Goal: Information Seeking & Learning: Check status

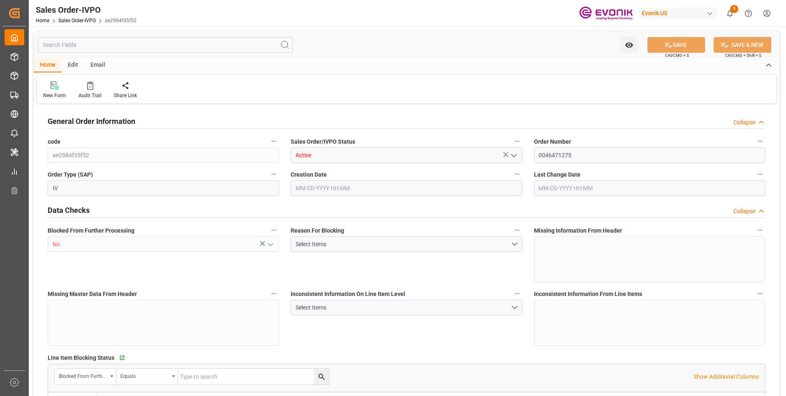
type input "BEANR"
type input "0"
type input "1"
type input "2"
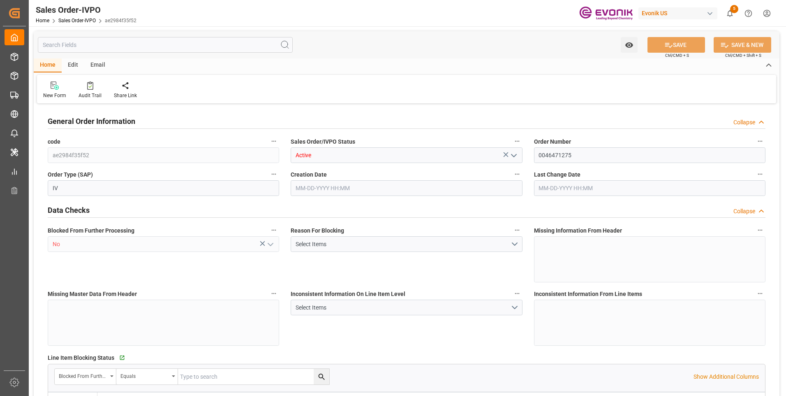
type input "21300"
type input "56.16"
type input "17000"
type input "30"
type input "09-25-2025 19:17"
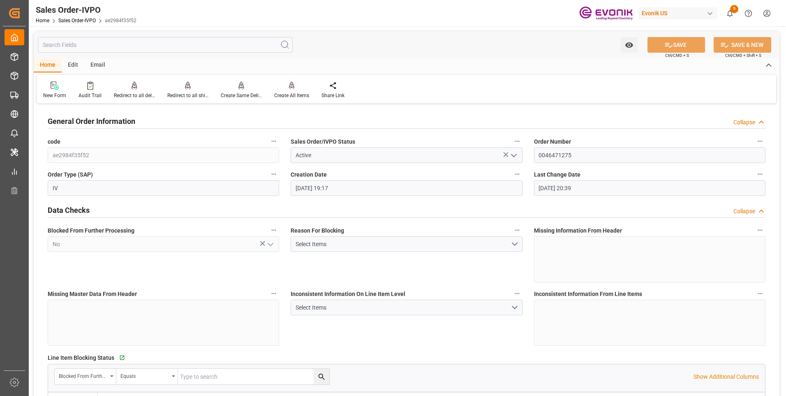
type input "09-30-2025 20:39"
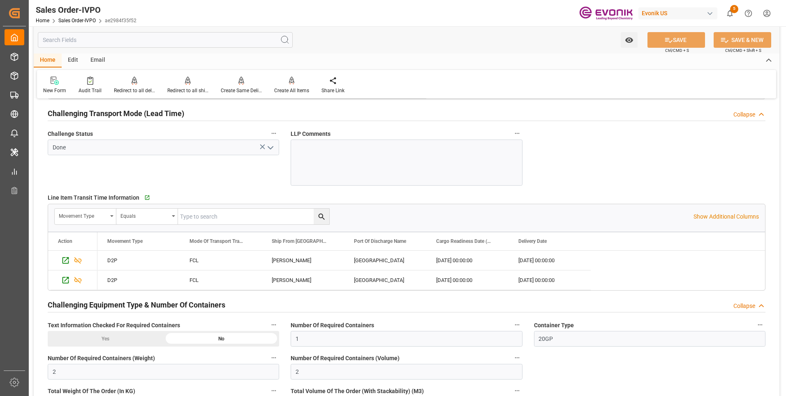
scroll to position [1399, 0]
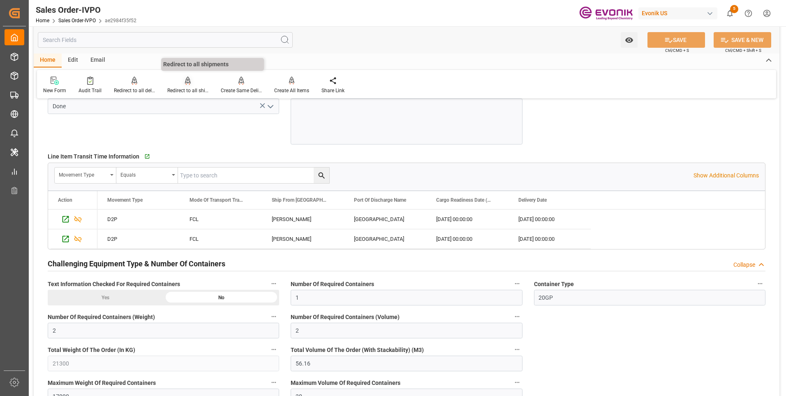
click at [186, 90] on div "Redirect to all shipments" at bounding box center [187, 90] width 41 height 7
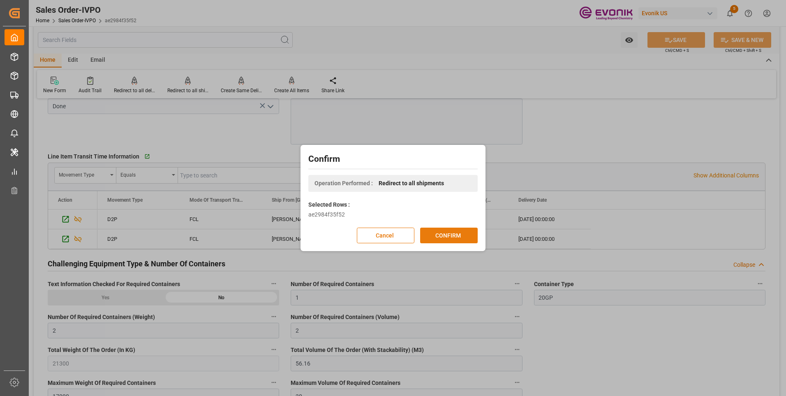
click at [430, 230] on button "CONFIRM" at bounding box center [449, 235] width 58 height 16
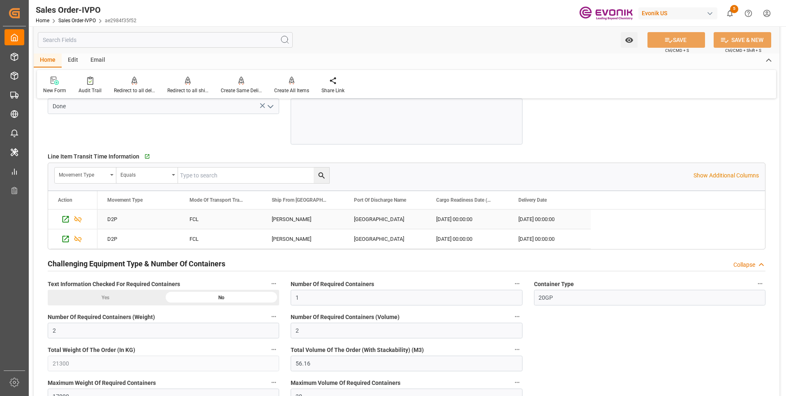
click at [288, 219] on div "Addison" at bounding box center [303, 218] width 82 height 19
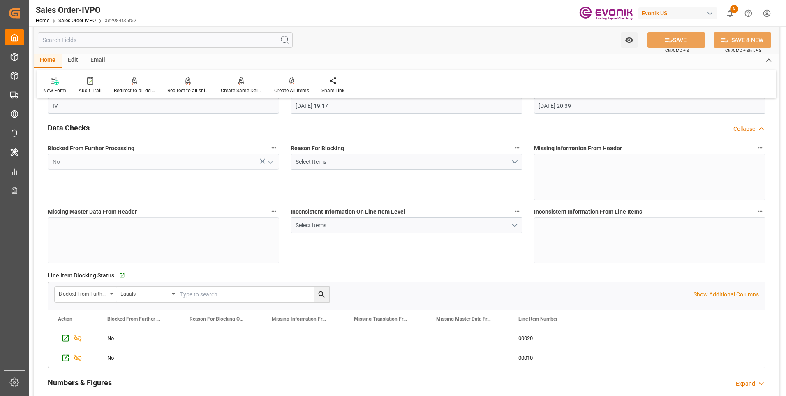
scroll to position [0, 0]
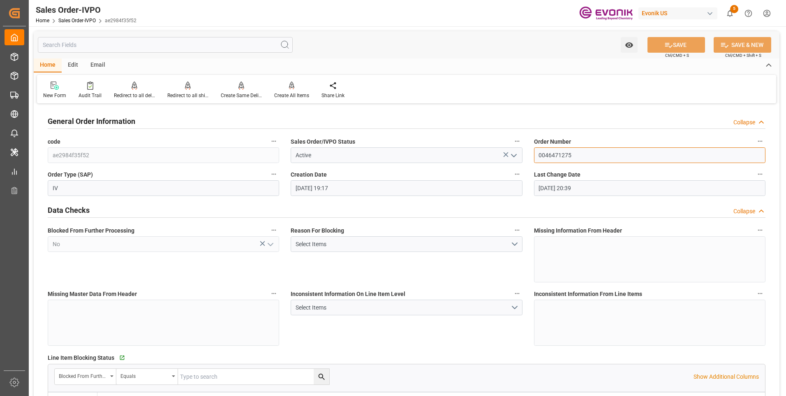
click at [552, 155] on input "0046471275" at bounding box center [650, 155] width 232 height 16
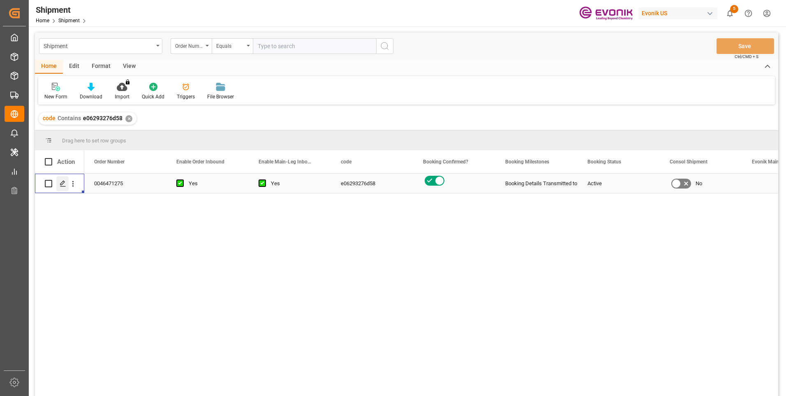
click at [63, 182] on icon "Press SPACE to select this row." at bounding box center [63, 183] width 7 height 7
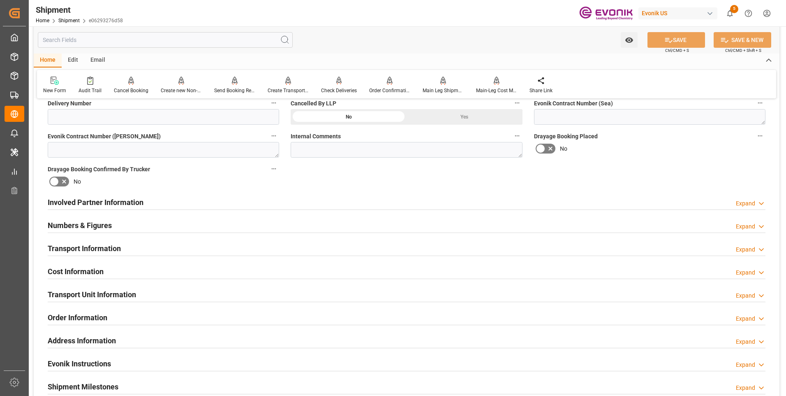
scroll to position [411, 0]
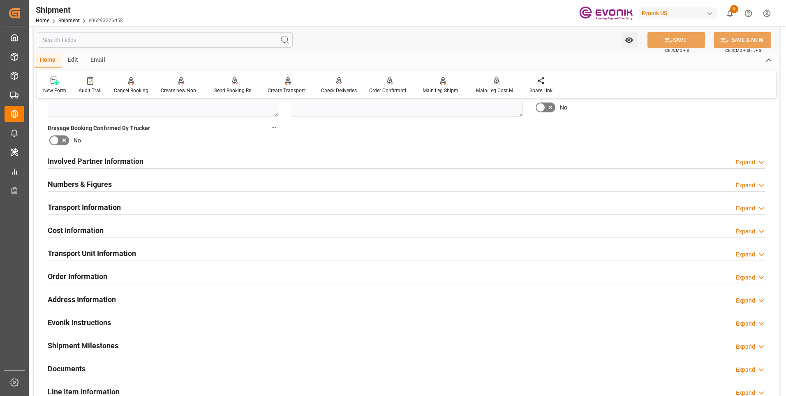
click at [198, 166] on div "Involved Partner Information Expand" at bounding box center [407, 161] width 718 height 16
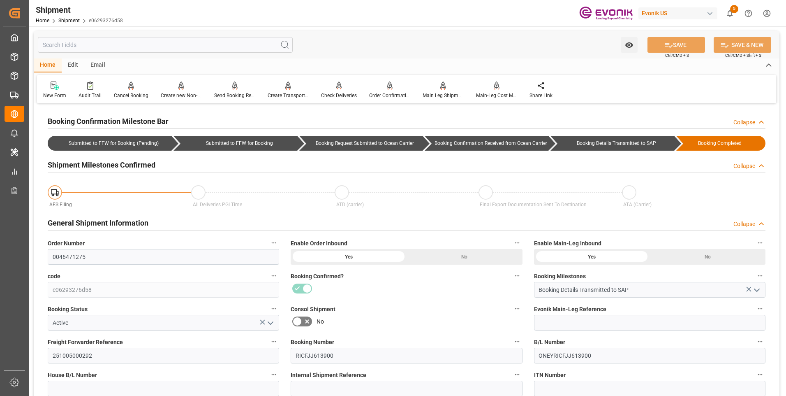
scroll to position [165, 0]
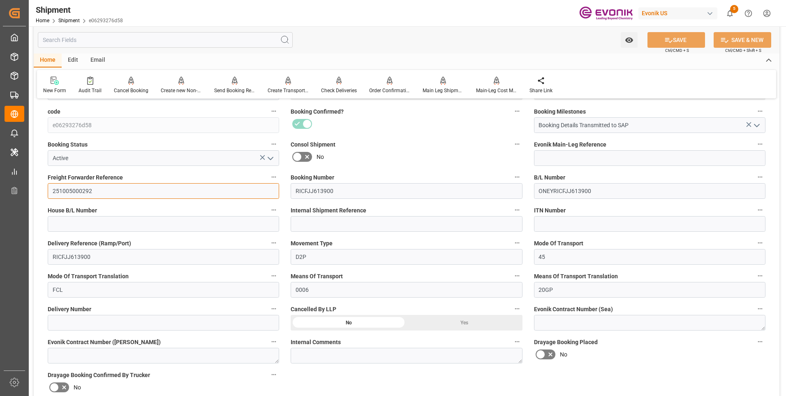
click at [76, 194] on input "251005000292" at bounding box center [164, 191] width 232 height 16
click at [74, 188] on input "251005000292" at bounding box center [164, 191] width 232 height 16
click at [394, 153] on div "No" at bounding box center [407, 156] width 232 height 13
click at [396, 152] on div "No" at bounding box center [407, 156] width 232 height 13
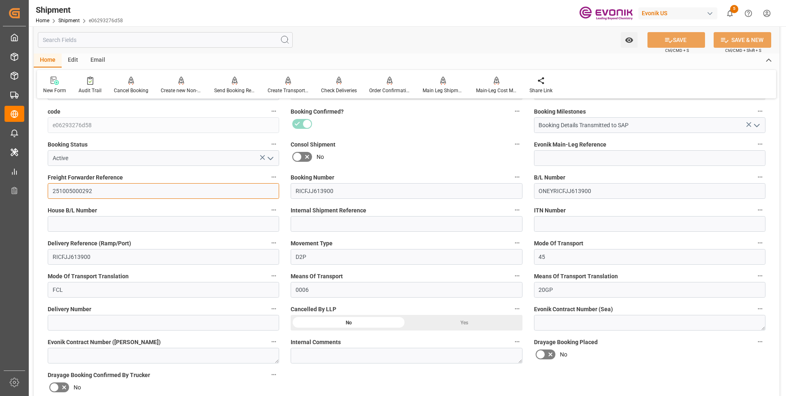
click at [188, 193] on input "251005000292" at bounding box center [164, 191] width 232 height 16
click at [73, 192] on input "251005000292" at bounding box center [164, 191] width 232 height 16
click at [72, 191] on input "251005000292" at bounding box center [164, 191] width 232 height 16
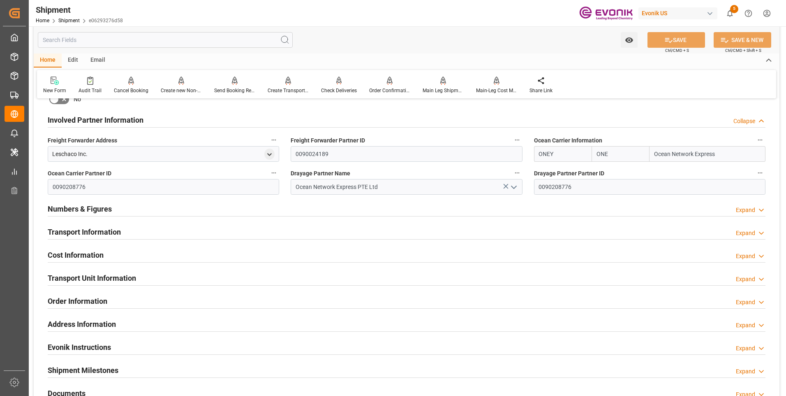
scroll to position [494, 0]
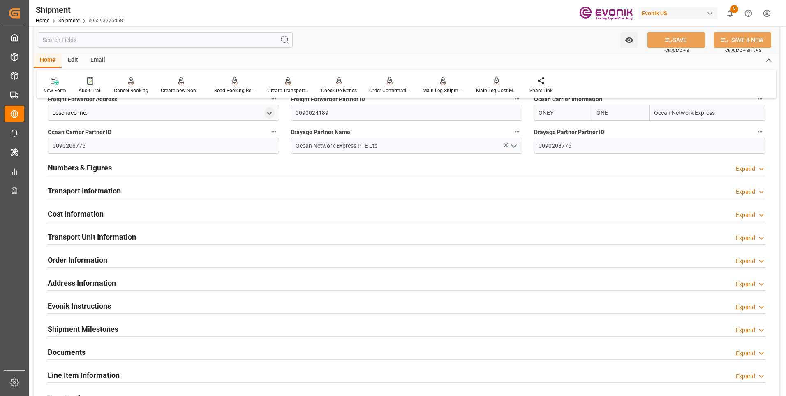
click at [302, 193] on div "Transport Information Expand" at bounding box center [407, 190] width 718 height 16
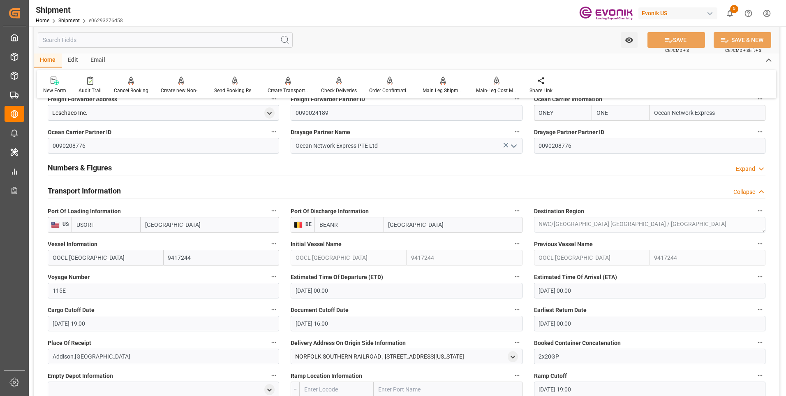
click at [299, 197] on div "Transport Information Collapse" at bounding box center [407, 190] width 718 height 16
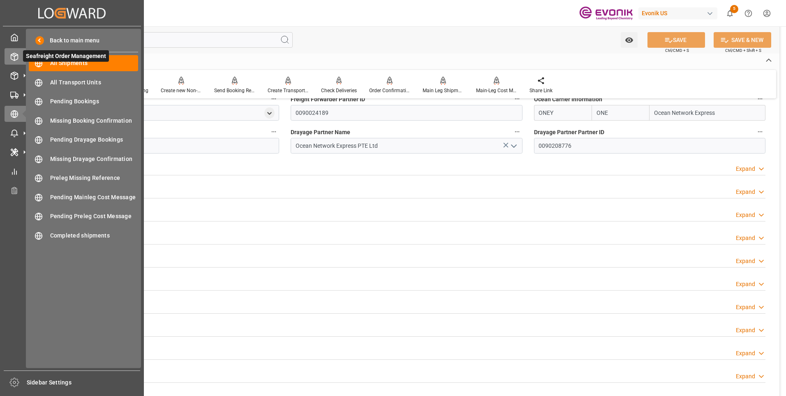
click at [13, 58] on icon at bounding box center [14, 57] width 8 height 8
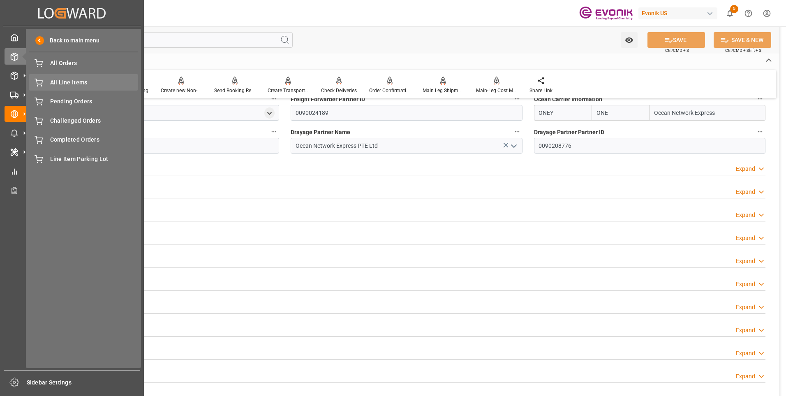
click at [62, 82] on span "All Line Items" at bounding box center [94, 82] width 88 height 9
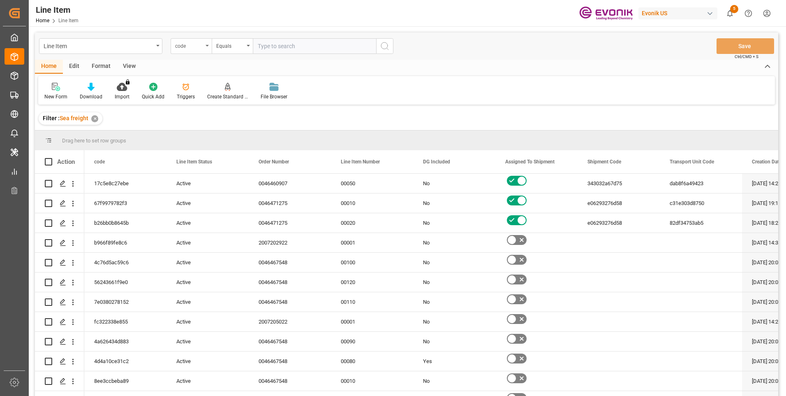
click at [195, 46] on div "code" at bounding box center [189, 44] width 28 height 9
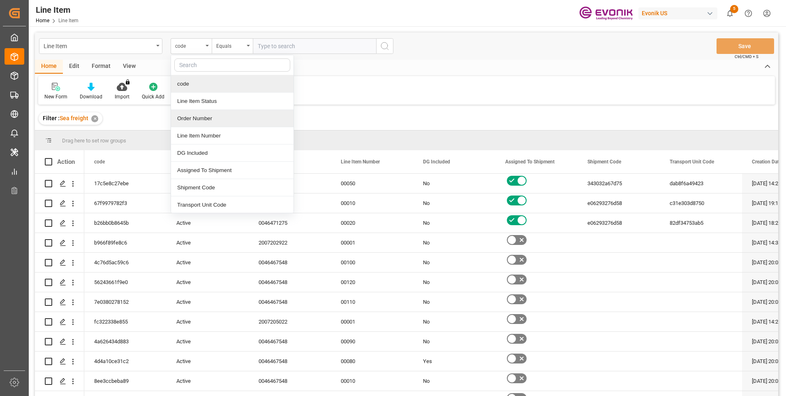
click at [188, 121] on div "Order Number" at bounding box center [232, 118] width 123 height 17
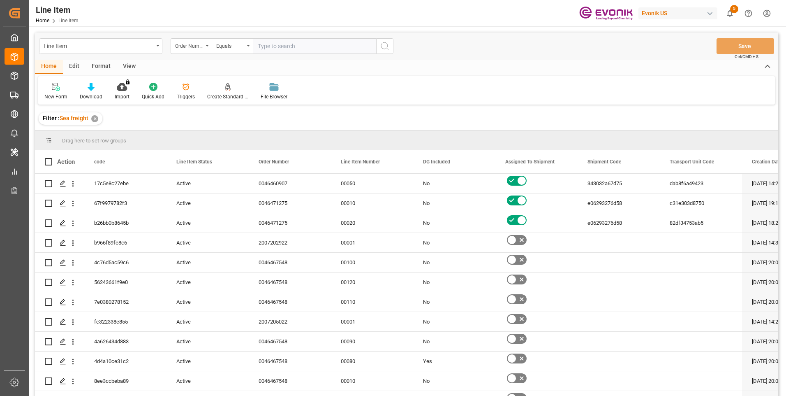
click at [297, 49] on input "text" at bounding box center [314, 46] width 123 height 16
paste input "0046475519"
type input "0046475519"
click at [382, 47] on icon "search button" at bounding box center [385, 46] width 10 height 10
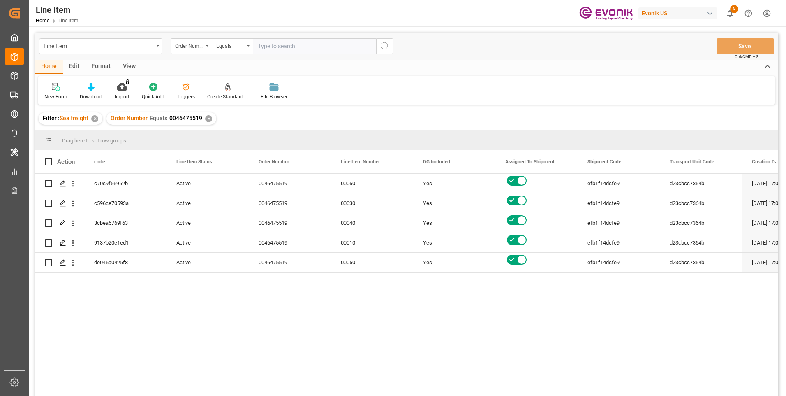
click at [130, 65] on div "View" at bounding box center [129, 67] width 25 height 14
click at [93, 92] on div "Standard Templates" at bounding box center [93, 91] width 53 height 18
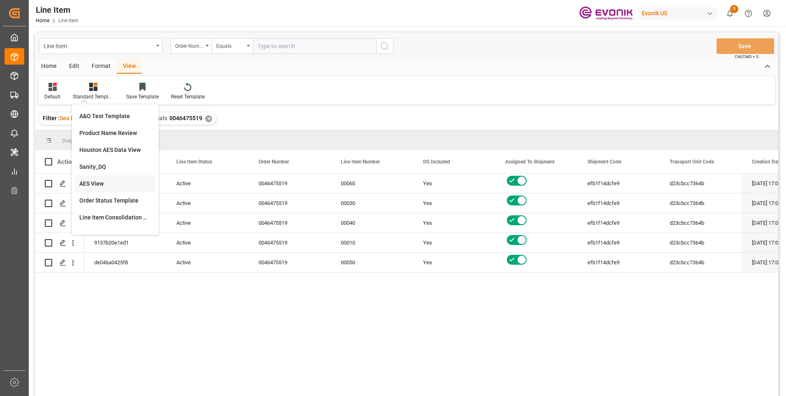
click at [96, 182] on div "AES View" at bounding box center [115, 183] width 72 height 9
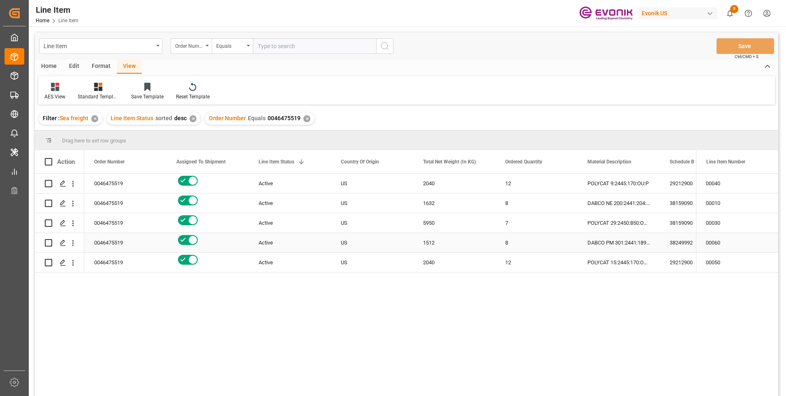
click at [293, 233] on div "Active" at bounding box center [290, 242] width 63 height 19
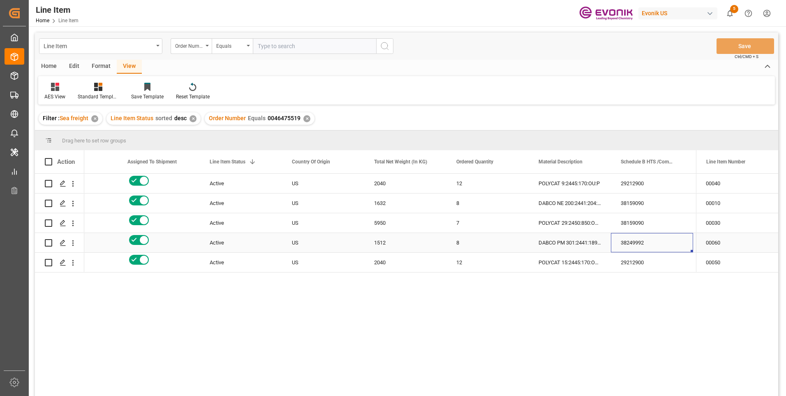
scroll to position [0, 213]
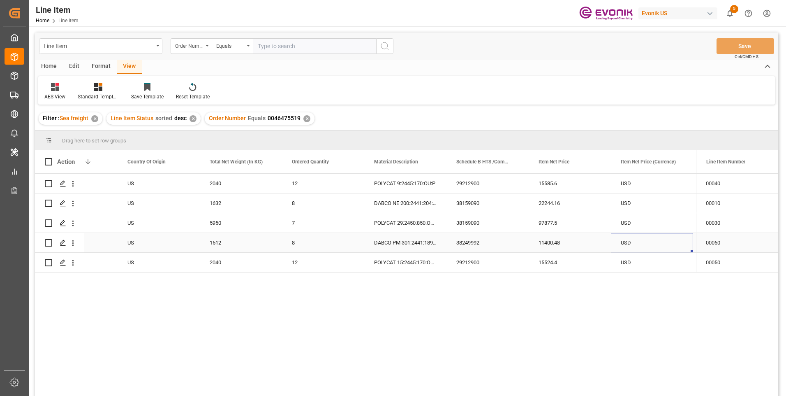
click at [139, 250] on div "US" at bounding box center [159, 242] width 82 height 19
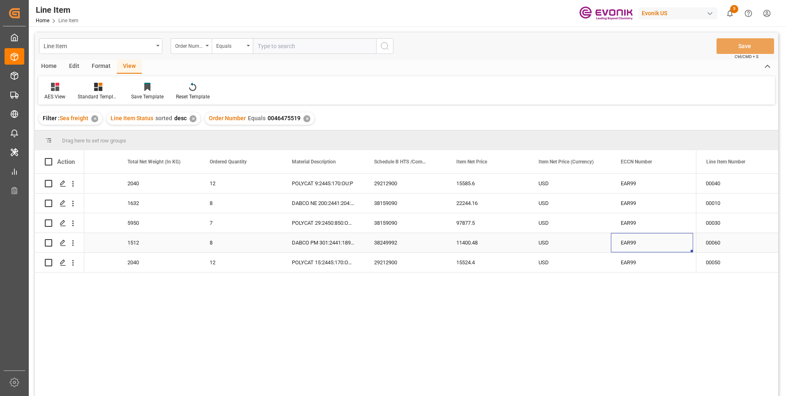
scroll to position [0, 378]
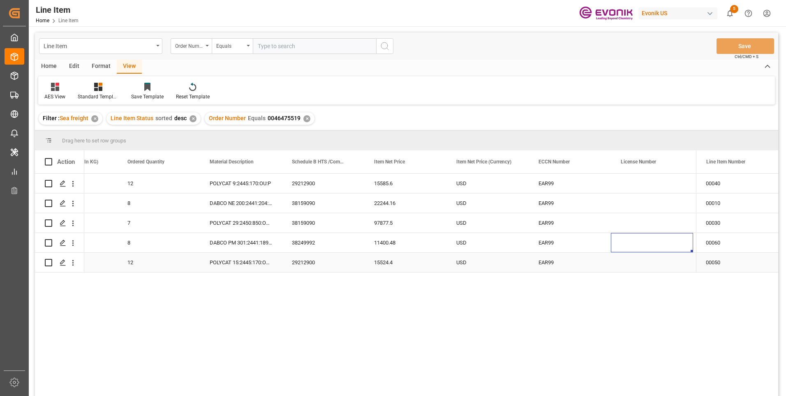
click at [147, 268] on div "12" at bounding box center [159, 262] width 82 height 19
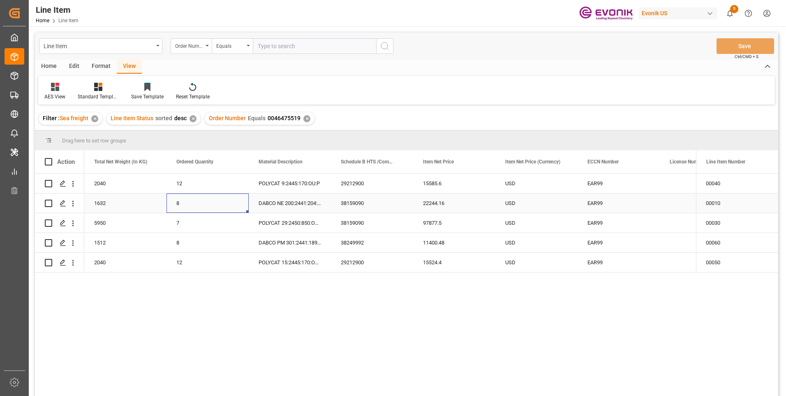
click at [181, 205] on div "8" at bounding box center [208, 202] width 82 height 19
click at [269, 204] on div "DABCO NE 200:2441:204:OU:P" at bounding box center [290, 202] width 82 height 19
click at [292, 247] on div "DABCO PM 301:2441:189:OU:P" at bounding box center [290, 242] width 82 height 19
click at [350, 245] on div "38249992" at bounding box center [372, 242] width 82 height 19
click at [114, 239] on div "1512" at bounding box center [125, 242] width 82 height 19
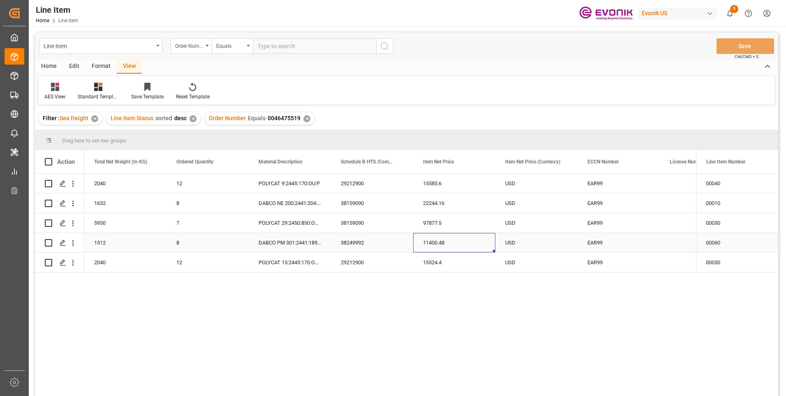
click at [452, 240] on div "11400.48" at bounding box center [454, 242] width 82 height 19
click at [102, 241] on div "1512" at bounding box center [125, 242] width 82 height 19
click at [416, 237] on div "11400.48" at bounding box center [454, 242] width 82 height 19
click at [288, 225] on div "POLYCAT 29:2450:850:OU:P" at bounding box center [290, 222] width 82 height 19
click at [109, 220] on div "5950" at bounding box center [125, 222] width 82 height 19
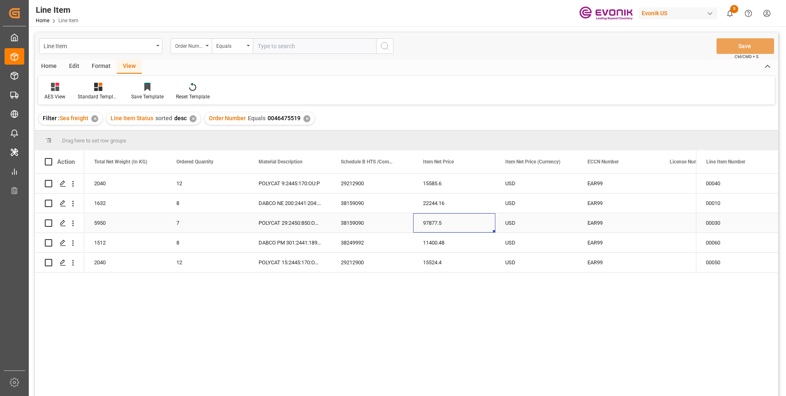
click at [420, 222] on div "97877.5" at bounding box center [454, 222] width 82 height 19
click at [346, 184] on div "29212900" at bounding box center [372, 183] width 82 height 19
click at [109, 188] on div "2040" at bounding box center [125, 183] width 82 height 19
click at [431, 176] on div "15585.6" at bounding box center [454, 183] width 82 height 19
click at [344, 202] on div "38159090" at bounding box center [372, 202] width 82 height 19
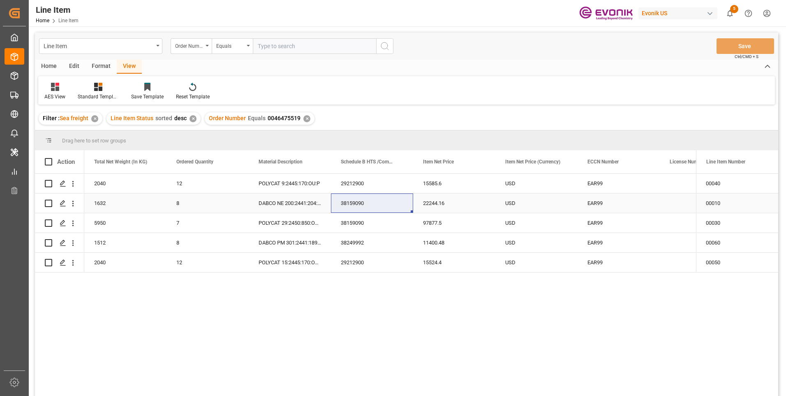
click at [97, 202] on div "1632" at bounding box center [125, 202] width 82 height 19
click at [444, 201] on div "22244.16" at bounding box center [454, 202] width 82 height 19
click at [292, 266] on div "POLYCAT 15:2445:170:OU:P" at bounding box center [290, 262] width 82 height 19
click at [102, 264] on div "2040" at bounding box center [125, 262] width 82 height 19
click at [452, 262] on div "15524.4" at bounding box center [454, 262] width 82 height 19
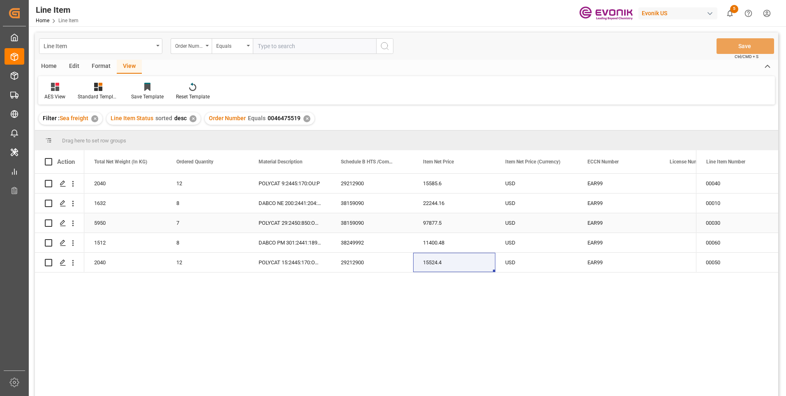
click at [544, 219] on div "USD" at bounding box center [537, 222] width 82 height 19
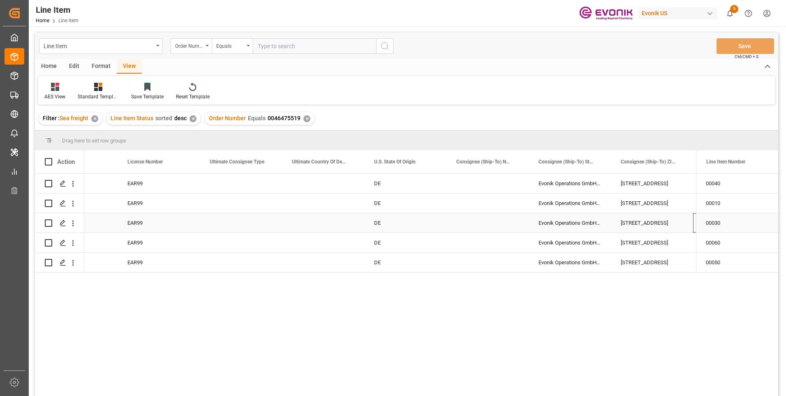
scroll to position [0, 872]
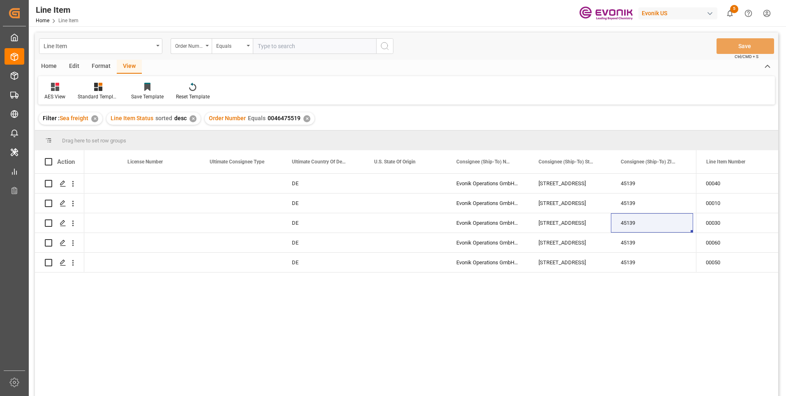
click at [332, 318] on div "USD EAR99 DE Evonik Operations GmbH;Werk Essen Burggrafenstrasse 13 45139 Essen…" at bounding box center [390, 287] width 612 height 227
click at [554, 203] on div "Burggrafenstrasse 13" at bounding box center [570, 202] width 82 height 19
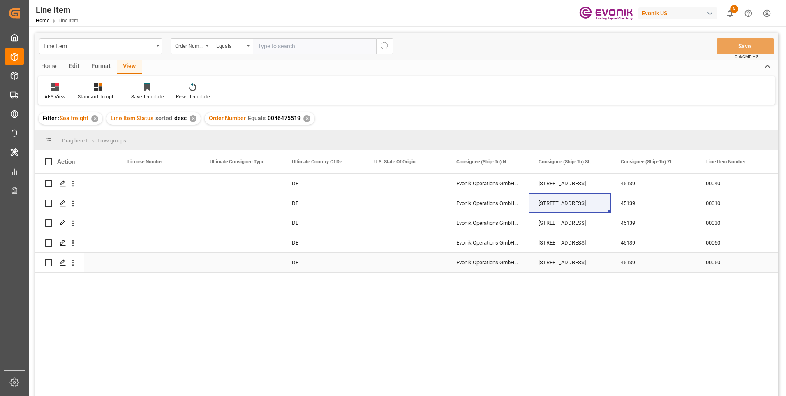
click at [224, 263] on div "Press SPACE to select this row." at bounding box center [241, 262] width 82 height 19
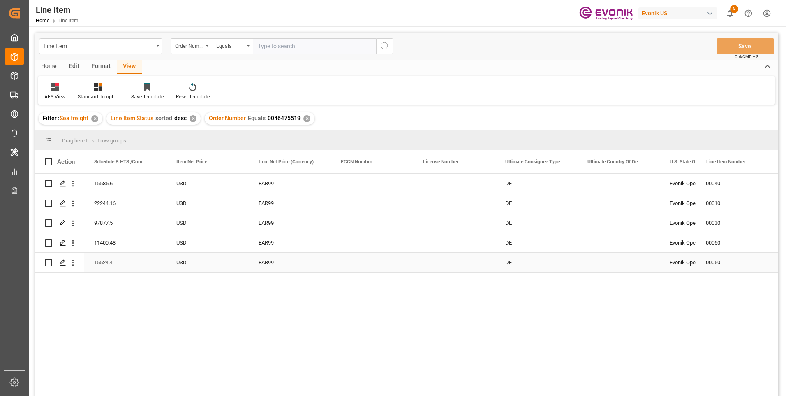
scroll to position [0, 576]
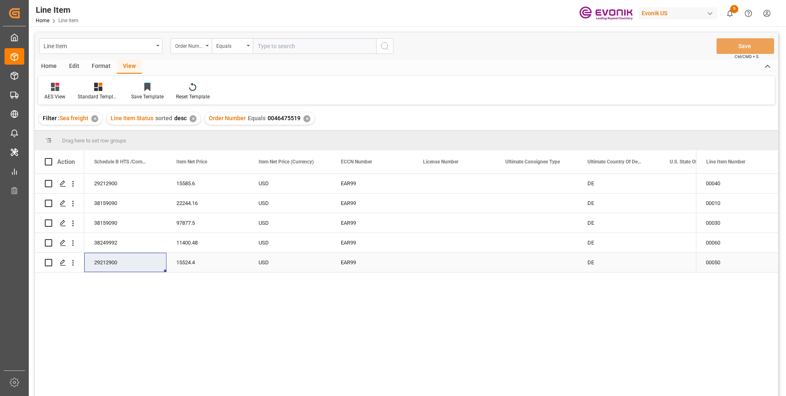
click at [116, 261] on div "29212900" at bounding box center [125, 262] width 82 height 19
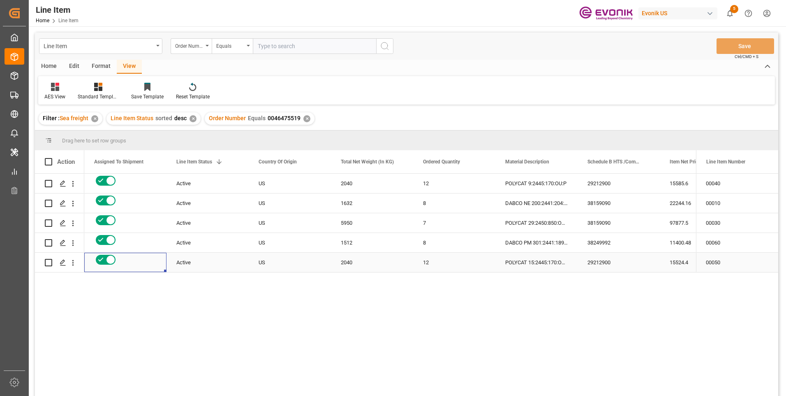
scroll to position [0, 0]
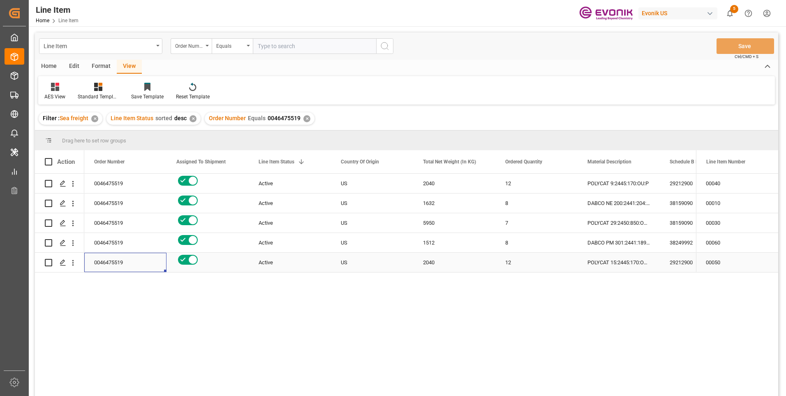
click at [116, 261] on div "0046475519" at bounding box center [125, 262] width 82 height 19
click at [285, 44] on input "text" at bounding box center [314, 46] width 123 height 16
paste input "2007187842"
type input "2007187842"
click at [381, 46] on icon "search button" at bounding box center [385, 46] width 10 height 10
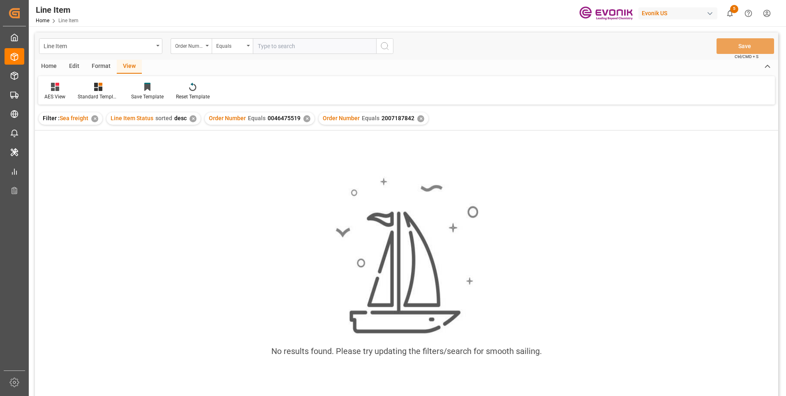
click at [304, 117] on div "✕" at bounding box center [307, 118] width 7 height 7
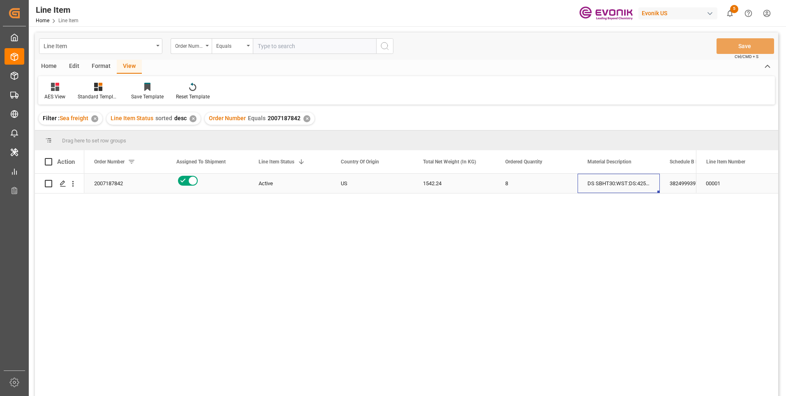
click at [606, 184] on div "DS SBHT30:WST:DS:425LB:005:$" at bounding box center [619, 183] width 82 height 19
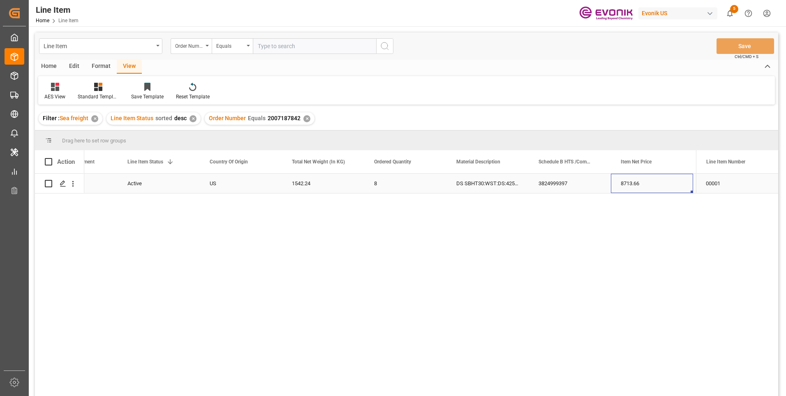
click at [551, 189] on div "3824999397" at bounding box center [570, 183] width 82 height 19
click at [138, 188] on div "Active" at bounding box center [159, 183] width 63 height 19
click at [312, 184] on div "1542.24" at bounding box center [323, 183] width 82 height 19
click at [633, 176] on div "8713.66" at bounding box center [652, 183] width 82 height 19
click at [531, 182] on div "3824999397" at bounding box center [570, 183] width 82 height 19
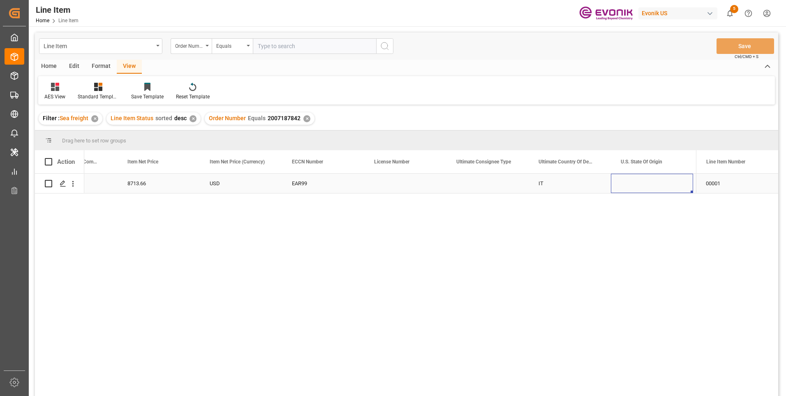
scroll to position [0, 0]
click at [246, 182] on div "IT" at bounding box center [241, 183] width 82 height 19
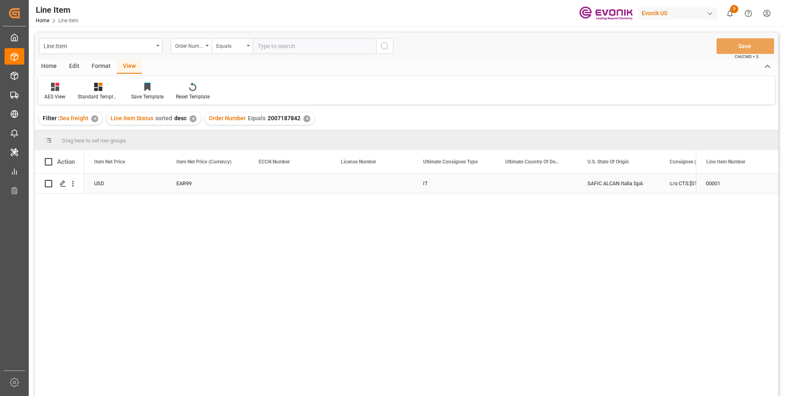
scroll to position [0, 658]
click at [297, 49] on input "text" at bounding box center [314, 46] width 123 height 16
paste input "0046436158"
type input "0046436158"
click at [388, 47] on icon "search button" at bounding box center [385, 46] width 10 height 10
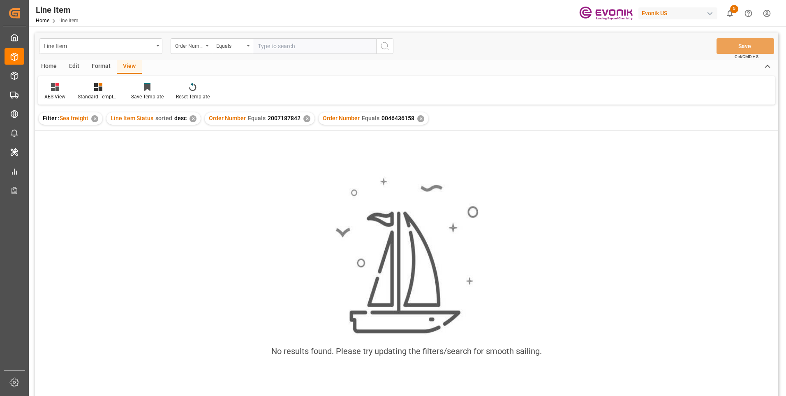
click at [306, 119] on div "✕" at bounding box center [307, 118] width 7 height 7
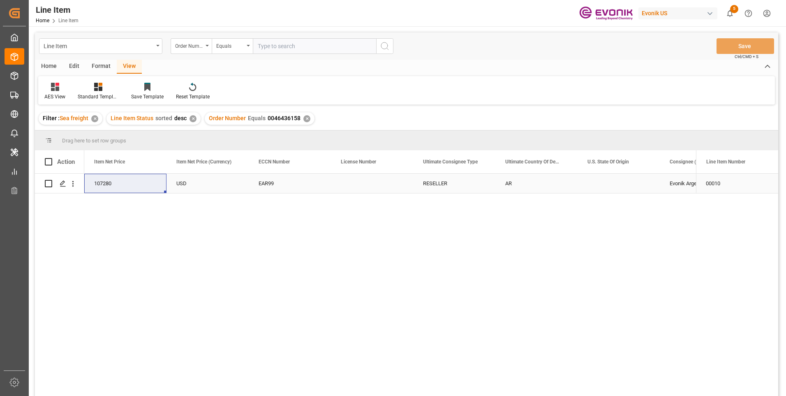
click at [127, 184] on div "107280" at bounding box center [125, 183] width 82 height 19
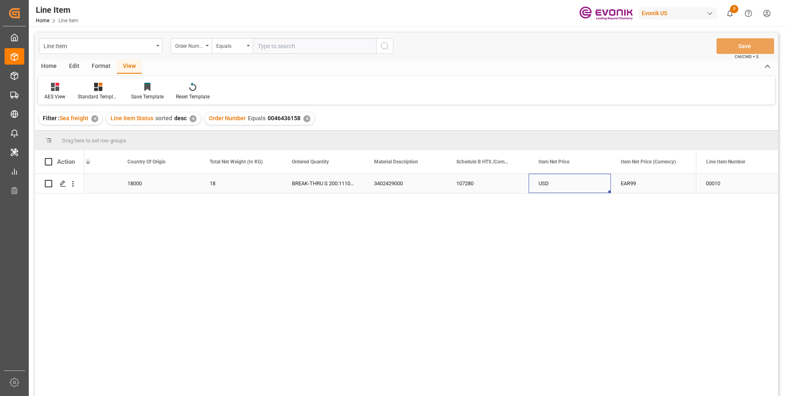
scroll to position [0, 296]
click at [148, 176] on div "18000" at bounding box center [159, 183] width 82 height 19
click at [397, 189] on div "3402429000" at bounding box center [405, 183] width 82 height 19
click at [144, 185] on div "18000" at bounding box center [159, 183] width 82 height 19
click at [465, 182] on div "107280" at bounding box center [488, 183] width 82 height 19
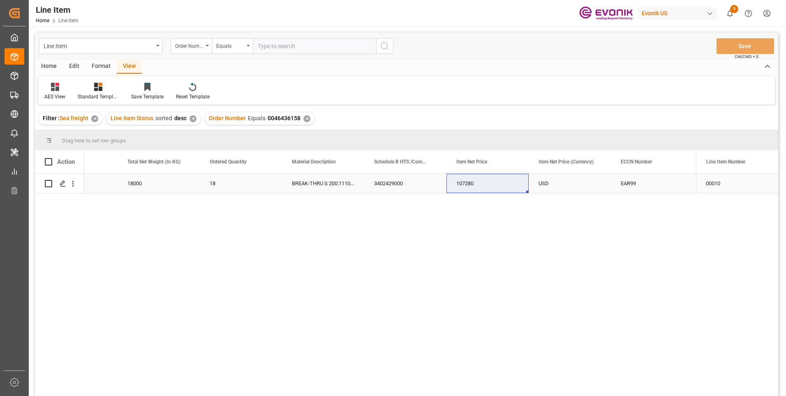
click at [645, 190] on div "EAR99" at bounding box center [652, 183] width 63 height 19
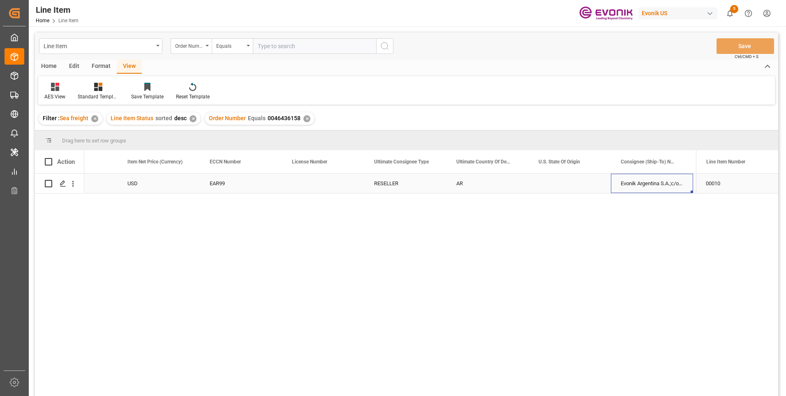
scroll to position [0, 789]
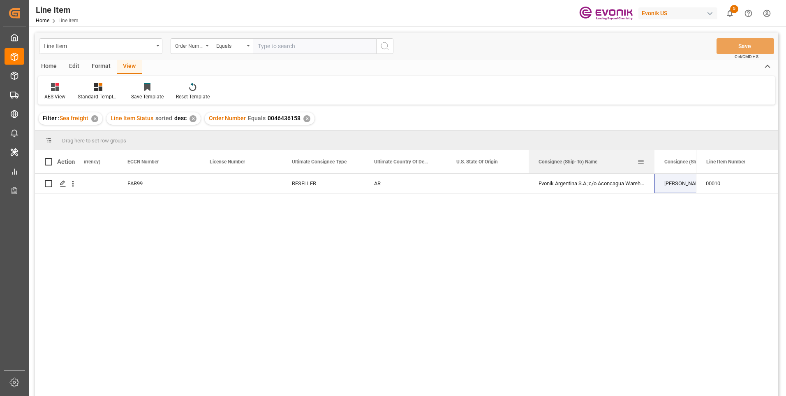
drag, startPoint x: 611, startPoint y: 159, endPoint x: 654, endPoint y: 166, distance: 44.2
click at [654, 166] on div at bounding box center [654, 161] width 3 height 23
drag, startPoint x: 654, startPoint y: 161, endPoint x: 671, endPoint y: 166, distance: 17.9
click at [675, 166] on div at bounding box center [676, 161] width 3 height 23
click at [635, 189] on div "Evonik Argentina S.A.;c/o Aconcagua Warehouse" at bounding box center [601, 183] width 144 height 19
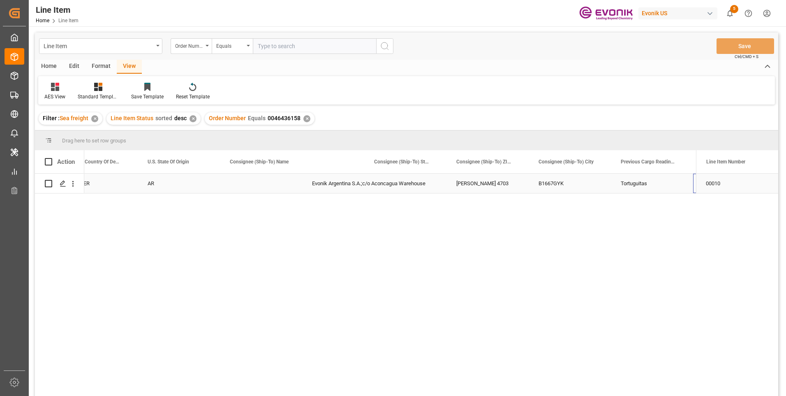
scroll to position [0, 1095]
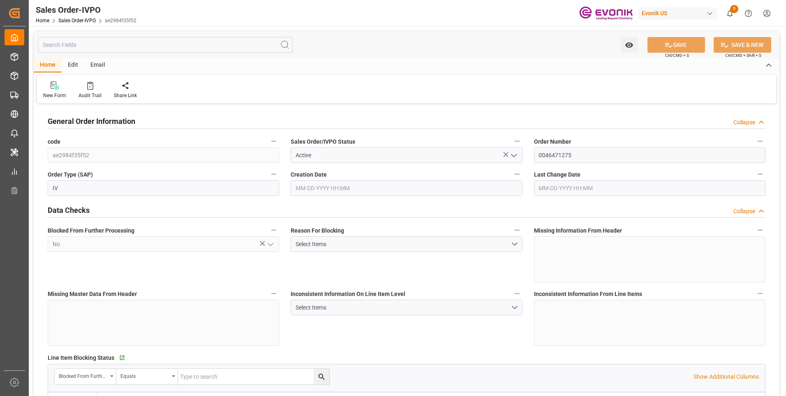
type input "BEANR"
type input "0"
type input "1"
type input "2"
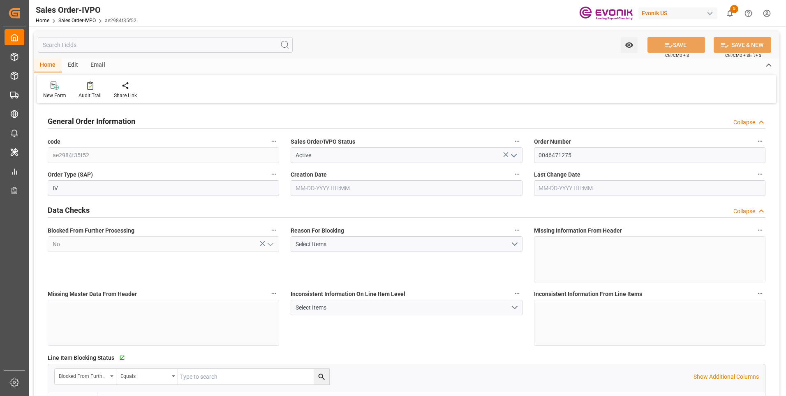
type input "21300"
type input "56.16"
type input "17000"
type input "30"
type input "[DATE] 19:17"
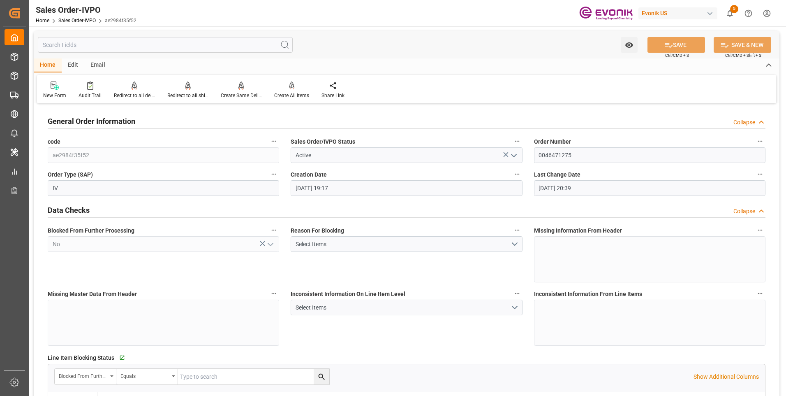
type input "[DATE] 20:39"
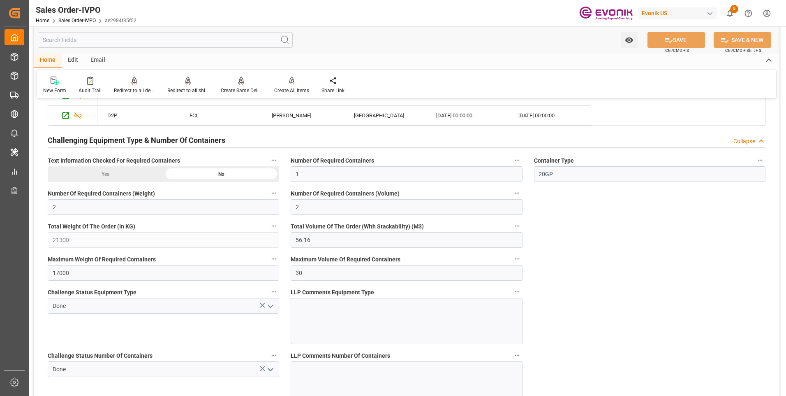
scroll to position [1357, 0]
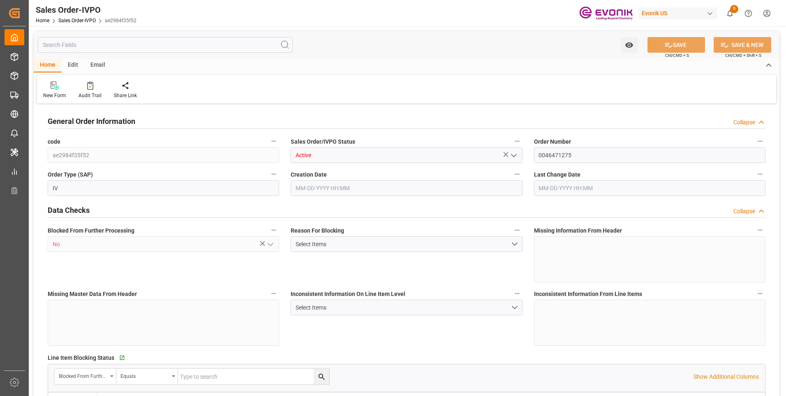
type input "BEANR"
type input "0"
type input "1"
type input "2"
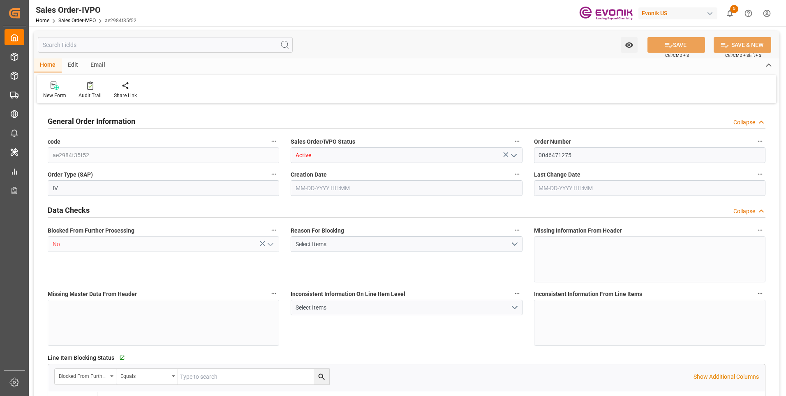
type input "21300"
type input "56.16"
type input "17000"
type input "30"
type input "[DATE] 19:17"
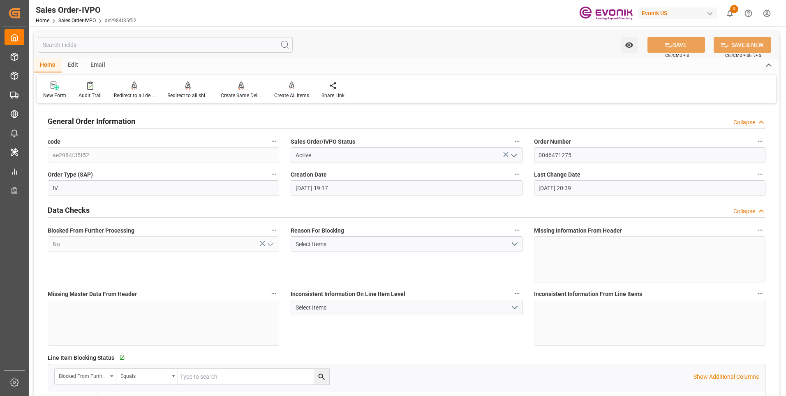
type input "[DATE] 20:39"
type input "BEANR"
type input "0"
type input "1"
type input "2"
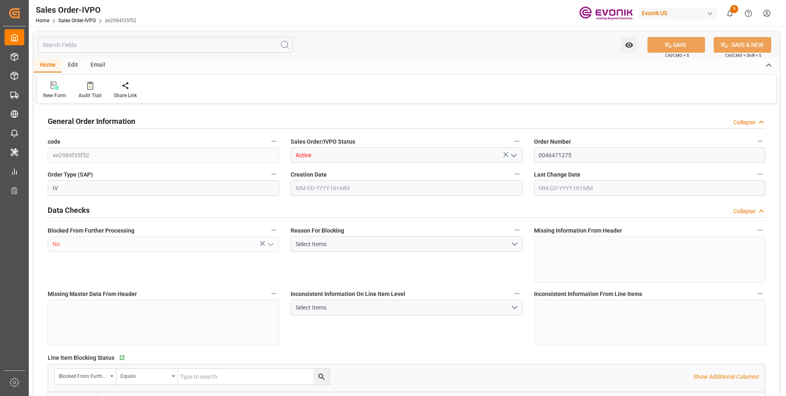
type input "2"
type input "21300"
type input "56.16"
type input "17000"
type input "30"
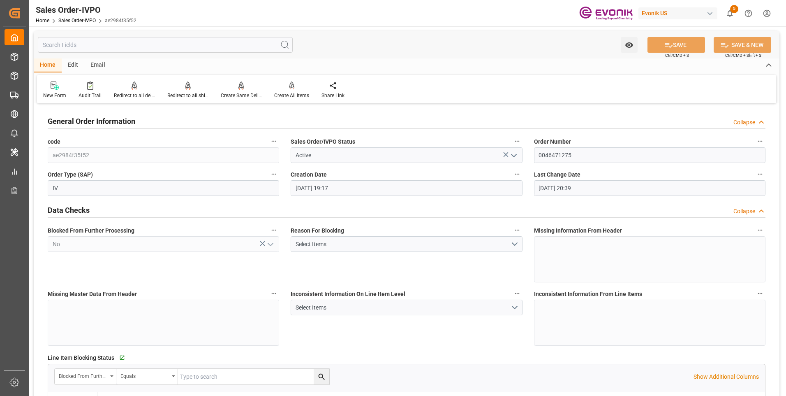
type input "[DATE] 19:17"
type input "[DATE] 20:39"
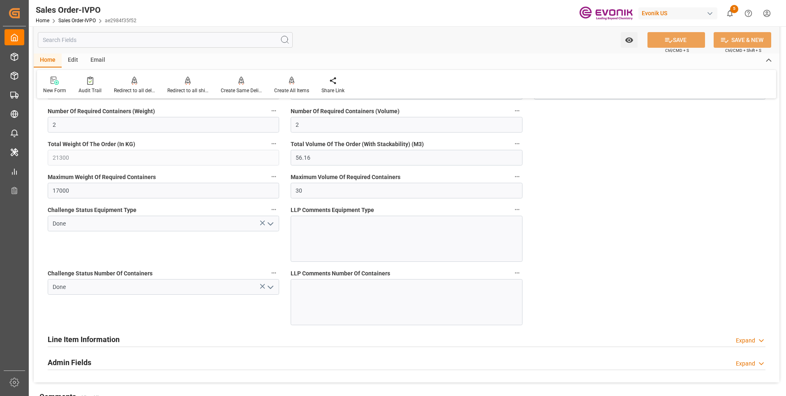
scroll to position [1440, 0]
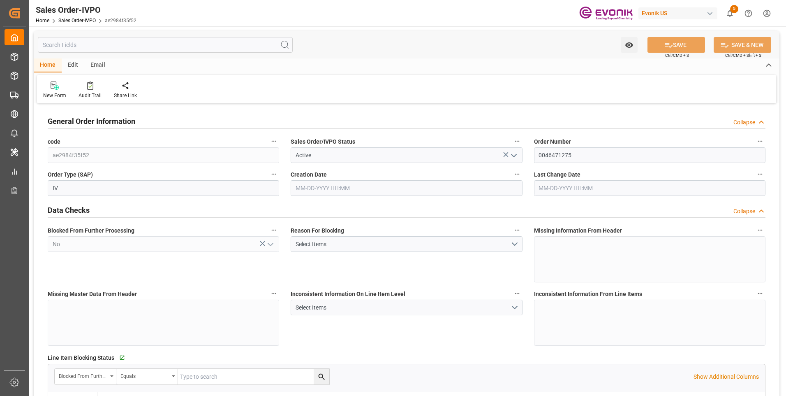
type input "BEANR"
type input "0"
type input "1"
type input "2"
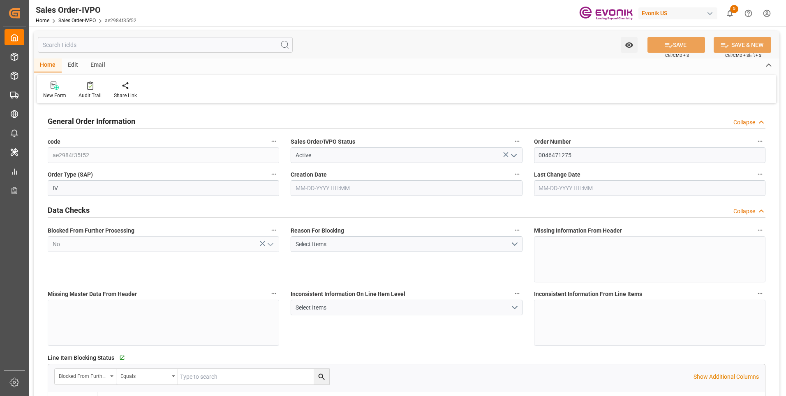
type input "21300"
type input "56.16"
type input "17000"
type input "30"
type input "09-25-2025 19:17"
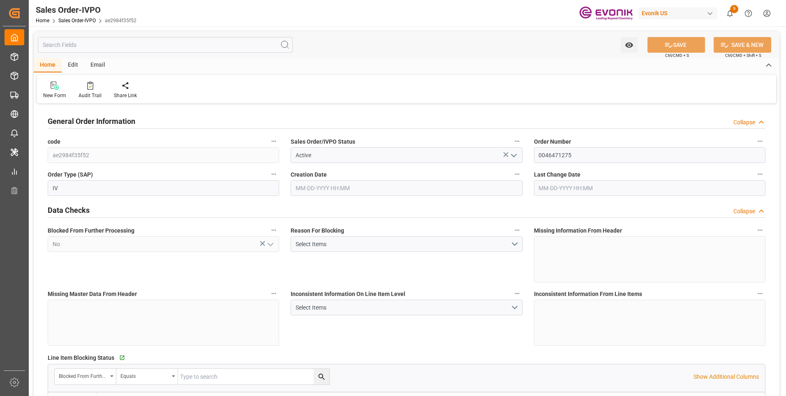
type input "10-02-2025 14:39"
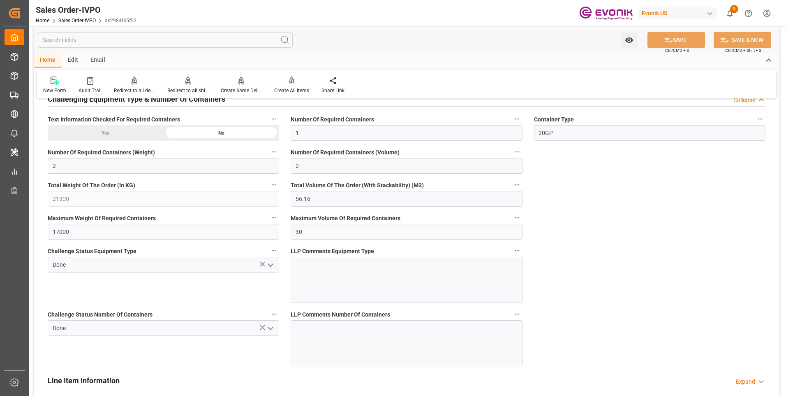
scroll to position [1399, 0]
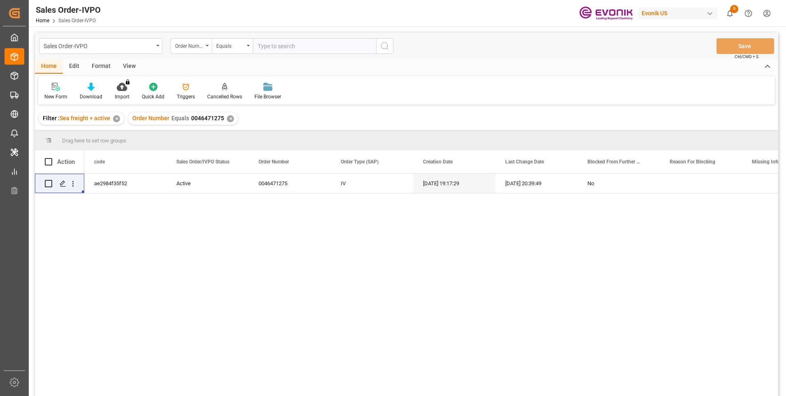
click at [278, 46] on input "text" at bounding box center [314, 46] width 123 height 16
paste input "0046475519"
type input "0046475519"
click at [270, 45] on input "0046475519" at bounding box center [314, 46] width 123 height 16
click at [269, 44] on input "0046475519" at bounding box center [314, 46] width 123 height 16
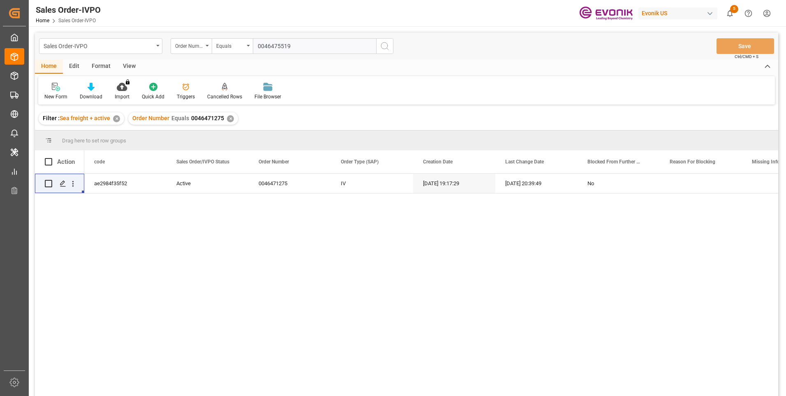
click at [269, 44] on input "0046475519" at bounding box center [314, 46] width 123 height 16
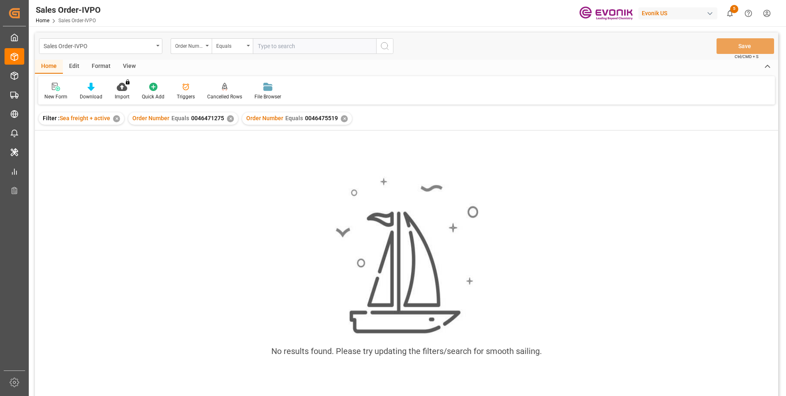
click at [227, 117] on div "✕" at bounding box center [230, 118] width 7 height 7
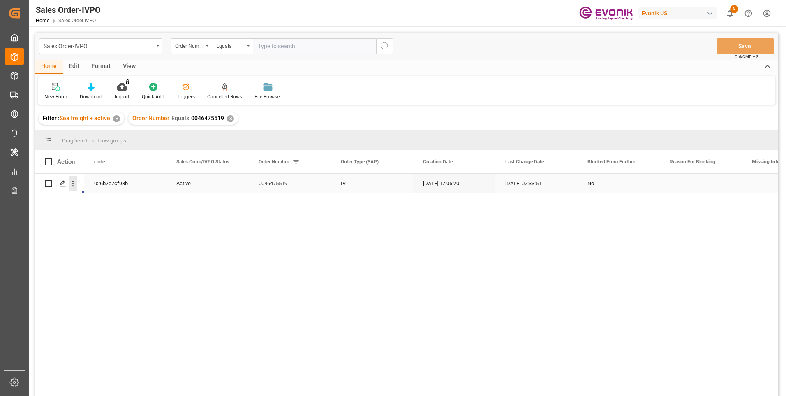
click at [75, 182] on icon "open menu" at bounding box center [73, 183] width 9 height 9
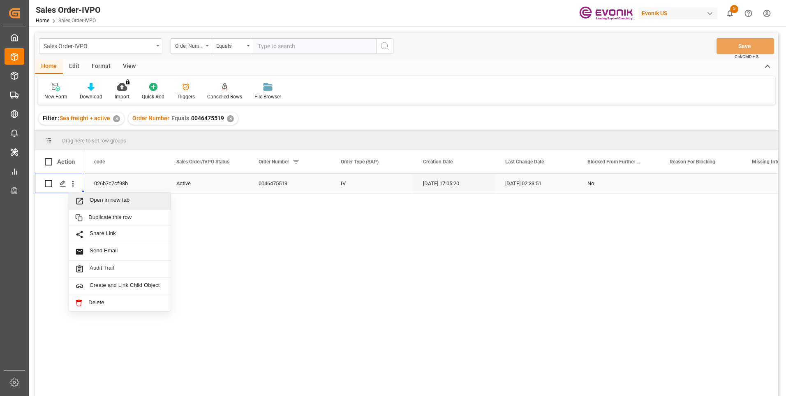
click at [93, 198] on span "Open in new tab" at bounding box center [127, 201] width 75 height 9
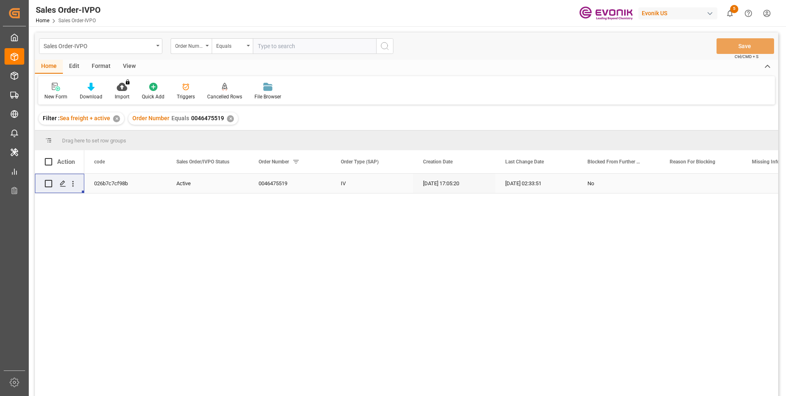
click at [305, 47] on input "text" at bounding box center [314, 46] width 123 height 16
paste input "2007187842"
type input "2007187842"
click at [383, 44] on icon "search button" at bounding box center [385, 46] width 10 height 10
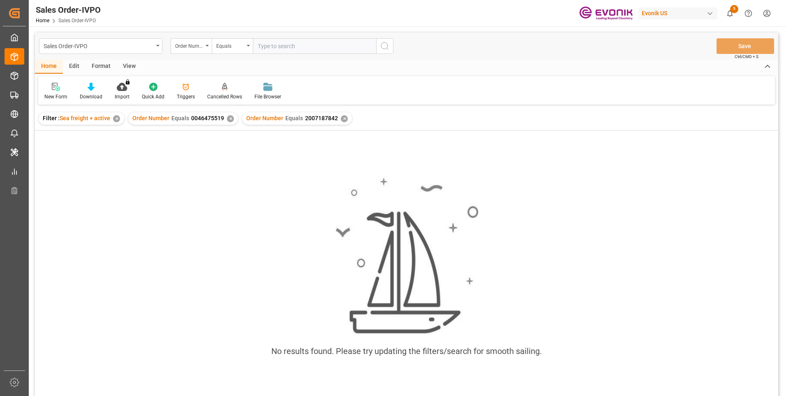
click at [230, 119] on div "✕" at bounding box center [230, 118] width 7 height 7
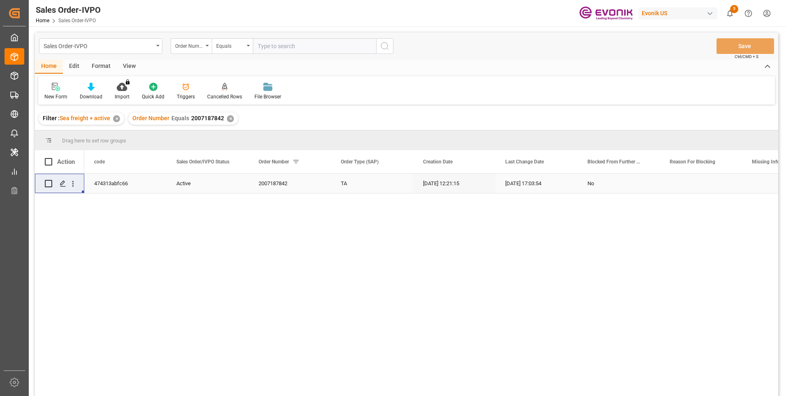
click at [278, 175] on div "2007187842" at bounding box center [290, 183] width 82 height 19
click at [679, 181] on div "Press SPACE to select this row." at bounding box center [701, 183] width 82 height 19
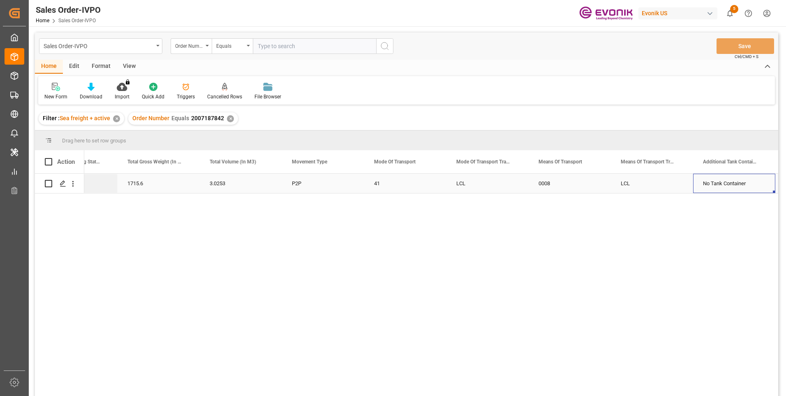
scroll to position [0, 1118]
click at [73, 185] on icon "open menu" at bounding box center [73, 183] width 9 height 9
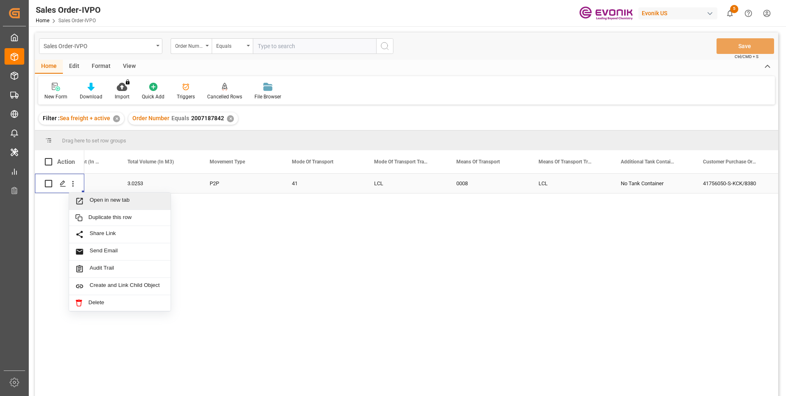
click at [92, 201] on span "Open in new tab" at bounding box center [127, 201] width 75 height 9
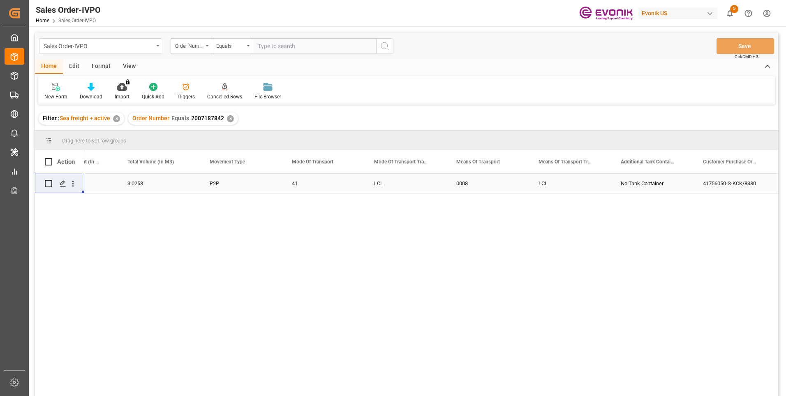
click at [269, 47] on input "text" at bounding box center [314, 46] width 123 height 16
paste input "0046436158"
type input "0046436158"
click at [386, 44] on icon "search button" at bounding box center [385, 46] width 10 height 10
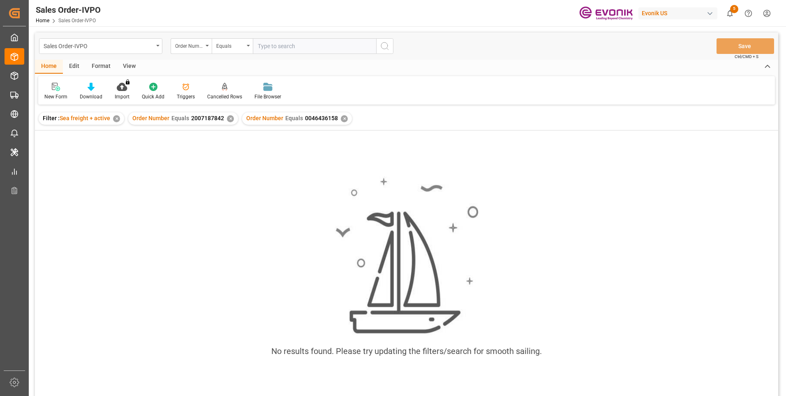
click at [227, 118] on div "✕" at bounding box center [230, 118] width 7 height 7
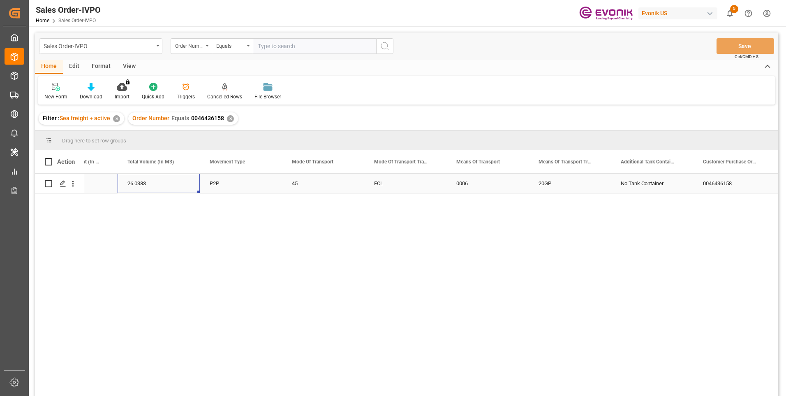
click at [144, 185] on div "26.0383" at bounding box center [159, 183] width 82 height 19
click at [73, 186] on icon "open menu" at bounding box center [73, 184] width 2 height 6
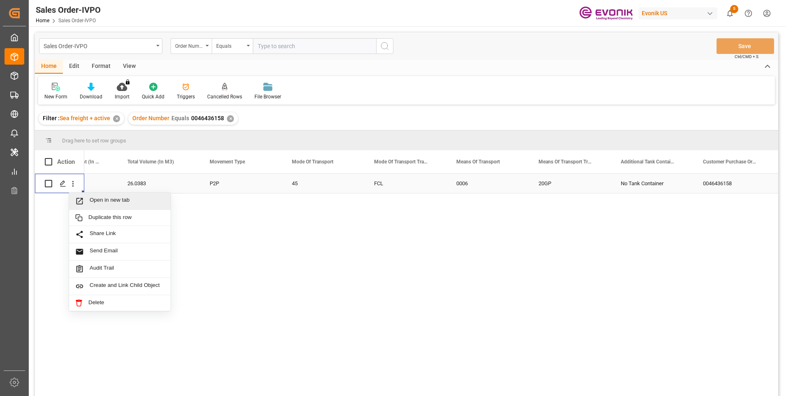
click at [102, 198] on span "Open in new tab" at bounding box center [127, 201] width 75 height 9
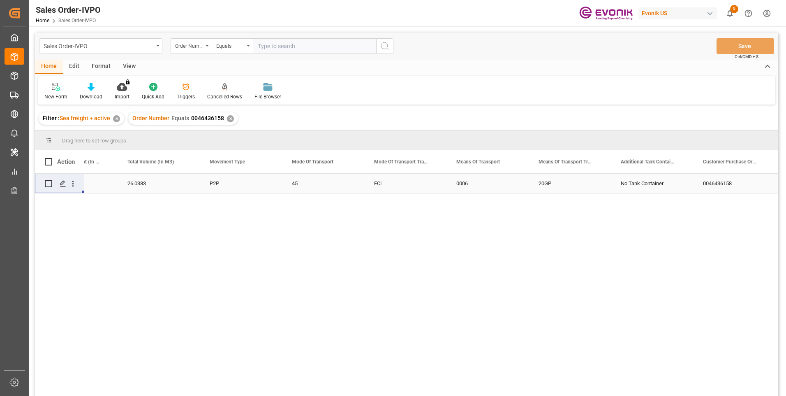
click at [271, 43] on input "text" at bounding box center [314, 46] width 123 height 16
paste input "2007147882"
type input "2007147882"
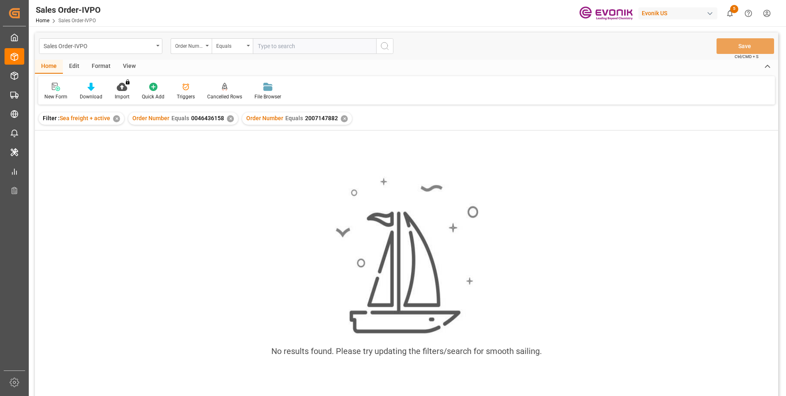
click at [230, 118] on div "✕" at bounding box center [230, 118] width 7 height 7
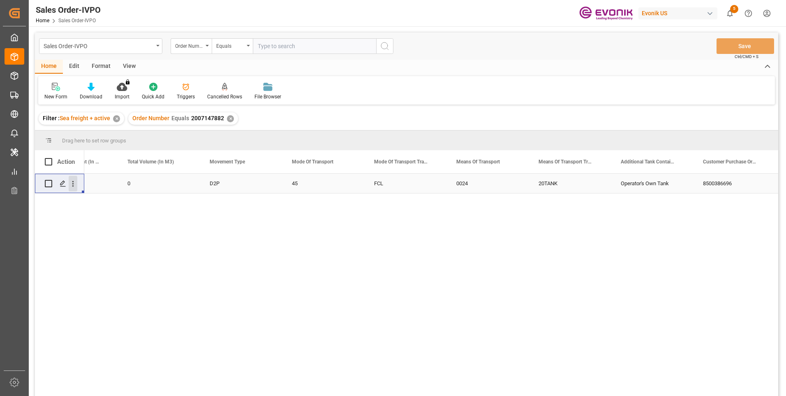
click at [73, 185] on icon "open menu" at bounding box center [73, 183] width 9 height 9
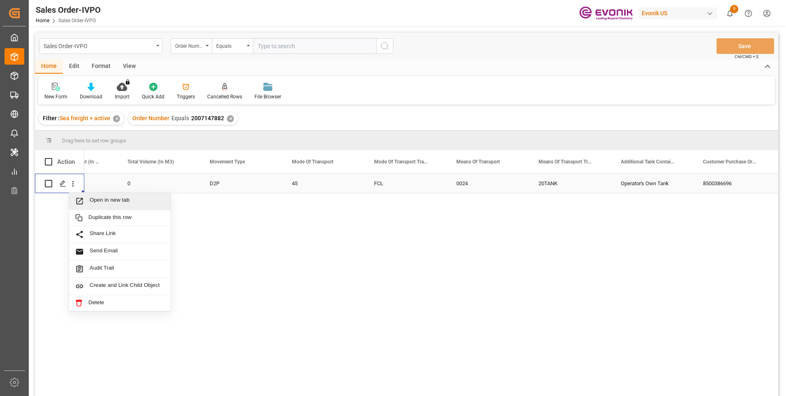
click at [97, 202] on span "Open in new tab" at bounding box center [127, 201] width 75 height 9
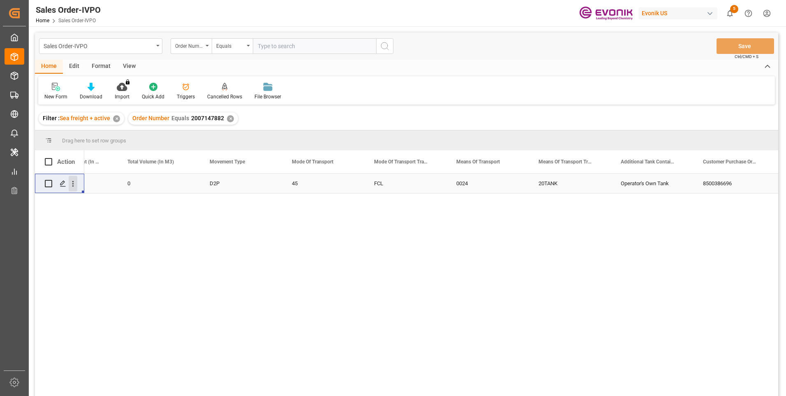
click at [74, 184] on icon "open menu" at bounding box center [73, 183] width 9 height 9
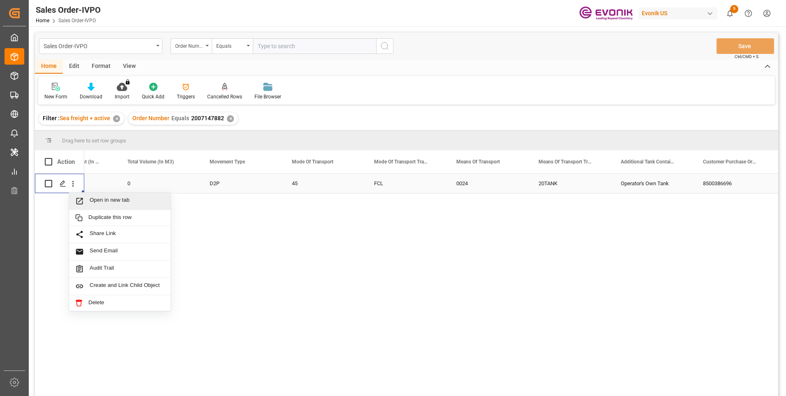
click at [101, 202] on span "Open in new tab" at bounding box center [127, 201] width 75 height 9
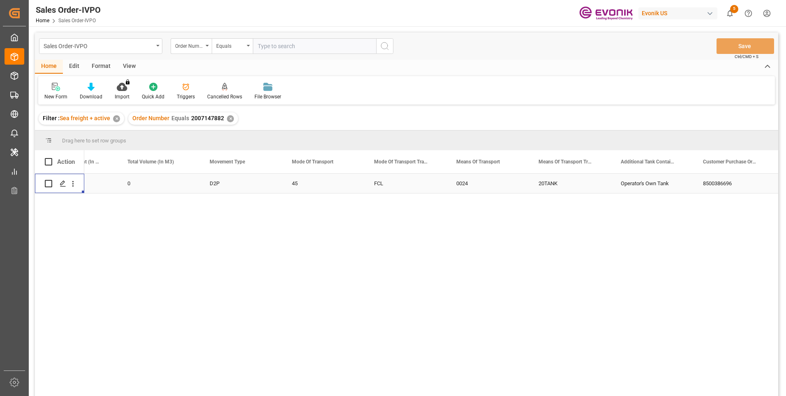
click at [289, 43] on input "text" at bounding box center [314, 46] width 123 height 16
paste input "2007139123"
type input "2007139123"
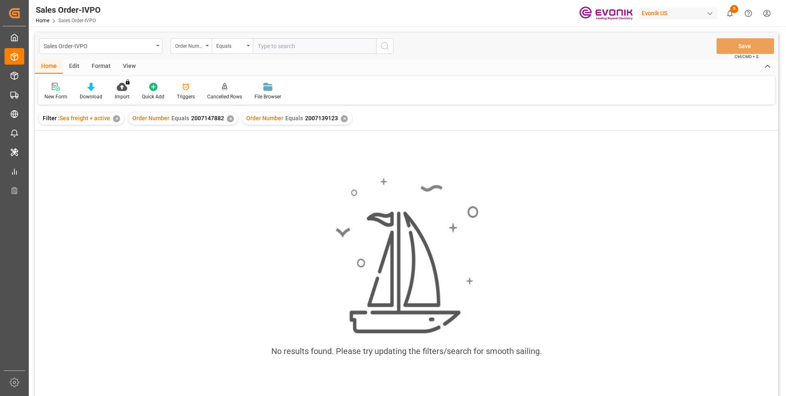
click at [230, 120] on div "✕" at bounding box center [230, 118] width 7 height 7
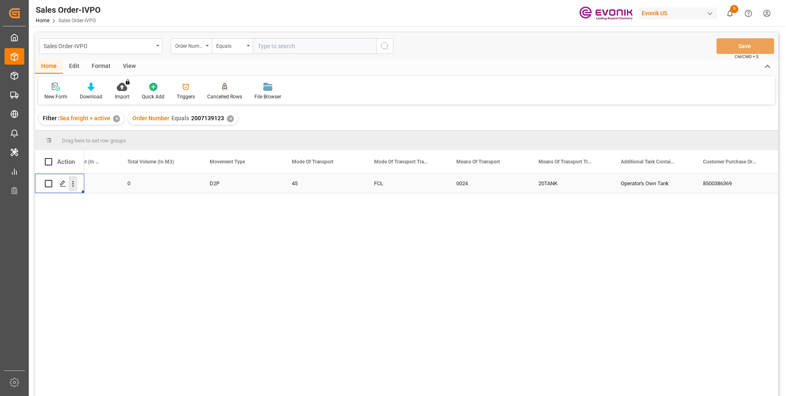
click at [74, 186] on icon "open menu" at bounding box center [73, 183] width 9 height 9
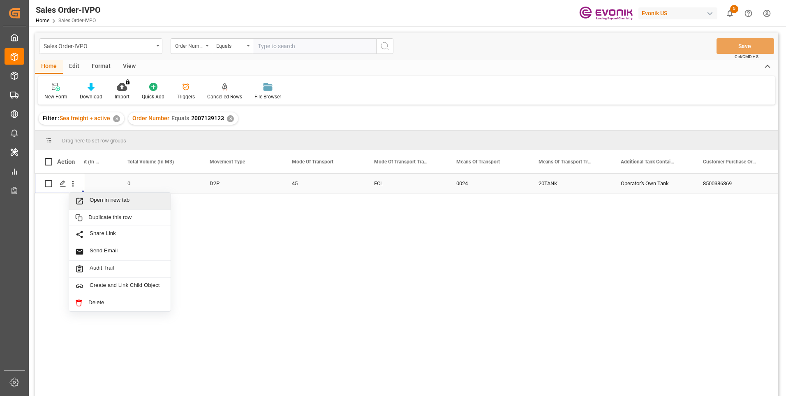
click at [103, 203] on span "Open in new tab" at bounding box center [127, 201] width 75 height 9
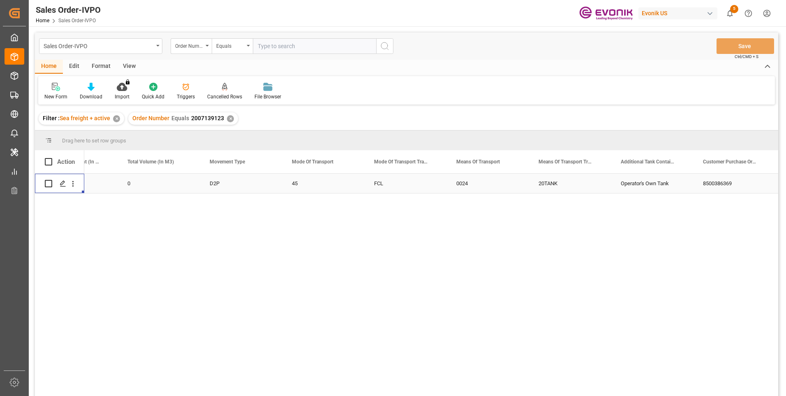
click at [285, 48] on input "text" at bounding box center [314, 46] width 123 height 16
paste input "2007210165"
type input "2007210165"
click at [385, 50] on icon "search button" at bounding box center [385, 46] width 10 height 10
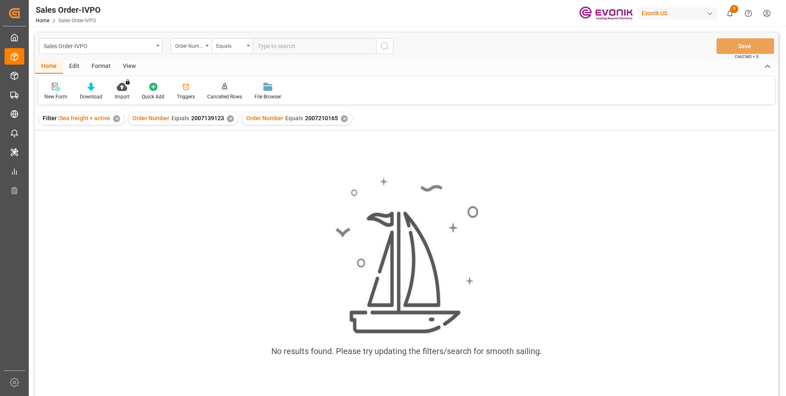
click at [228, 119] on div "✕" at bounding box center [230, 118] width 7 height 7
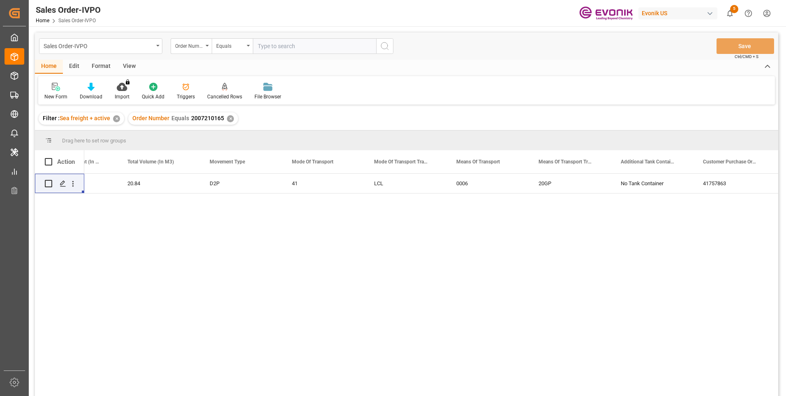
click at [180, 223] on div "11917.2 20.84 D2P 41 LCL 0006 20GP No Tank Container 41757863 PP NC Care Soluti…" at bounding box center [431, 287] width 694 height 227
click at [70, 185] on icon "open menu" at bounding box center [73, 183] width 9 height 9
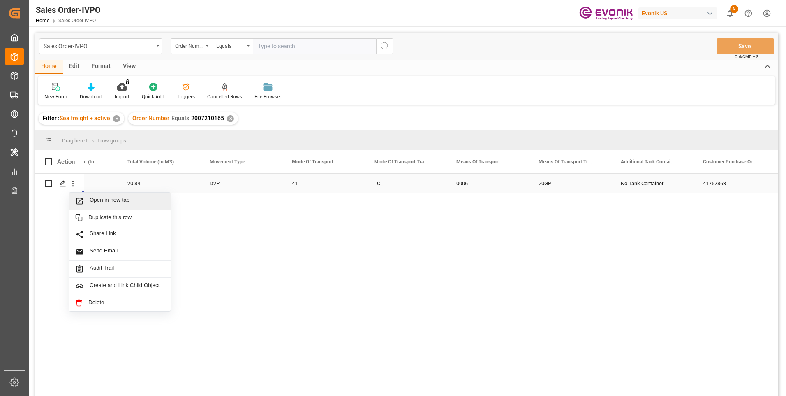
click at [104, 202] on span "Open in new tab" at bounding box center [127, 201] width 75 height 9
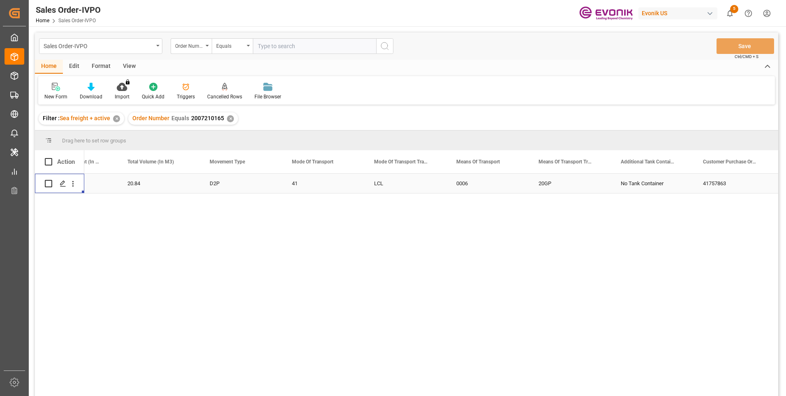
click at [282, 45] on input "text" at bounding box center [314, 46] width 123 height 16
paste input "0046475893"
type input "0046475893"
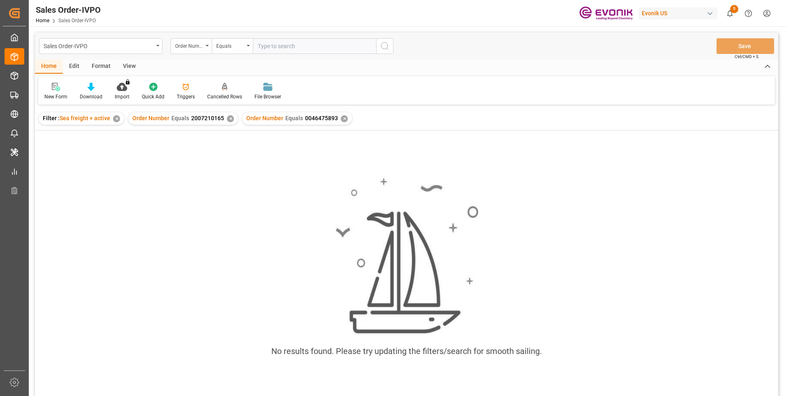
click at [228, 121] on div "✕" at bounding box center [230, 118] width 7 height 7
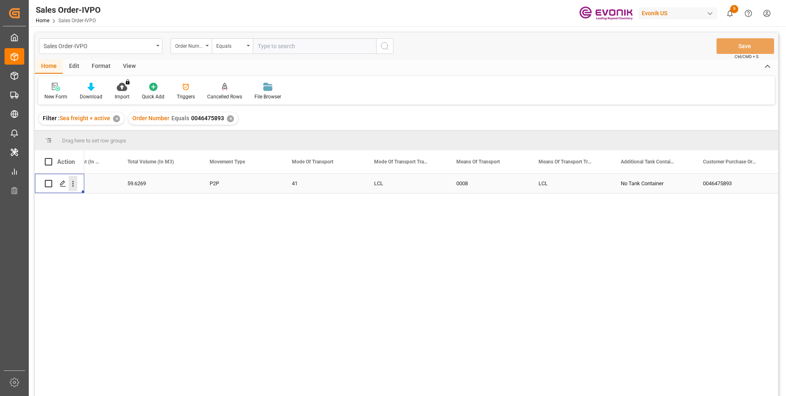
click at [74, 185] on icon "open menu" at bounding box center [73, 183] width 9 height 9
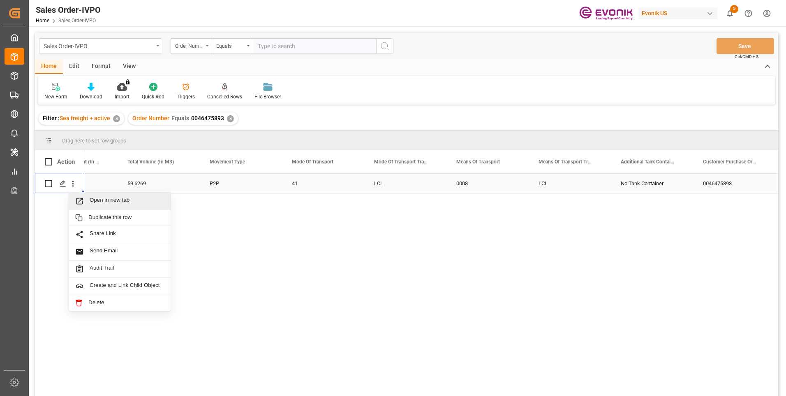
click at [98, 198] on span "Open in new tab" at bounding box center [127, 201] width 75 height 9
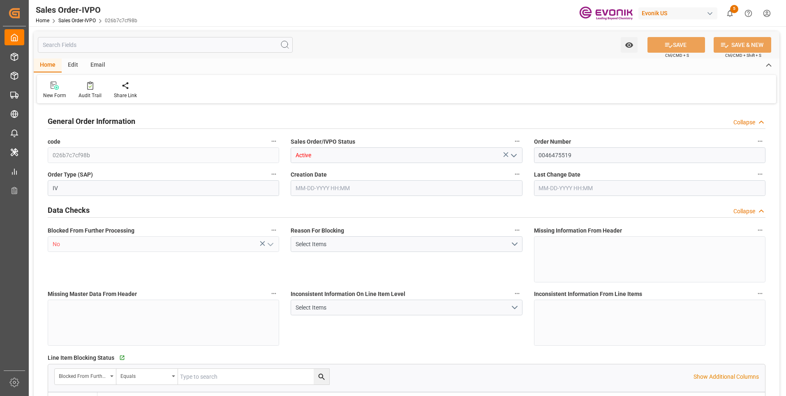
type input "NLRTM"
type input "0"
type input "1"
type input "2"
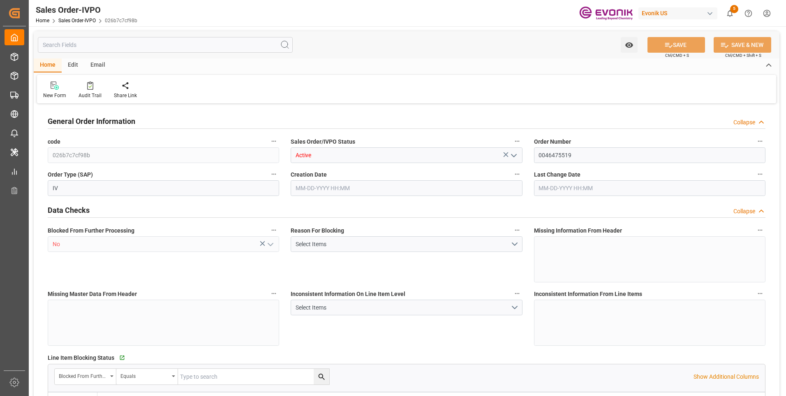
type input "14431"
type input "42.444"
type input "17000"
type input "30"
type input "[DATE] 17:05"
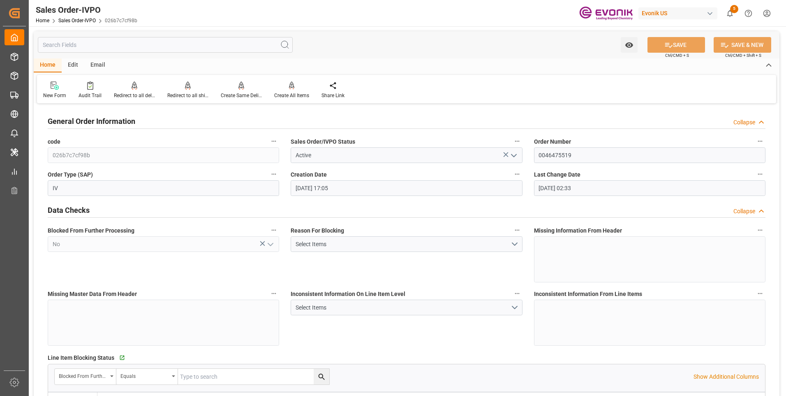
type input "[DATE] 02:33"
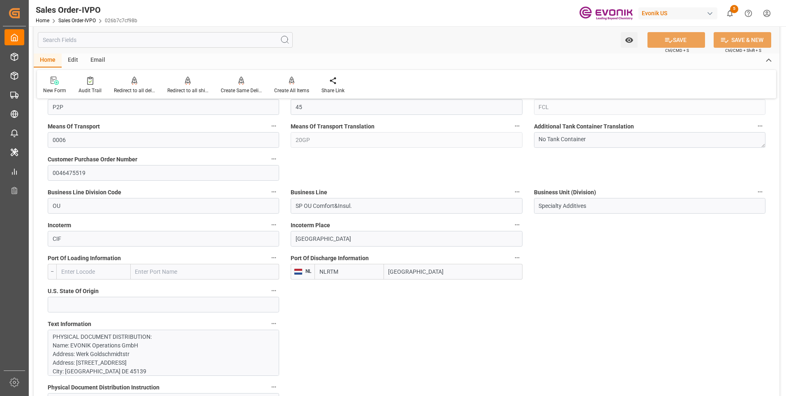
scroll to position [576, 0]
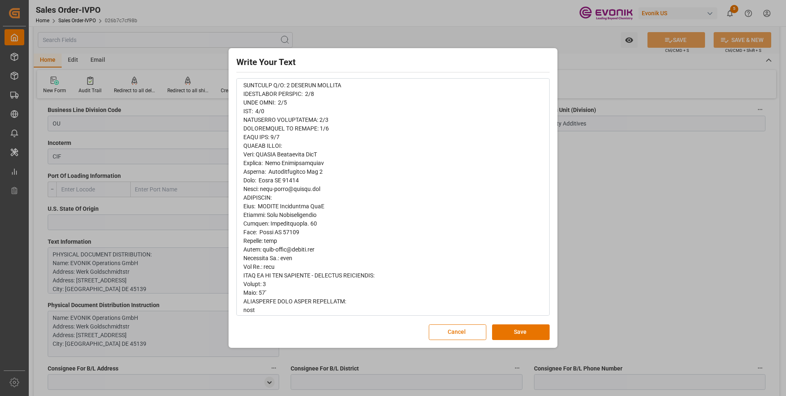
scroll to position [165, 0]
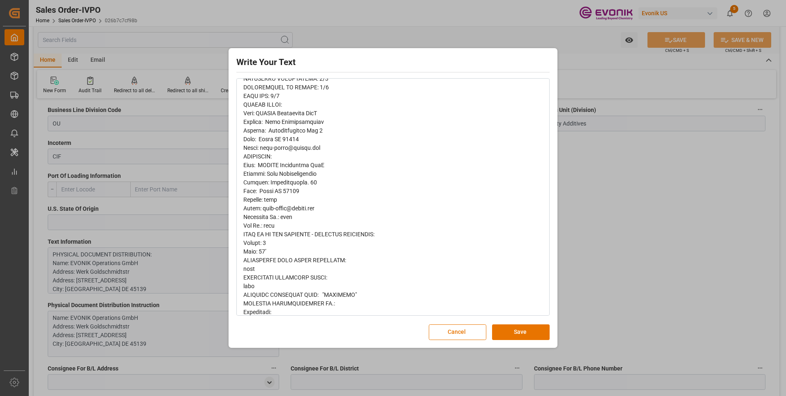
click at [633, 205] on div "Write Your Text Normal 14 Font Cancel Save" at bounding box center [393, 198] width 786 height 396
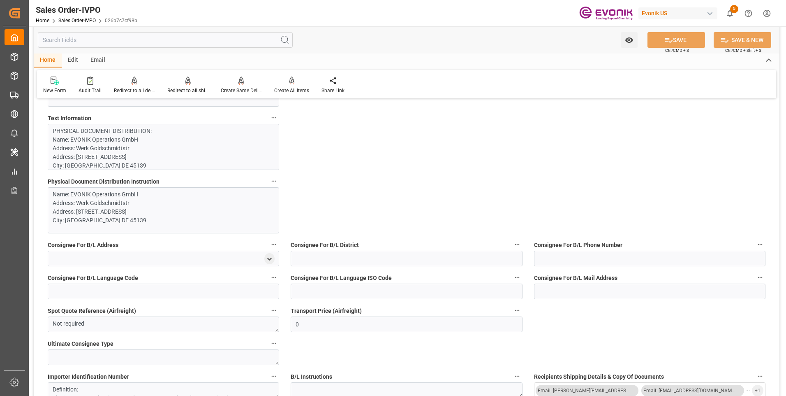
scroll to position [740, 0]
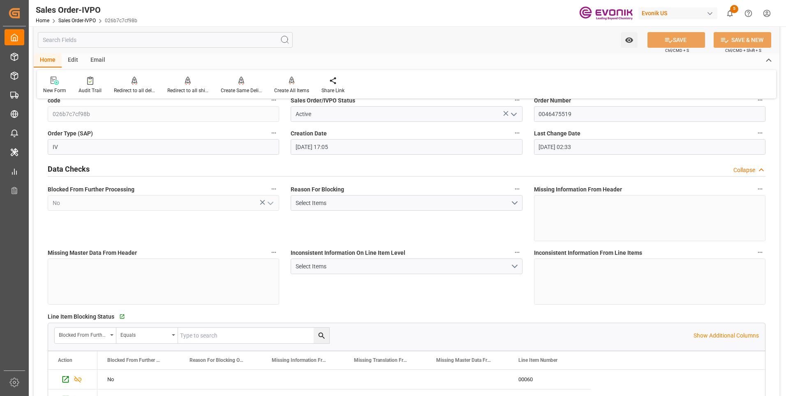
scroll to position [0, 0]
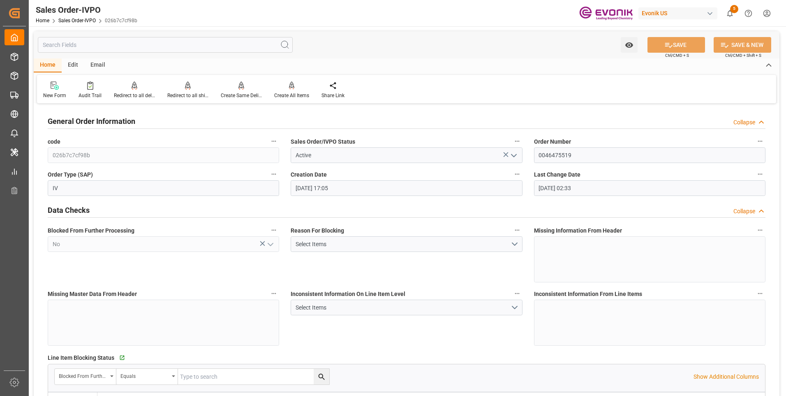
click at [420, 65] on div "Home Edit Email" at bounding box center [407, 65] width 746 height 14
click at [359, 67] on div "Home Edit Email" at bounding box center [407, 65] width 746 height 14
type input "ITGOA"
type input "0"
type input "1"
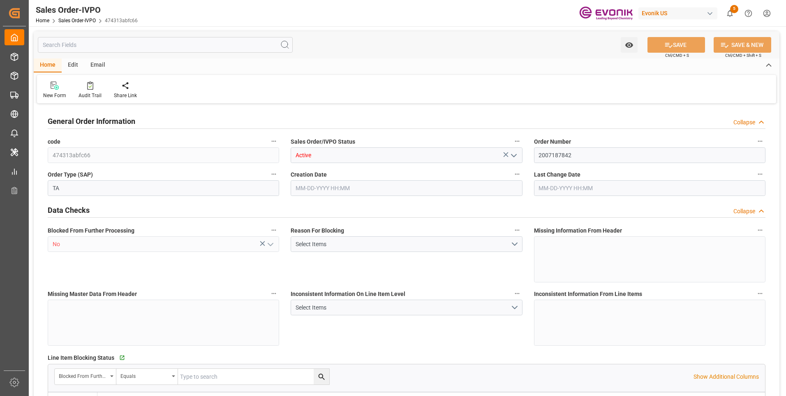
type input "1715.6"
type input "[DATE] 12:21"
type input "[DATE] 17:03"
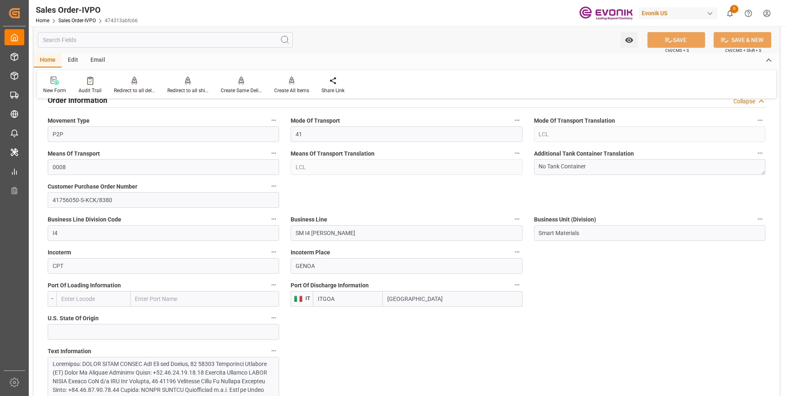
scroll to position [452, 0]
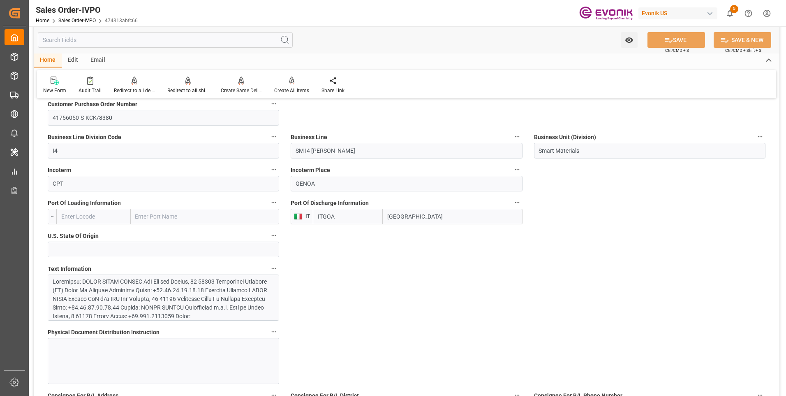
click at [129, 297] on div at bounding box center [161, 363] width 216 height 173
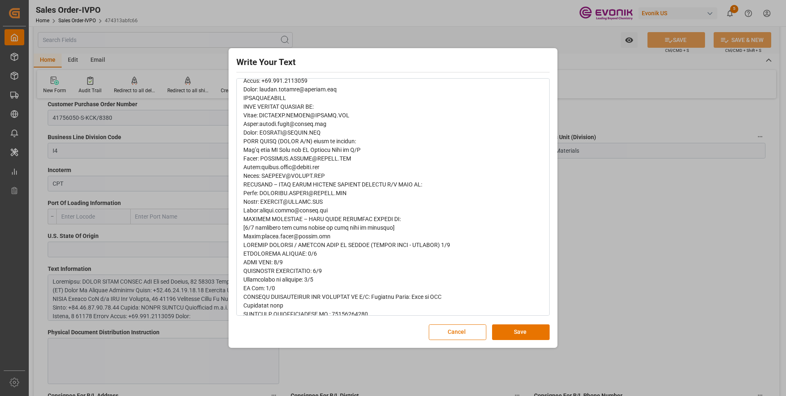
scroll to position [224, 0]
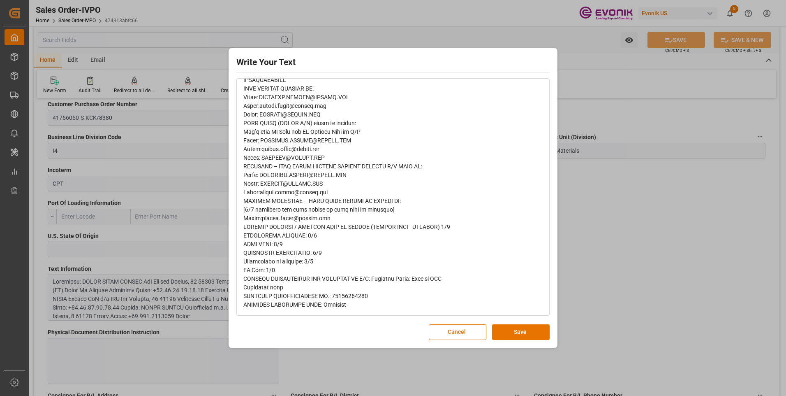
click at [677, 241] on div "Write Your Text Normal 14 Font Cancel Save" at bounding box center [393, 198] width 786 height 396
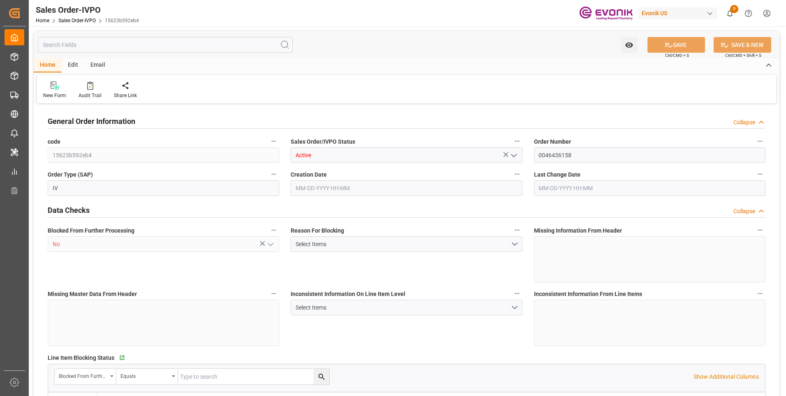
type input "ARBUE"
type input "0"
type input "1"
type input "2"
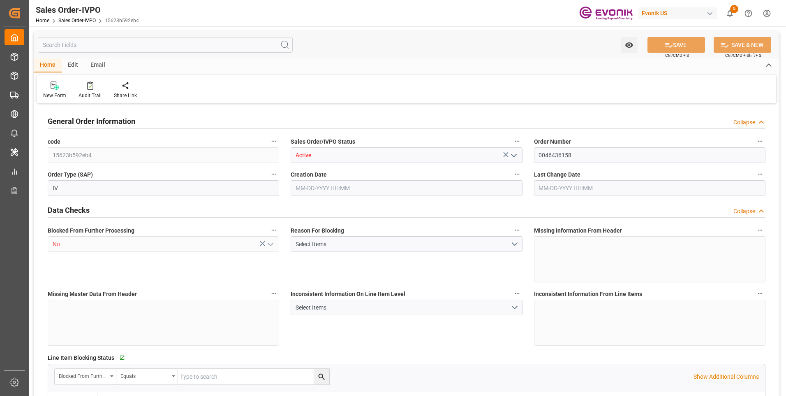
type input "19044"
type input "52.0766"
type input "17000"
type input "30"
type input "[DATE] 17:12"
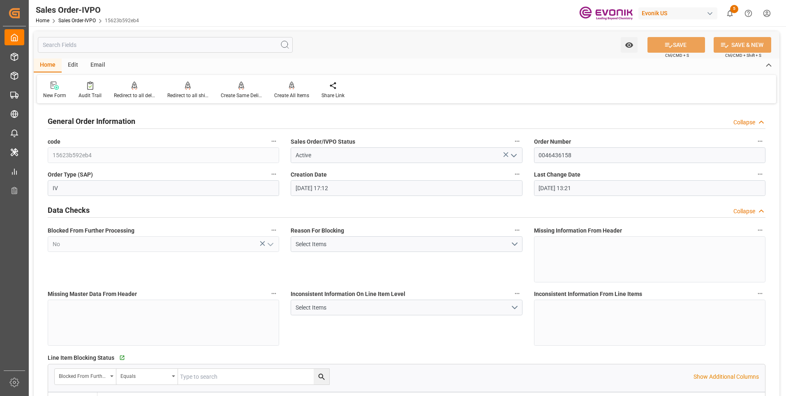
type input "10-02-2025 13:21"
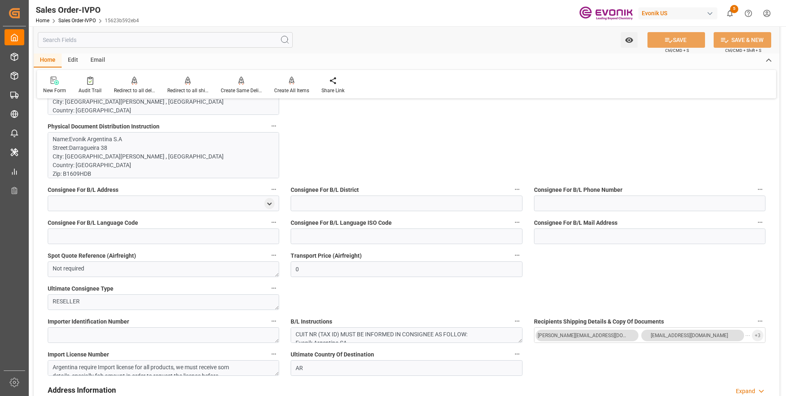
scroll to position [535, 0]
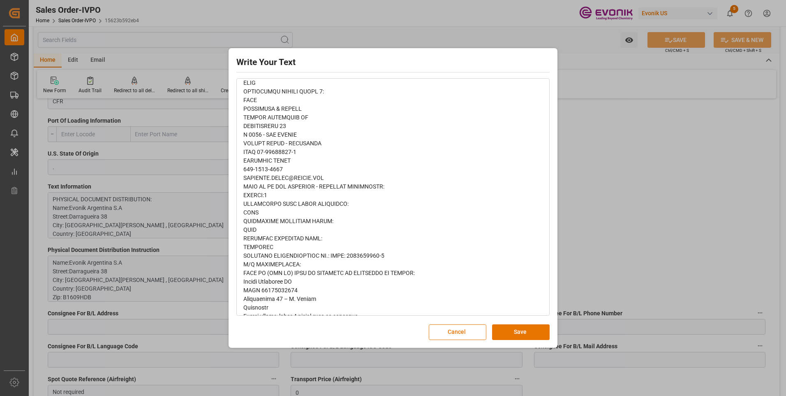
scroll to position [329, 0]
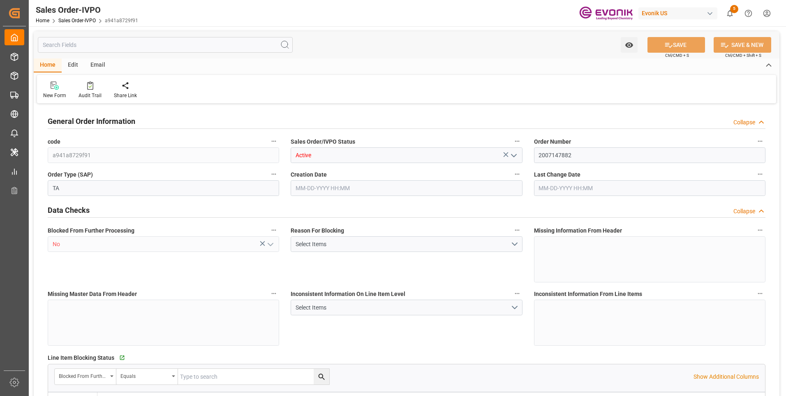
type input "BRRIO"
type input "0"
type input "1"
type input "2"
type input "20000"
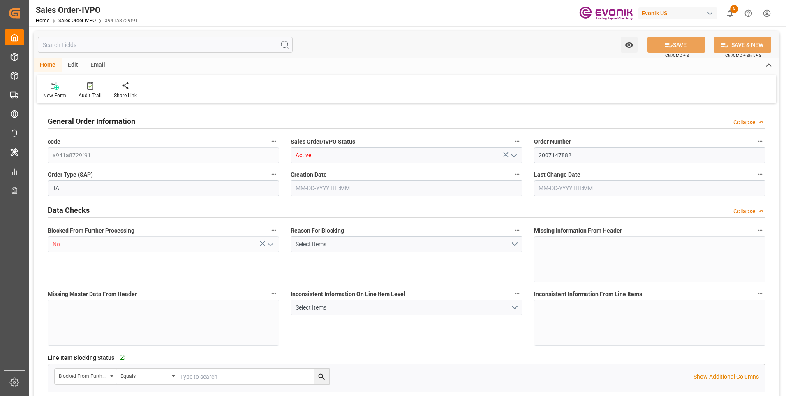
type input "0"
type input "17000"
type input "30"
type input "[DATE] 12:28"
type input "[DATE] 13:14"
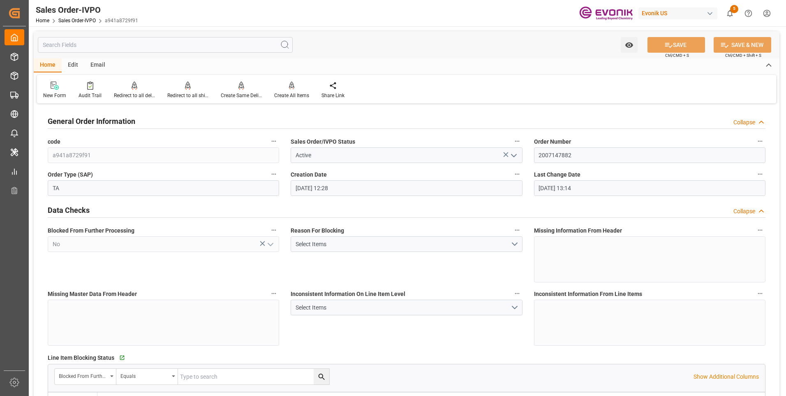
click at [222, 21] on div "Sales Order-IVPO Home Sales Order-IVPO a941a8729f91 Evonik US 5 Notifications O…" at bounding box center [404, 13] width 763 height 26
click at [190, 16] on div "Sales Order-IVPO Home Sales Order-IVPO a941a8729f91 Evonik US 5 Notifications O…" at bounding box center [404, 13] width 763 height 26
click at [191, 94] on div "Redirect to all shipments" at bounding box center [187, 95] width 41 height 7
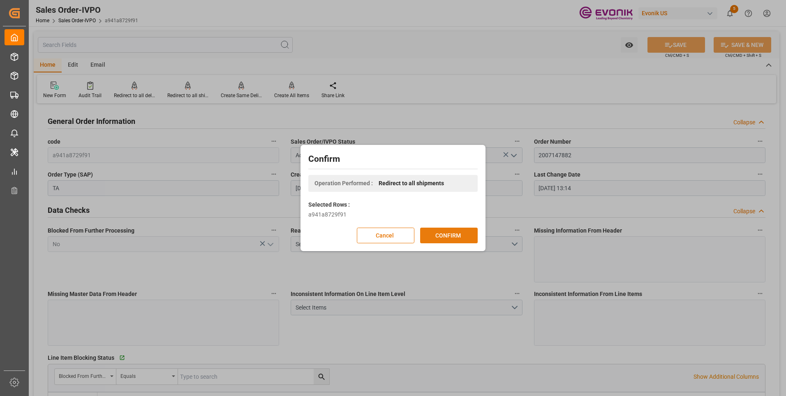
click at [448, 232] on button "CONFIRM" at bounding box center [449, 235] width 58 height 16
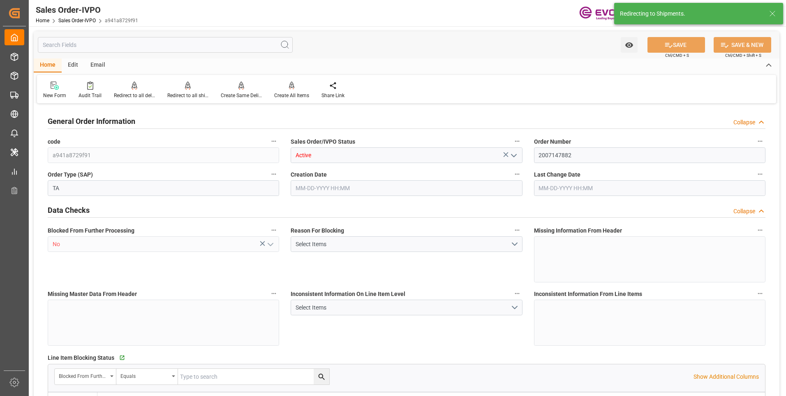
type input "BRRIO"
type input "0"
type input "1"
type input "2"
type input "20000"
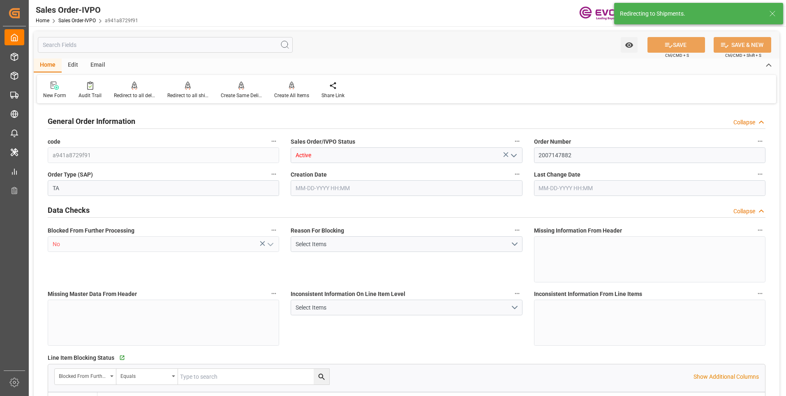
type input "0"
type input "17000"
type input "30"
type input "[DATE] 12:28"
type input "[DATE] 13:14"
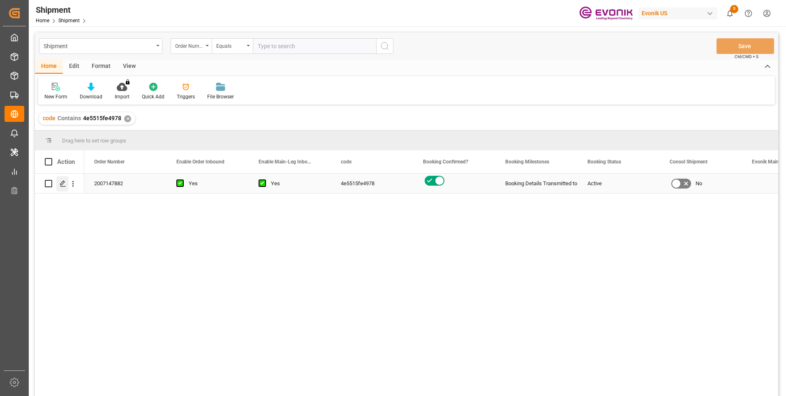
click at [62, 185] on icon "Press SPACE to select this row." at bounding box center [63, 183] width 7 height 7
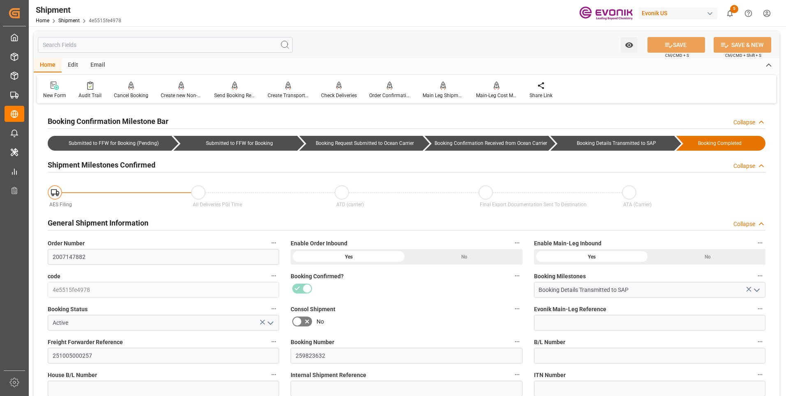
click at [382, 33] on div "Watch Option SAVE Ctrl/CMD + S SAVE & NEW Ctrl/CMD + Shift + S" at bounding box center [407, 44] width 746 height 27
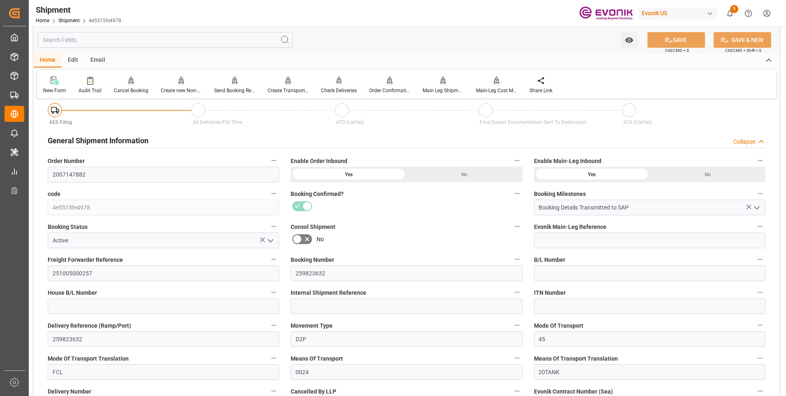
scroll to position [165, 0]
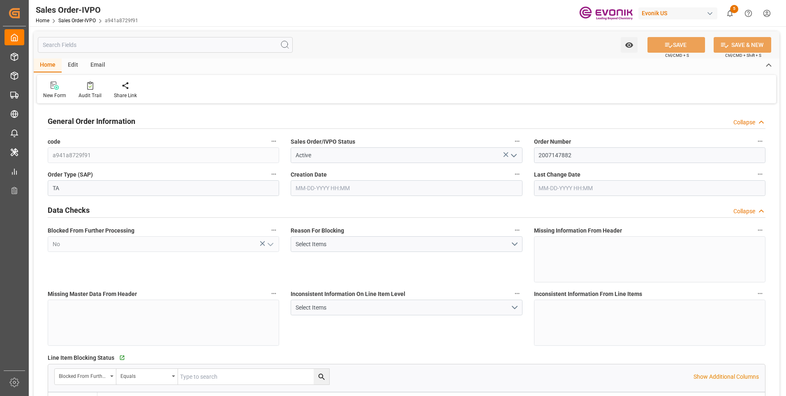
type input "BRRIO"
type input "0"
type input "1"
type input "2"
type input "20000"
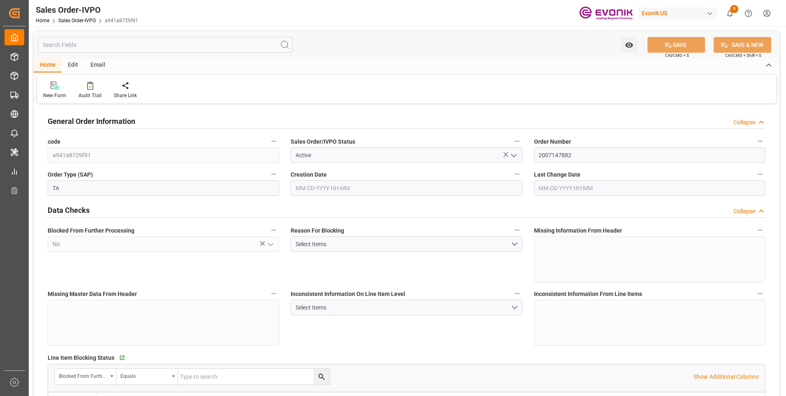
type input "0"
type input "17000"
type input "30"
type input "[DATE] 12:28"
type input "[DATE] 13:14"
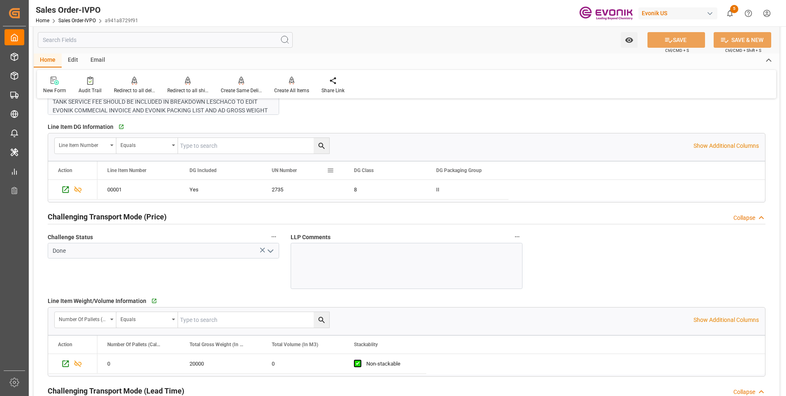
scroll to position [946, 0]
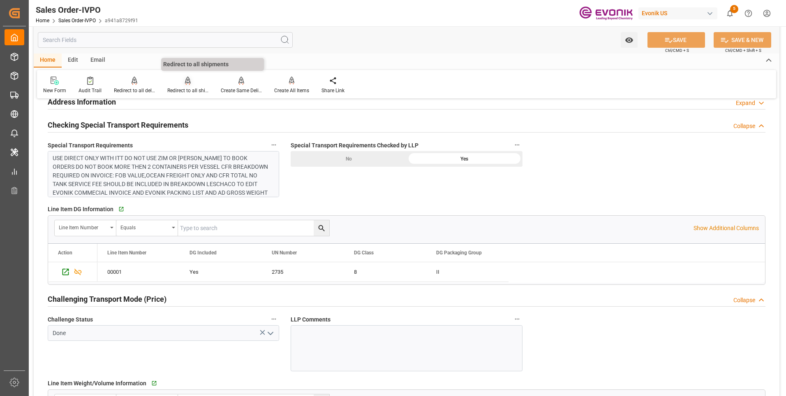
click at [199, 91] on div "Redirect to all shipments" at bounding box center [187, 90] width 41 height 7
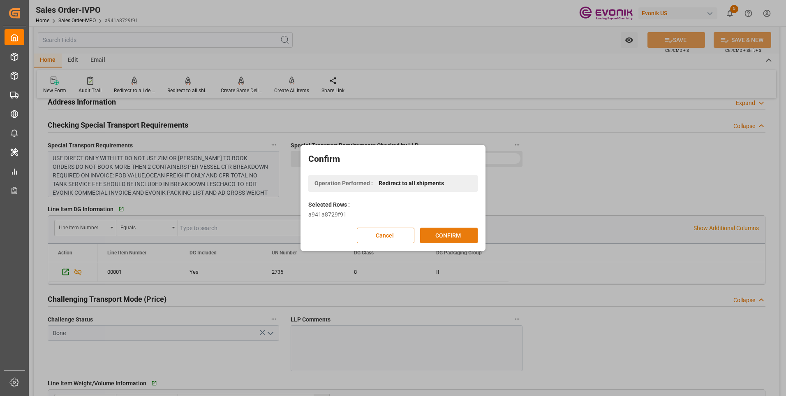
click at [444, 234] on button "CONFIRM" at bounding box center [449, 235] width 58 height 16
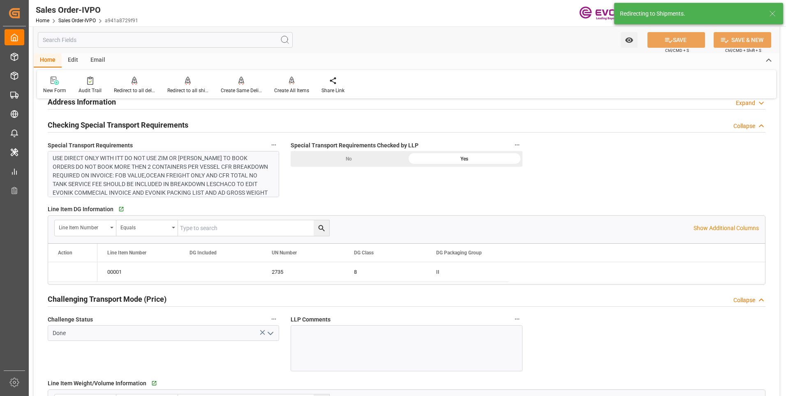
type input "08-27-2025 12:28"
type input "10-02-2025 13:14"
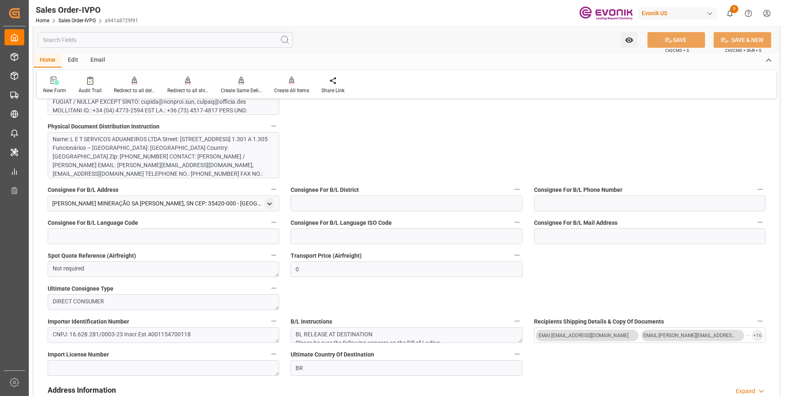
scroll to position [617, 0]
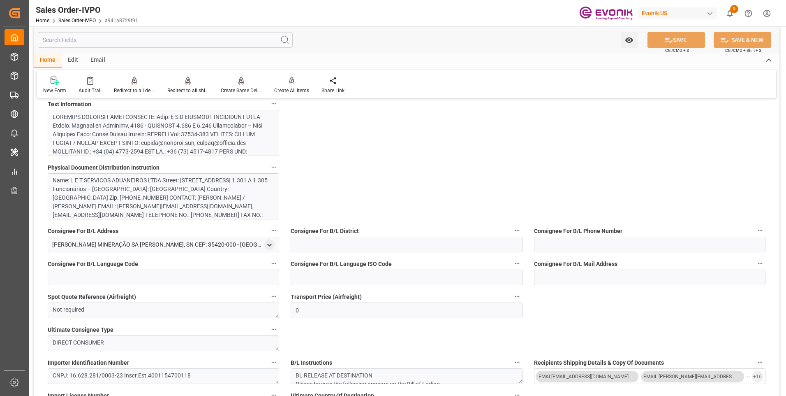
click at [133, 136] on div at bounding box center [161, 311] width 216 height 397
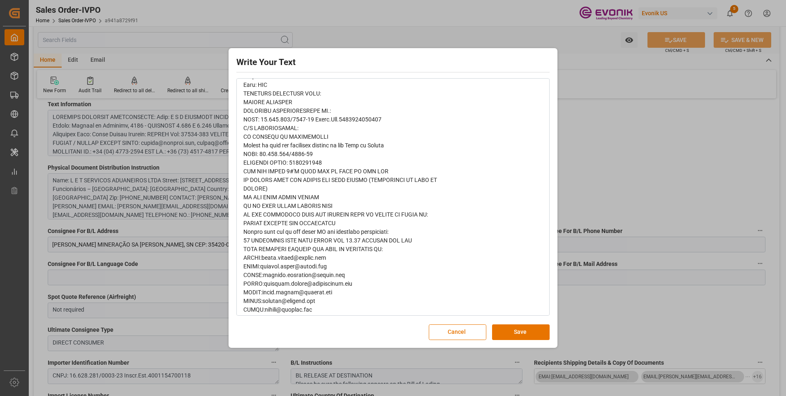
scroll to position [329, 0]
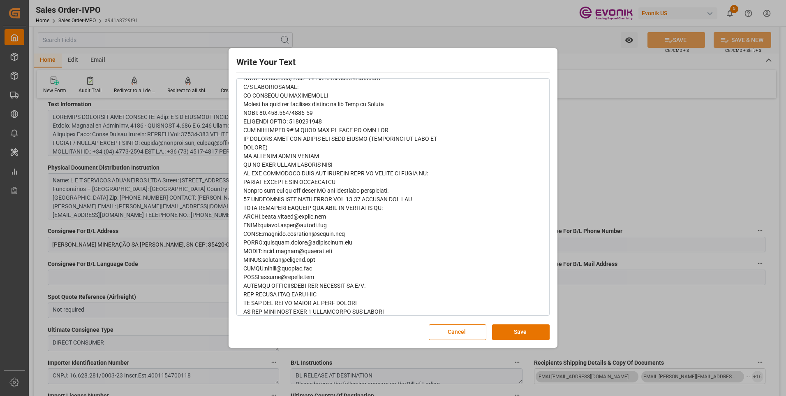
click at [328, 212] on div "rdw-editor" at bounding box center [394, 177] width 300 height 777
click at [317, 193] on span "rdw-editor" at bounding box center [356, 177] width 224 height 775
click at [295, 182] on span "rdw-editor" at bounding box center [356, 177] width 224 height 775
click at [303, 186] on div "rdw-editor" at bounding box center [394, 177] width 300 height 777
click at [315, 195] on span "rdw-editor" at bounding box center [356, 177] width 224 height 775
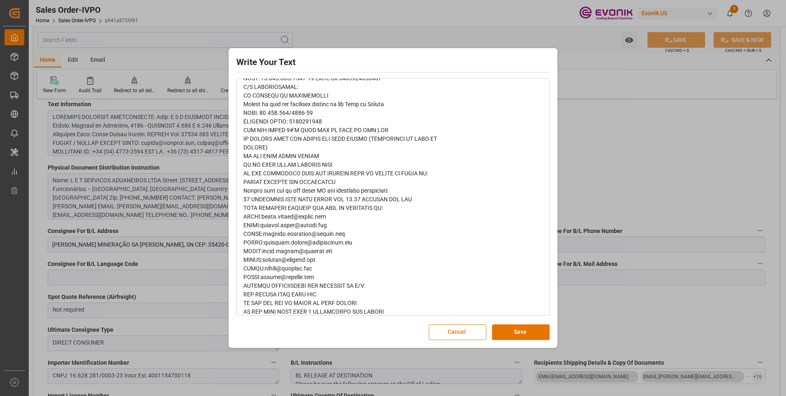
click at [322, 200] on span "rdw-editor" at bounding box center [356, 177] width 224 height 775
click at [375, 200] on span "rdw-editor" at bounding box center [356, 177] width 224 height 775
click at [374, 197] on span "rdw-editor" at bounding box center [356, 177] width 224 height 775
click at [335, 184] on span "rdw-editor" at bounding box center [356, 177] width 224 height 775
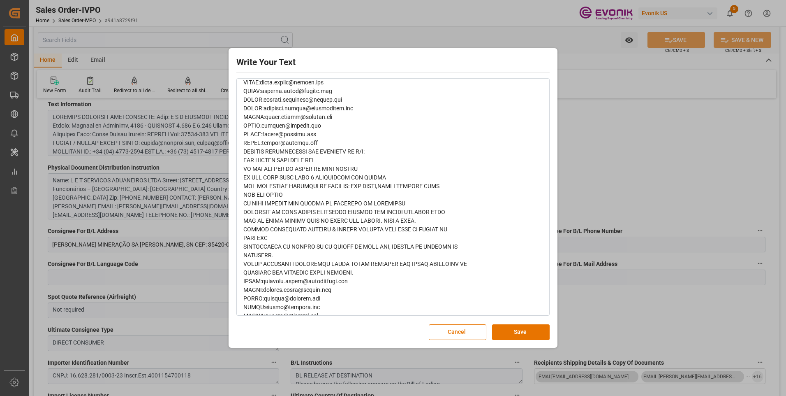
scroll to position [422, 0]
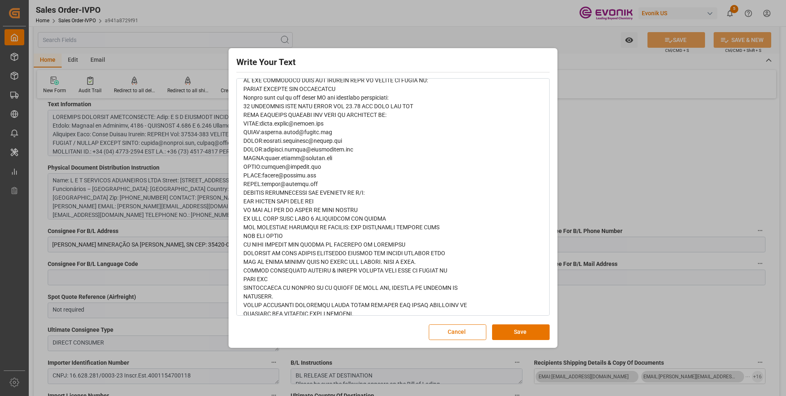
click at [579, 167] on div "Write Your Text Normal 14 Font Cancel Save" at bounding box center [393, 198] width 786 height 396
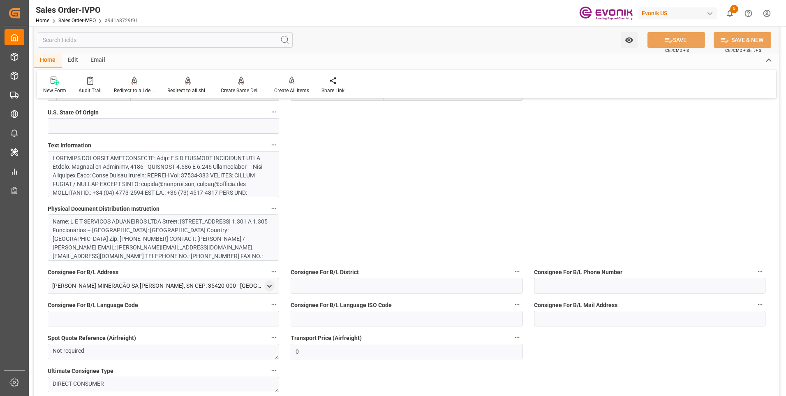
scroll to position [535, 0]
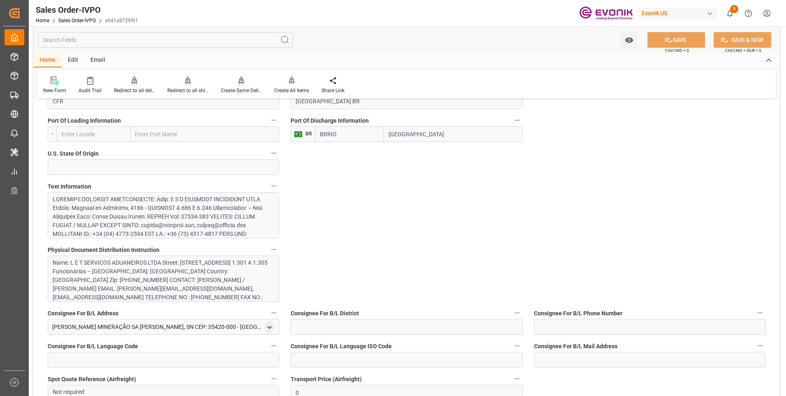
click at [179, 220] on div at bounding box center [161, 393] width 216 height 397
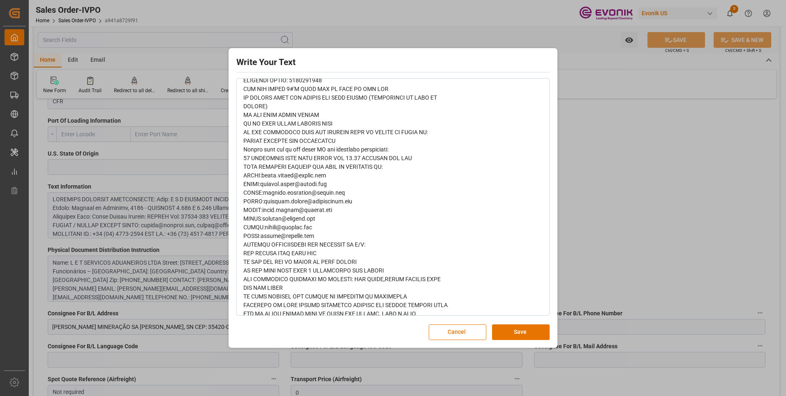
scroll to position [411, 0]
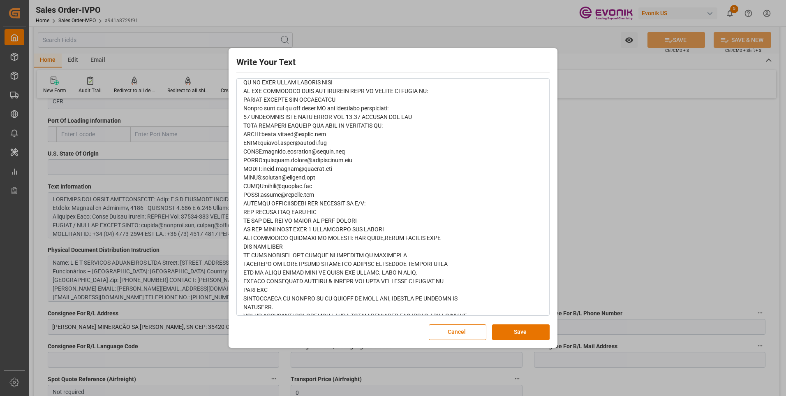
click at [589, 166] on div "Write Your Text Normal 14 Font Cancel Save" at bounding box center [393, 198] width 786 height 396
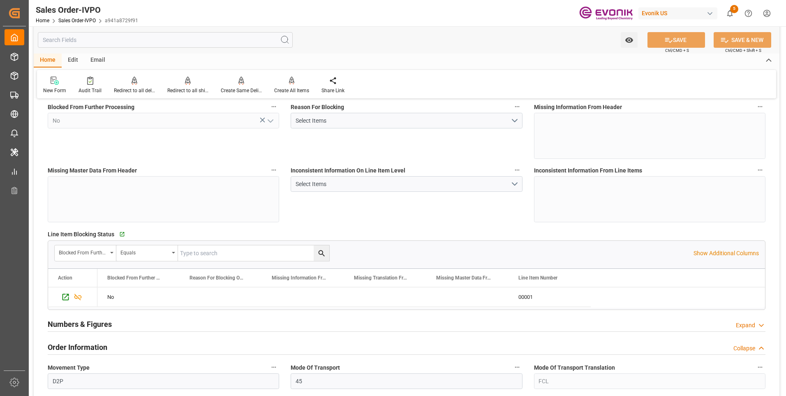
scroll to position [0, 0]
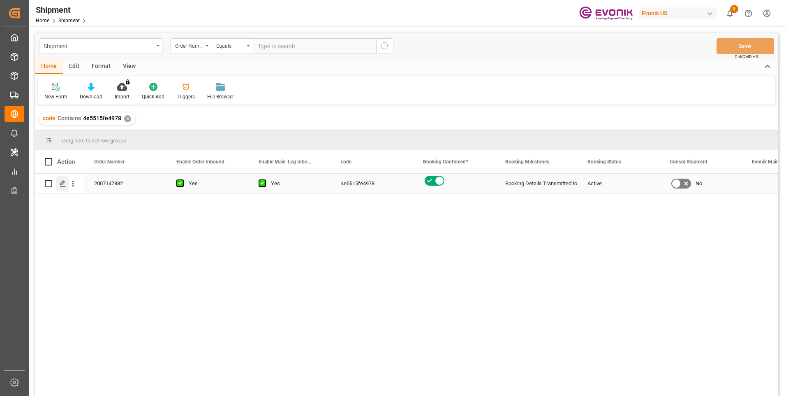
click at [65, 183] on icon "Press SPACE to select this row." at bounding box center [63, 183] width 7 height 7
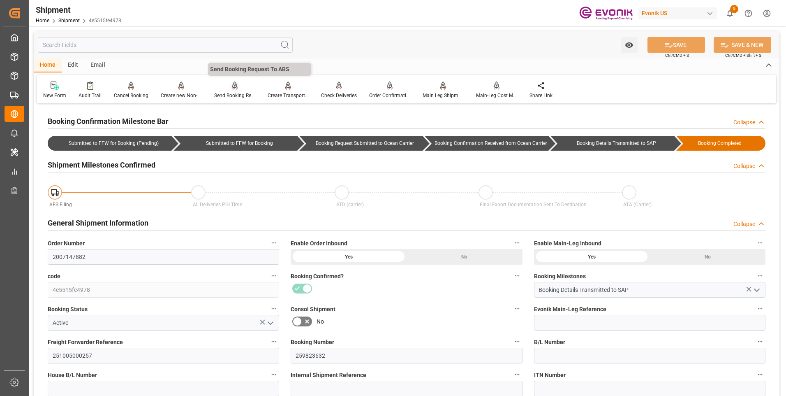
click at [236, 90] on div "Send Booking Request To ABS" at bounding box center [234, 90] width 53 height 18
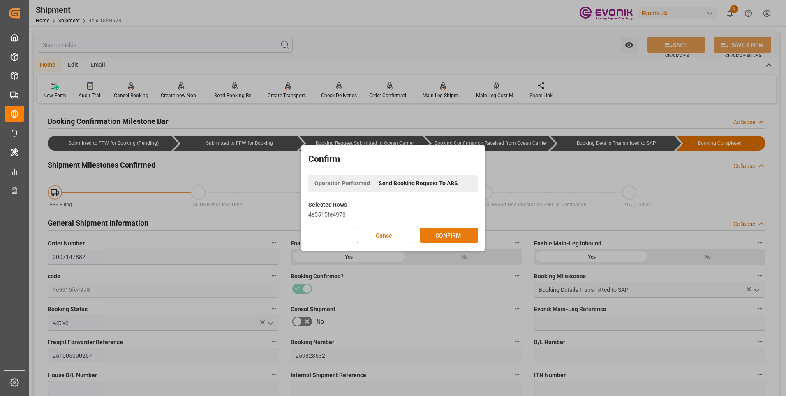
click at [452, 234] on button "CONFIRM" at bounding box center [449, 235] width 58 height 16
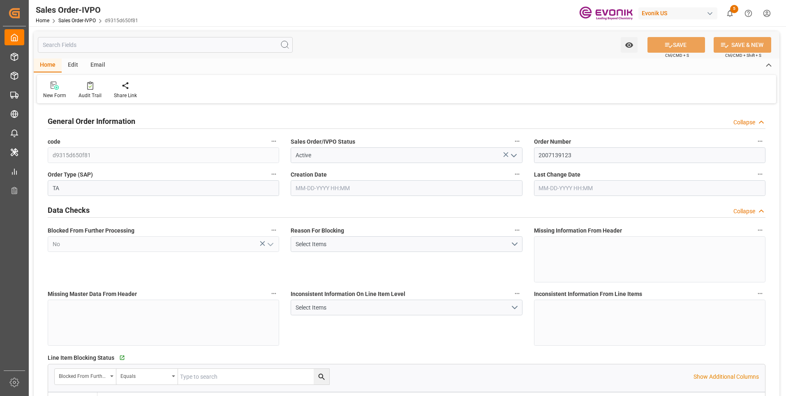
type input "BRRIO"
type input "0"
type input "1"
type input "2"
type input "20000"
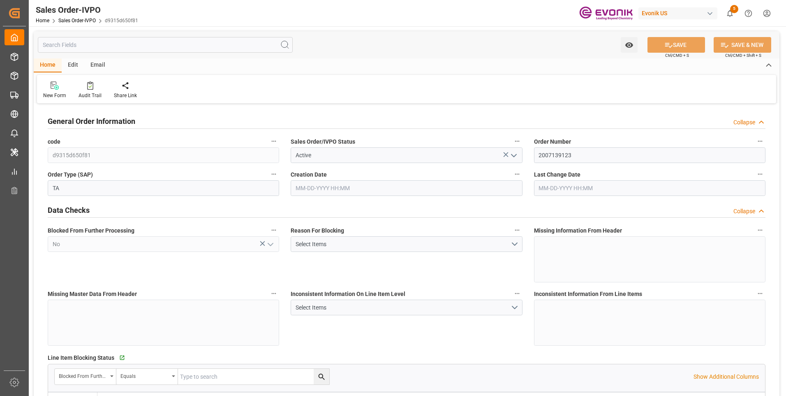
type input "0"
type input "17000"
type input "30"
type input "08-13-2025 19:08"
type input "10-02-2025 13:18"
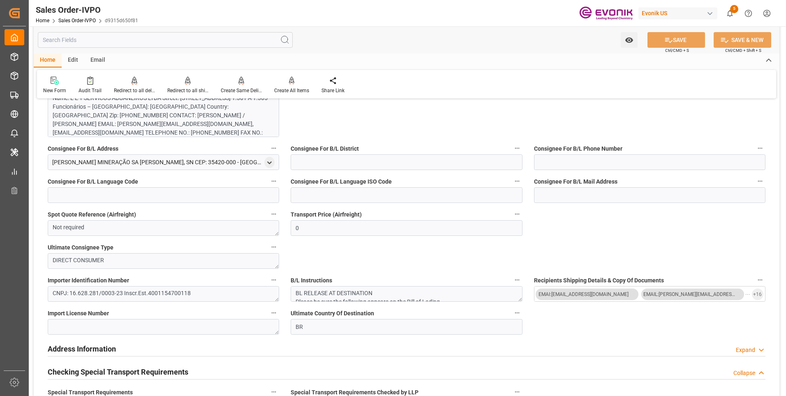
scroll to position [617, 0]
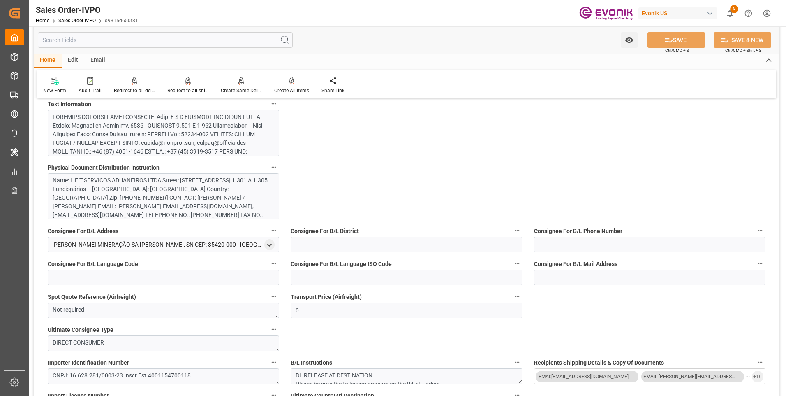
click at [155, 139] on div at bounding box center [161, 311] width 216 height 397
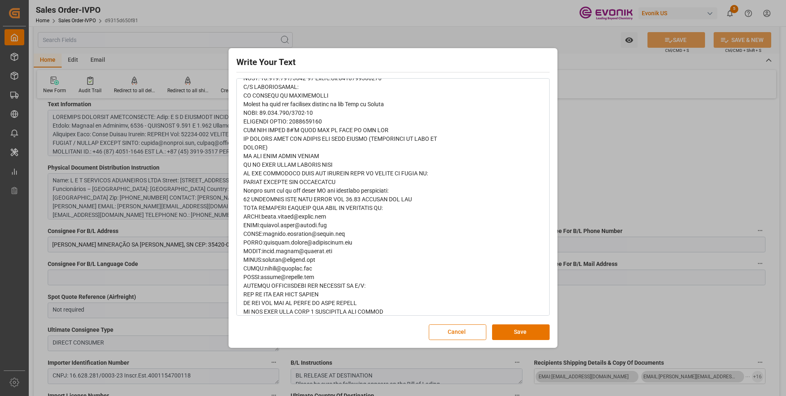
scroll to position [411, 0]
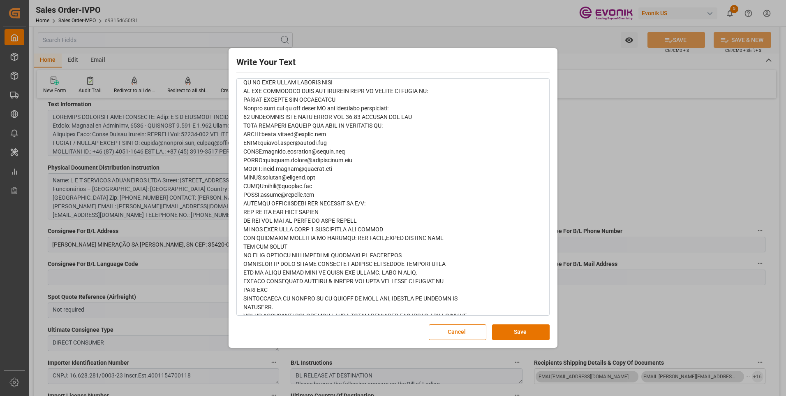
click at [617, 153] on div "Write Your Text Normal 14 Font Cancel Save" at bounding box center [393, 198] width 786 height 396
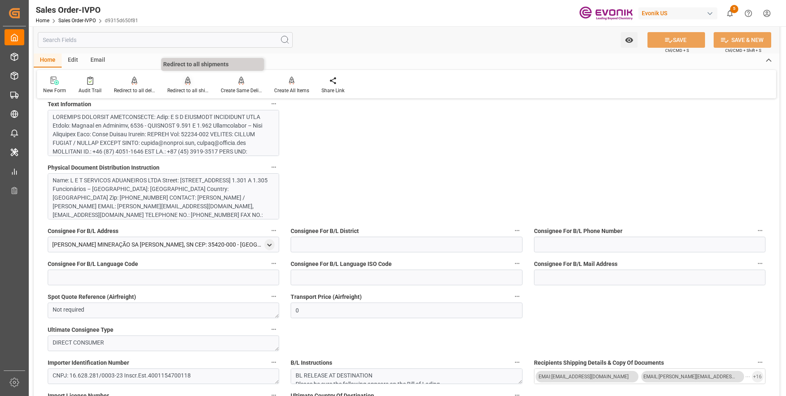
click at [195, 88] on div "Redirect to all shipments" at bounding box center [187, 90] width 41 height 7
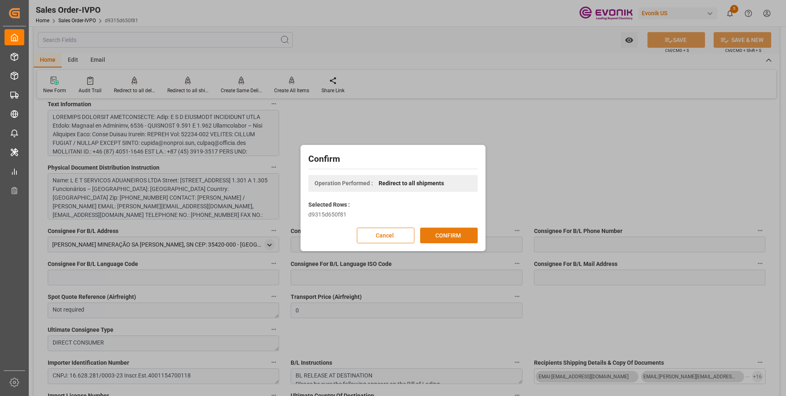
click at [449, 232] on button "CONFIRM" at bounding box center [449, 235] width 58 height 16
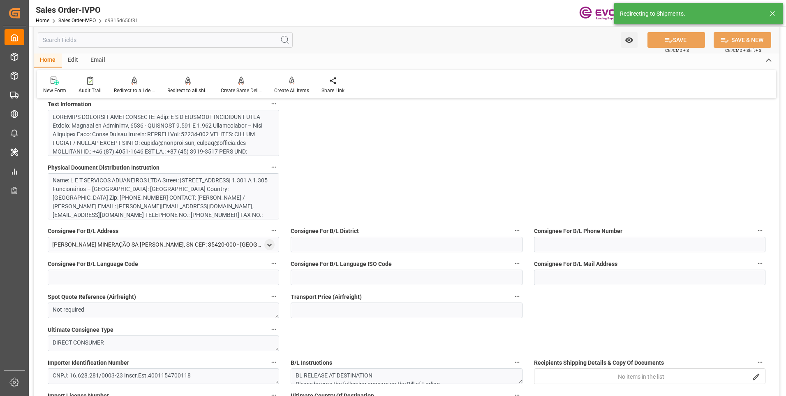
type input "BRRIO"
type input "0"
type input "1"
type input "2"
type input "20000"
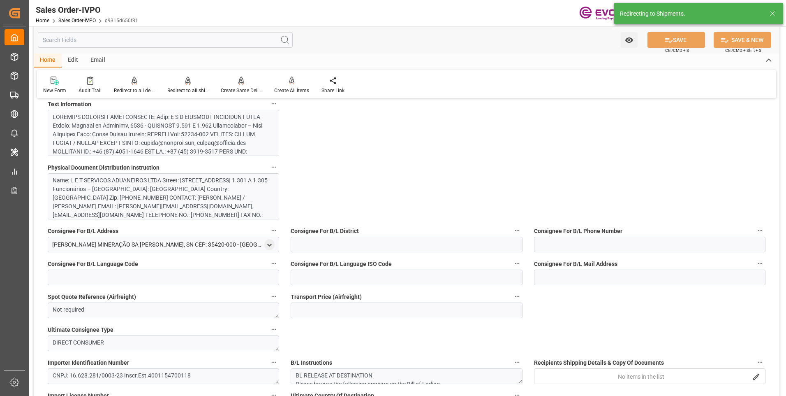
type input "0"
type input "17000"
type input "30"
type input "08-13-2025 19:08"
type input "10-02-2025 13:18"
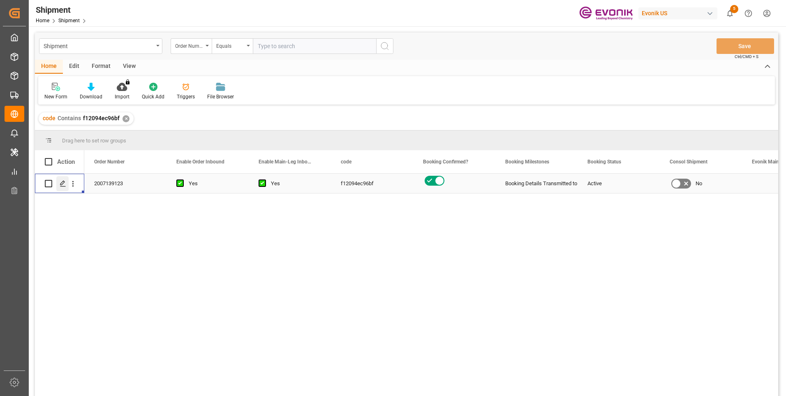
click at [65, 183] on icon "Press SPACE to select this row." at bounding box center [63, 183] width 7 height 7
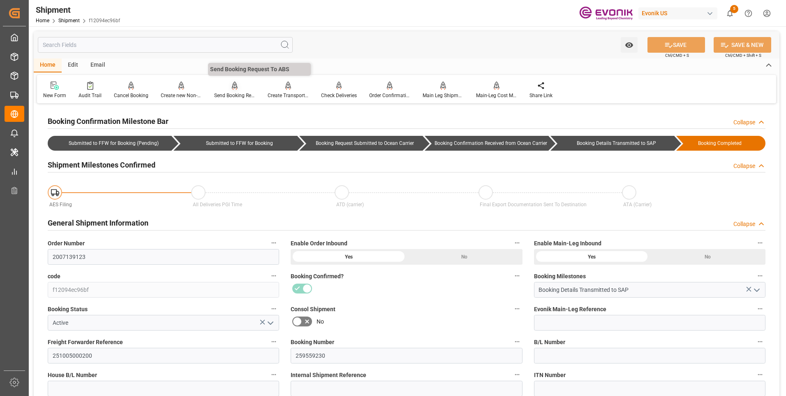
click at [231, 92] on div "Send Booking Request To ABS" at bounding box center [234, 95] width 41 height 7
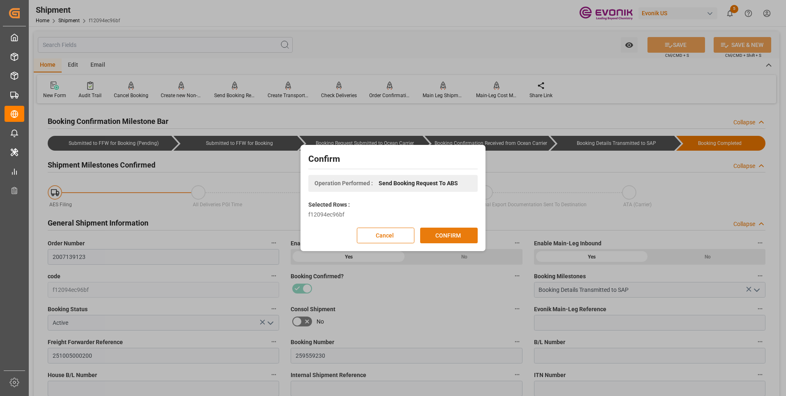
click at [442, 234] on button "CONFIRM" at bounding box center [449, 235] width 58 height 16
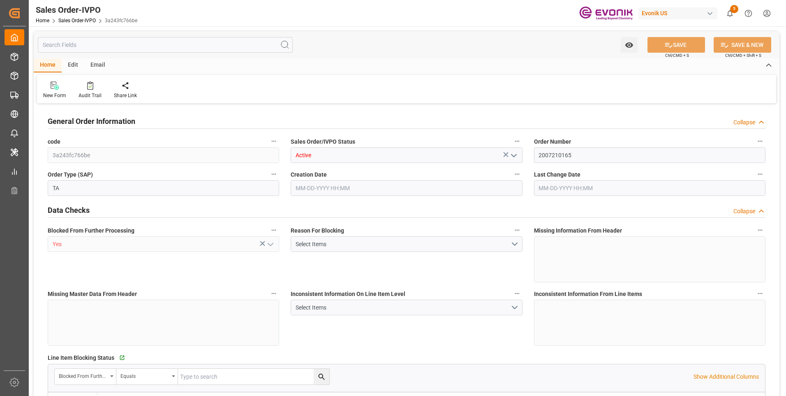
type input "SGSIN"
type input "0"
type input "1"
type input "11917.2"
type input "[DATE] 16:49"
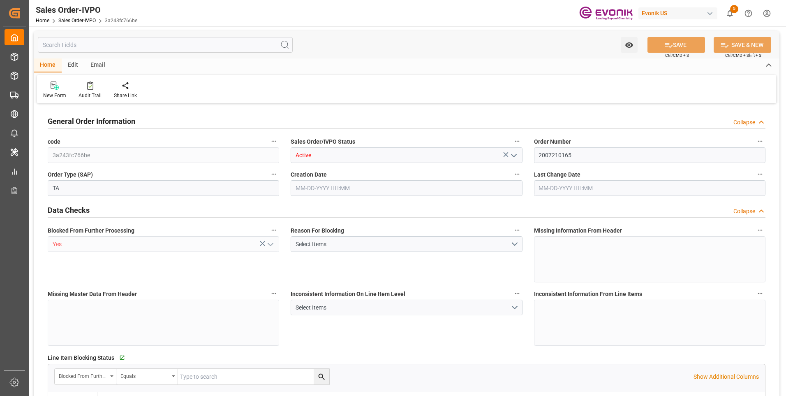
type input "[DATE] 16:49"
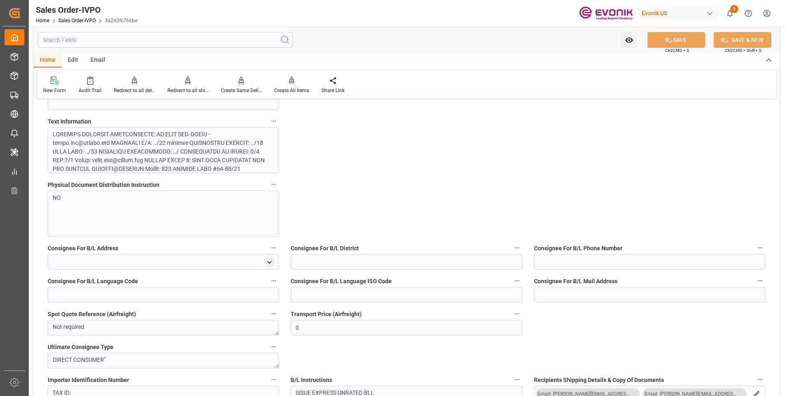
scroll to position [576, 0]
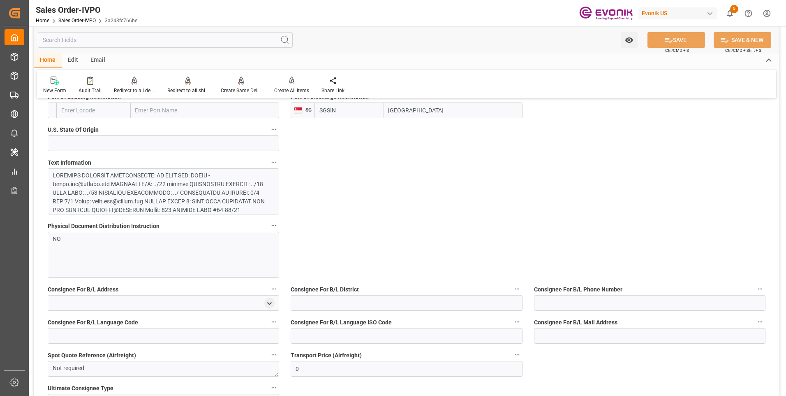
click at [74, 42] on input "text" at bounding box center [165, 40] width 255 height 16
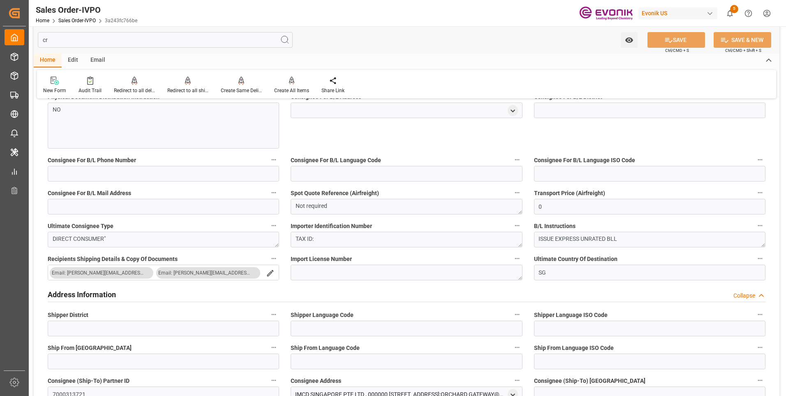
scroll to position [89, 0]
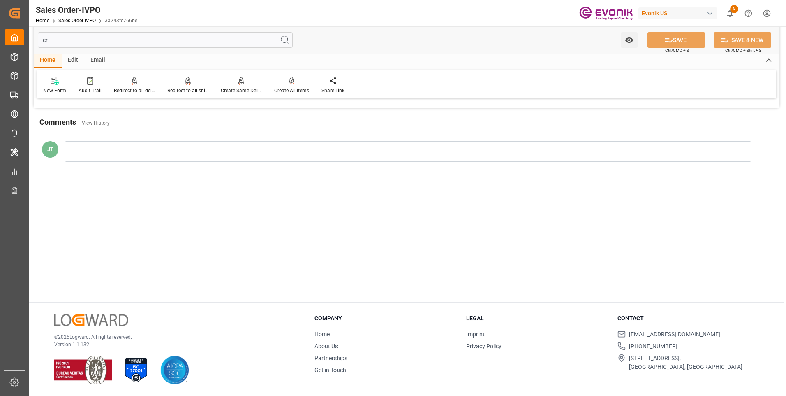
type input "c"
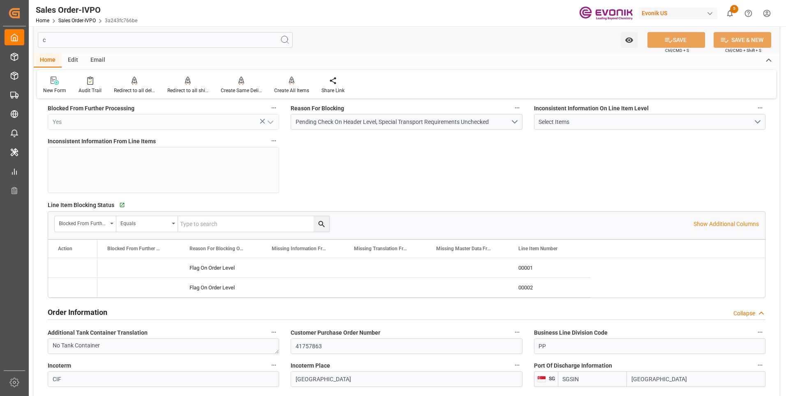
type input "10-01-2025 16:49"
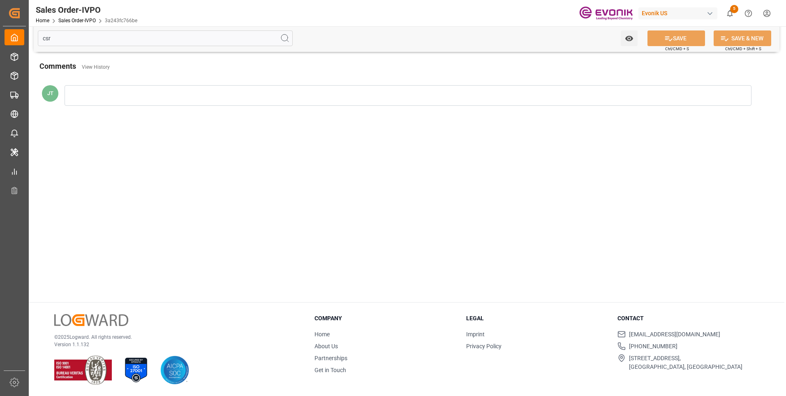
scroll to position [0, 0]
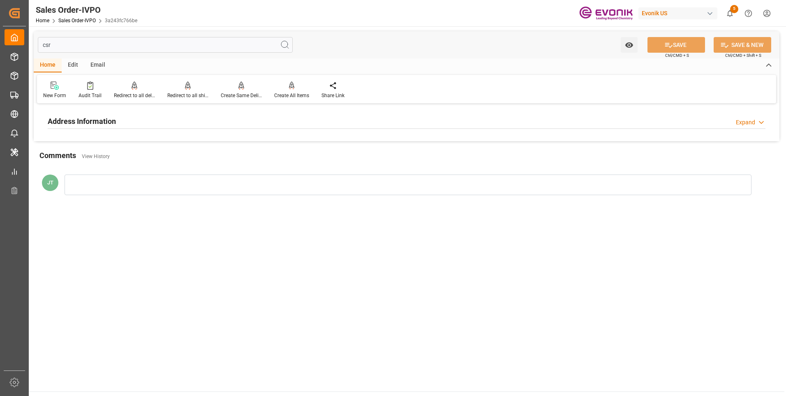
type input "csr"
click at [125, 116] on div "Address Information Expand" at bounding box center [407, 121] width 718 height 16
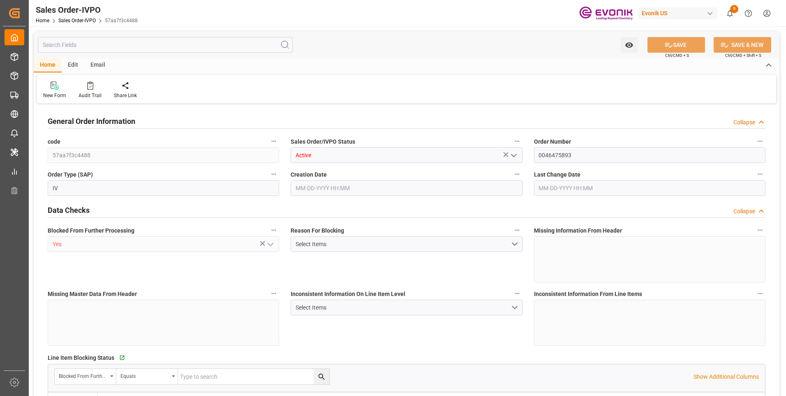
type input "BRSSZ"
type input "0"
type input "1"
type input "225.157"
type input "[DATE] 14:49"
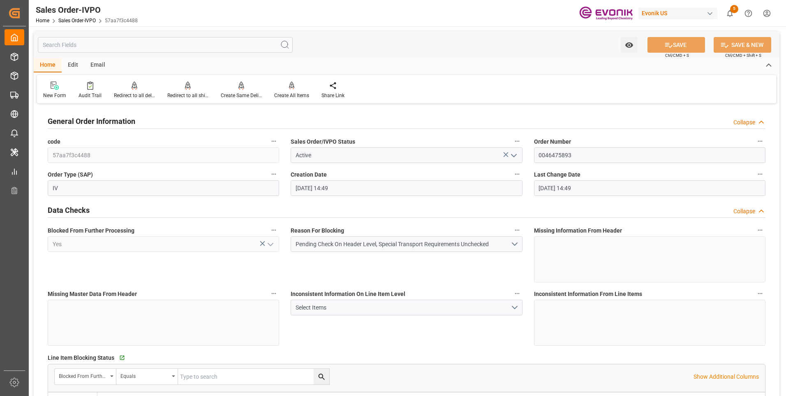
type input "[DATE] 14:49"
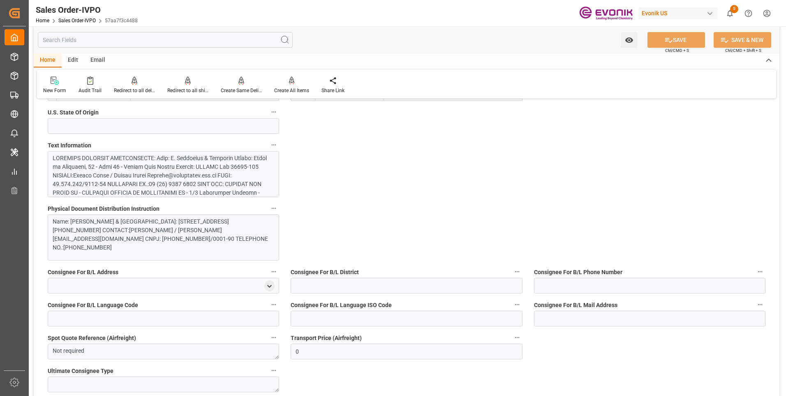
scroll to position [370, 0]
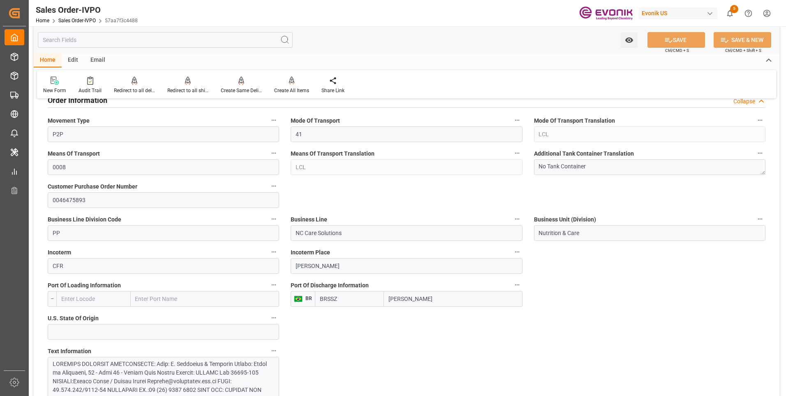
click at [87, 39] on input "text" at bounding box center [165, 40] width 255 height 16
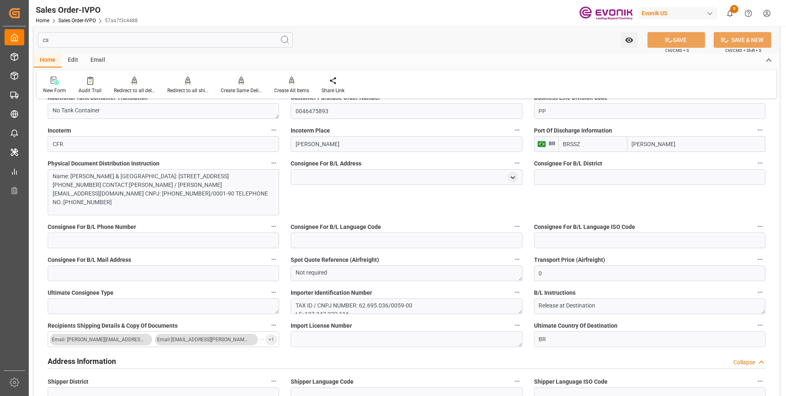
scroll to position [0, 0]
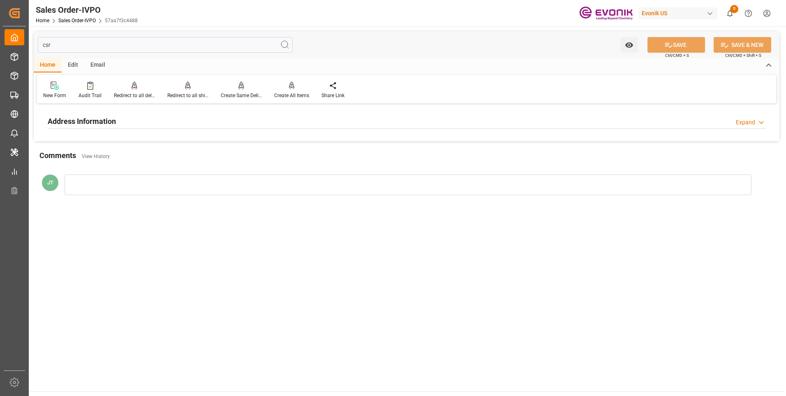
type input "csr"
click at [162, 125] on div "Address Information Expand" at bounding box center [407, 121] width 718 height 16
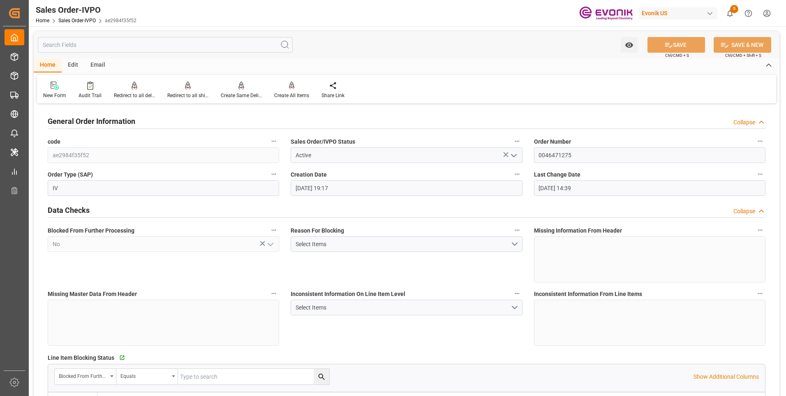
scroll to position [1399, 0]
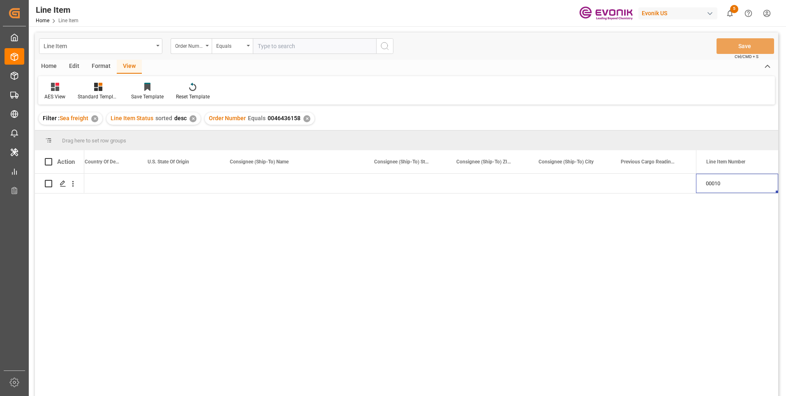
scroll to position [0, 1095]
click at [290, 44] on input "text" at bounding box center [314, 46] width 123 height 16
paste input "2007137417"
type input "2007137417"
click at [385, 46] on icon "search button" at bounding box center [385, 46] width 10 height 10
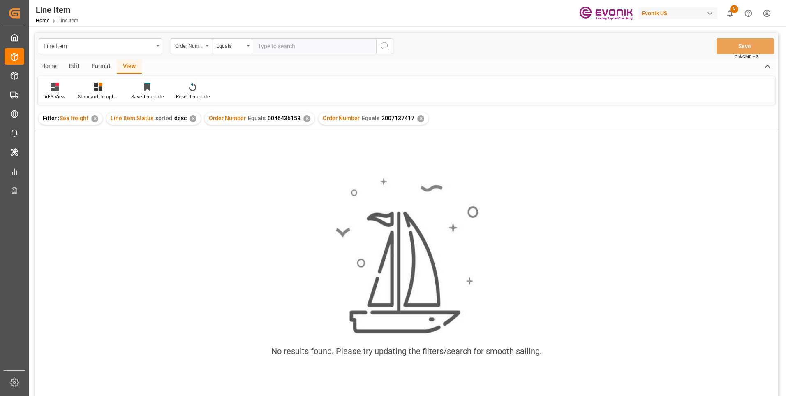
click at [304, 122] on div "Order Number Equals 0046436158 ✕" at bounding box center [260, 118] width 110 height 12
click at [304, 120] on div "✕" at bounding box center [307, 118] width 7 height 7
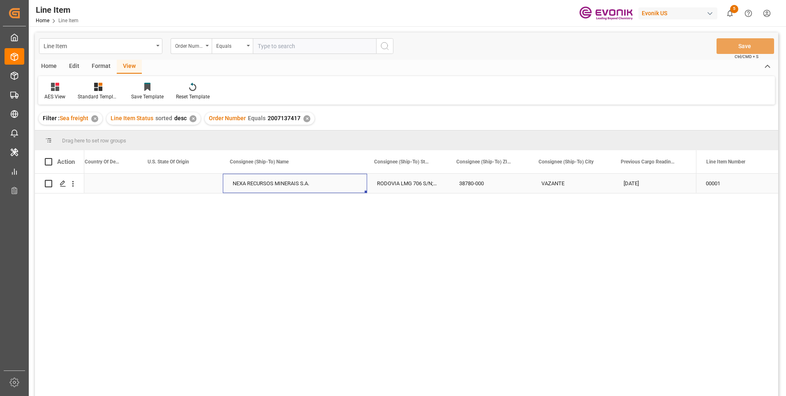
click at [263, 183] on div "NEXA RECURSOS MINERAIS S.A." at bounding box center [295, 183] width 144 height 19
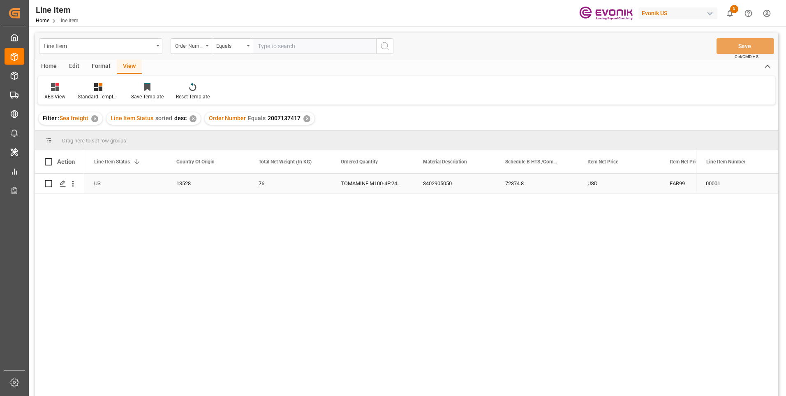
scroll to position [0, 165]
click at [671, 182] on div "USD" at bounding box center [701, 183] width 82 height 19
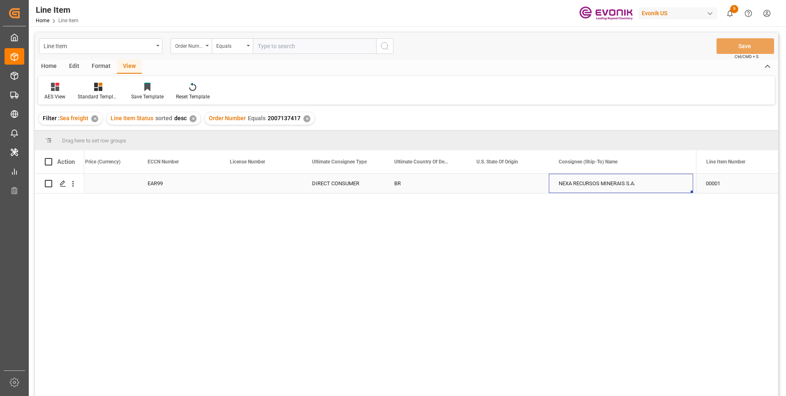
scroll to position [0, 851]
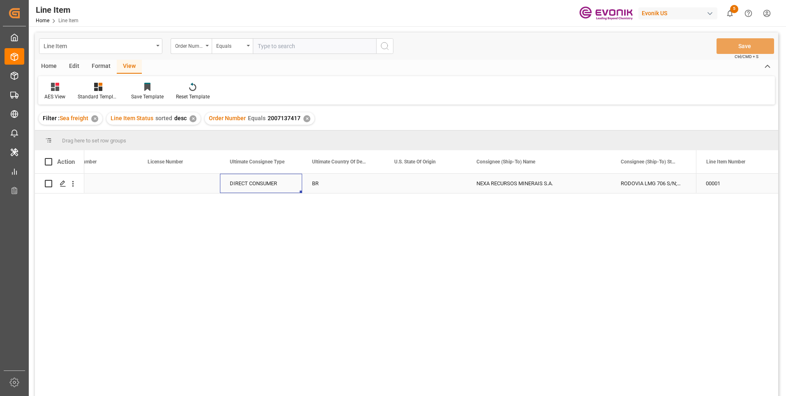
click at [290, 178] on div "DIRECT CONSUMER" at bounding box center [261, 183] width 82 height 19
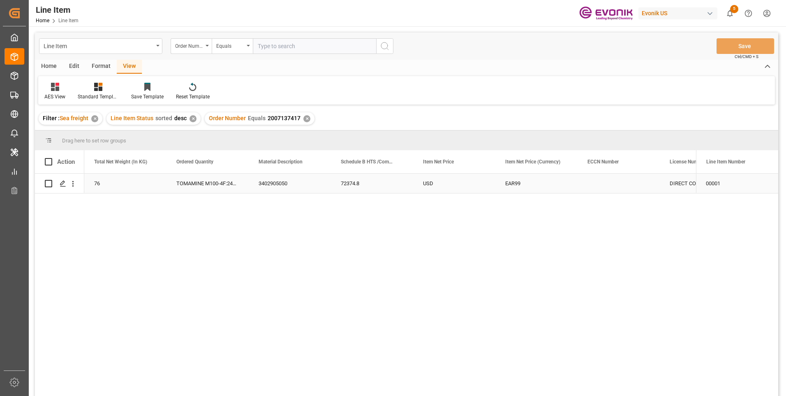
scroll to position [0, 329]
click at [439, 181] on div "72374.8" at bounding box center [454, 183] width 82 height 19
click at [108, 186] on div "13528" at bounding box center [125, 183] width 82 height 19
click at [441, 184] on div "72374.8" at bounding box center [454, 183] width 82 height 19
click at [276, 46] on input "text" at bounding box center [314, 46] width 123 height 16
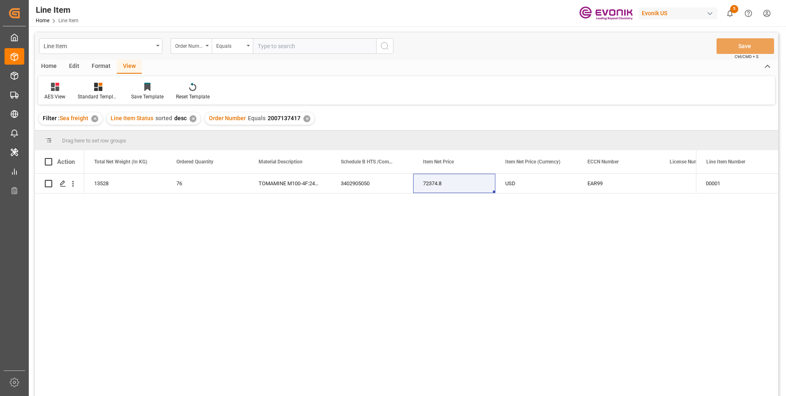
paste input "2007137418"
type input "2007137418"
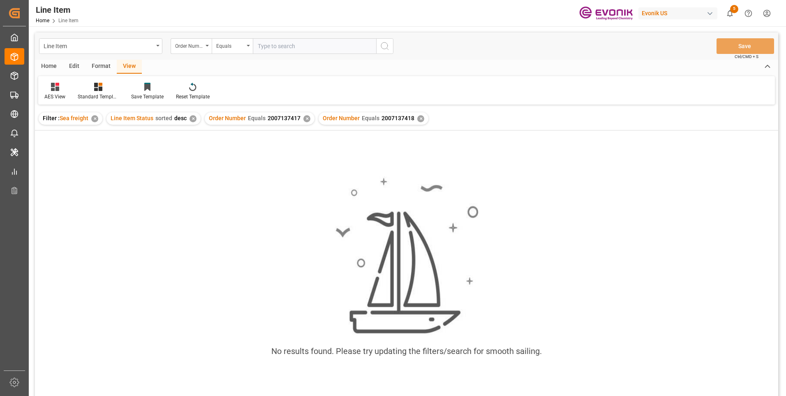
click at [304, 118] on div "✕" at bounding box center [307, 118] width 7 height 7
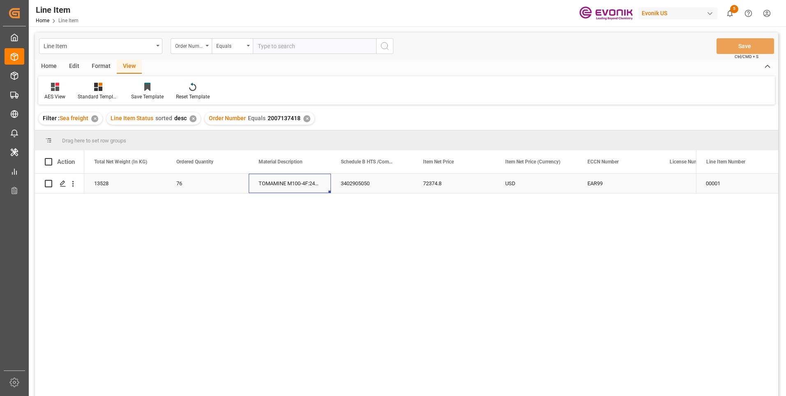
click at [298, 183] on div "TOMAMINE M100-4F:2445:178:PP:P" at bounding box center [290, 183] width 82 height 19
click at [190, 182] on div "76" at bounding box center [208, 183] width 82 height 19
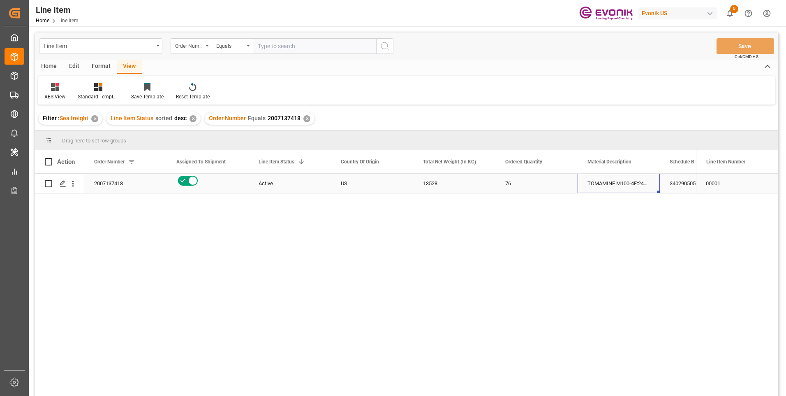
click at [616, 179] on div "TOMAMINE M100-4F:2445:178:PP:P" at bounding box center [619, 183] width 82 height 19
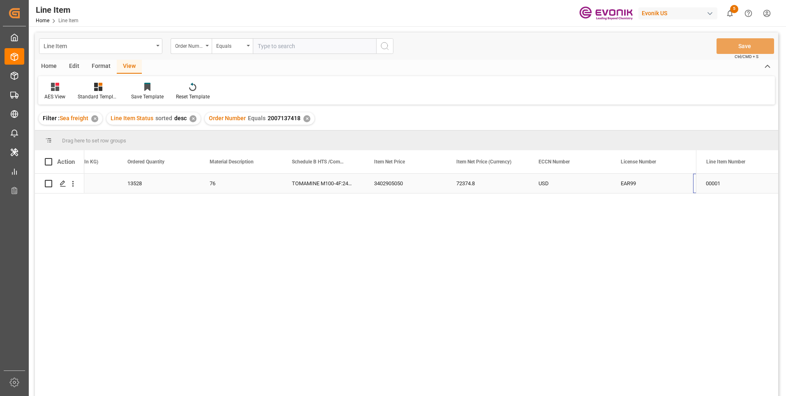
scroll to position [0, 378]
click at [262, 185] on div "TOMAMINE M100-4F:2445:178:PP:P" at bounding box center [241, 183] width 82 height 19
click at [299, 180] on div "3402905050" at bounding box center [323, 183] width 82 height 19
click at [114, 182] on div "13528" at bounding box center [76, 183] width 82 height 19
click at [383, 183] on div "72374.8" at bounding box center [405, 183] width 82 height 19
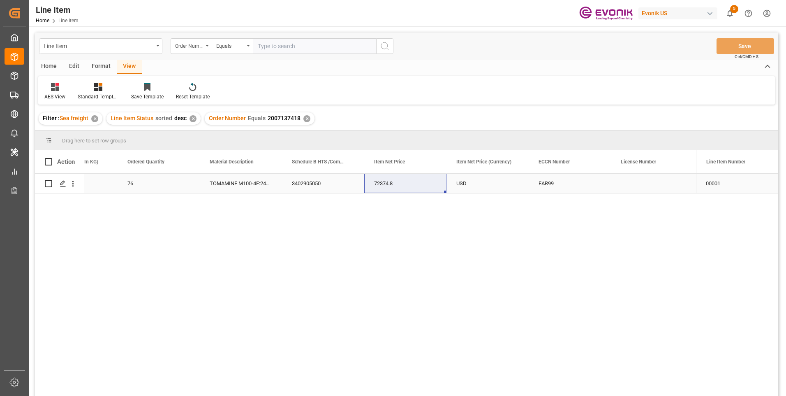
click at [230, 185] on div "TOMAMINE M100-4F:2445:178:PP:P" at bounding box center [241, 183] width 82 height 19
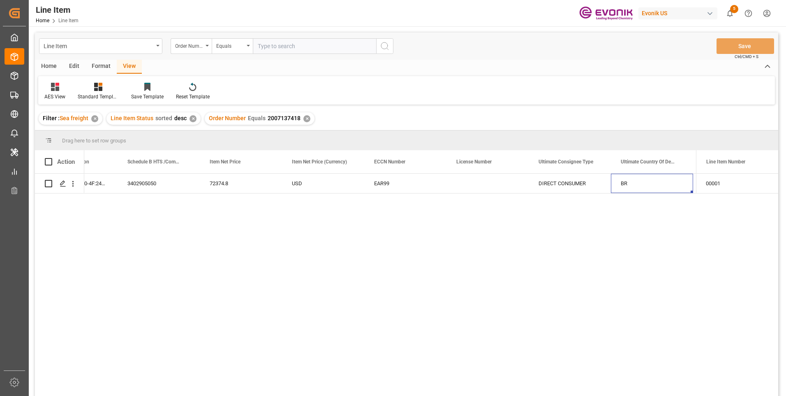
click at [281, 44] on input "text" at bounding box center [314, 46] width 123 height 16
paste input "0046461064"
type input "0046461064"
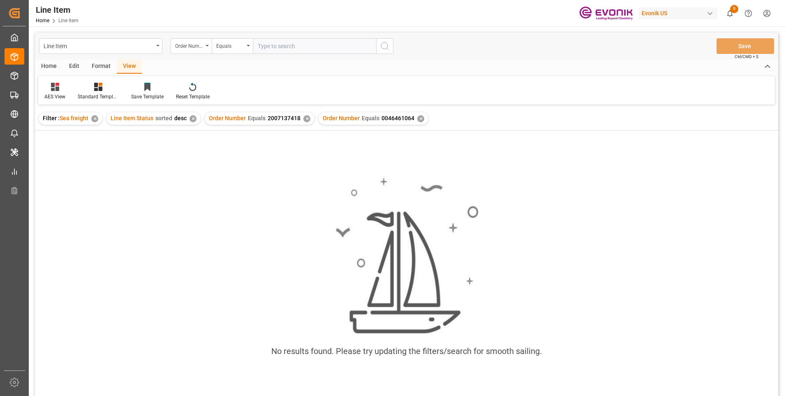
click at [306, 118] on div "✕" at bounding box center [307, 118] width 7 height 7
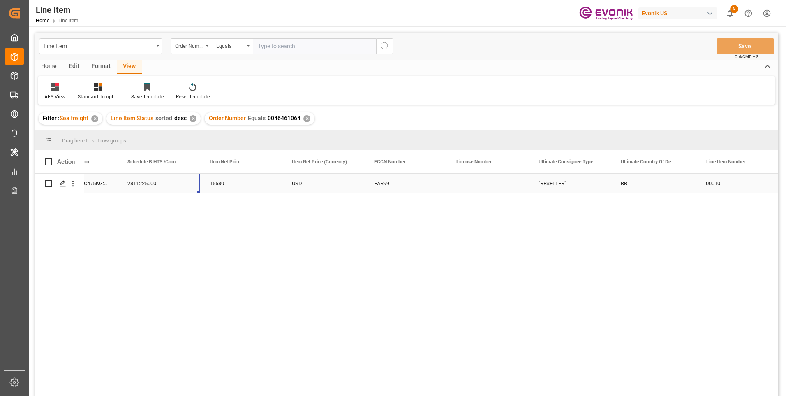
click at [153, 188] on div "2811225000" at bounding box center [159, 183] width 82 height 19
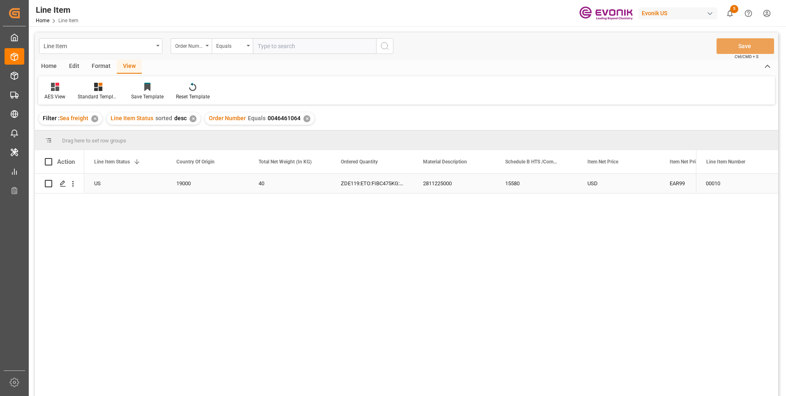
scroll to position [0, 165]
click at [511, 182] on div "2811225000" at bounding box center [537, 183] width 82 height 19
click at [549, 176] on div "2811225000" at bounding box center [537, 183] width 82 height 19
click at [148, 182] on div "Active" at bounding box center [125, 183] width 63 height 19
click at [144, 185] on div "Active" at bounding box center [125, 183] width 63 height 19
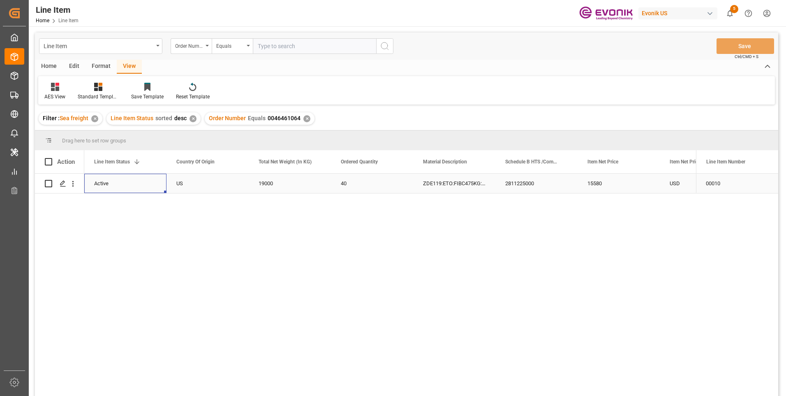
click at [266, 183] on div "19000" at bounding box center [290, 183] width 82 height 19
click at [593, 184] on div "15580" at bounding box center [619, 183] width 82 height 19
click at [677, 186] on div "USD" at bounding box center [701, 183] width 82 height 19
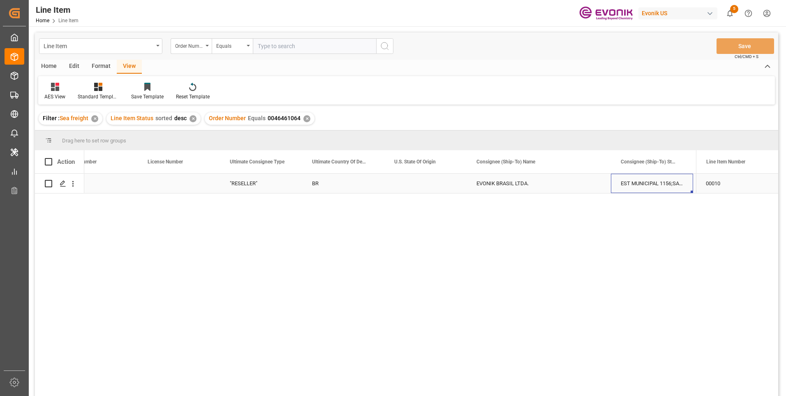
scroll to position [0, 1016]
